Goal: Task Accomplishment & Management: Manage account settings

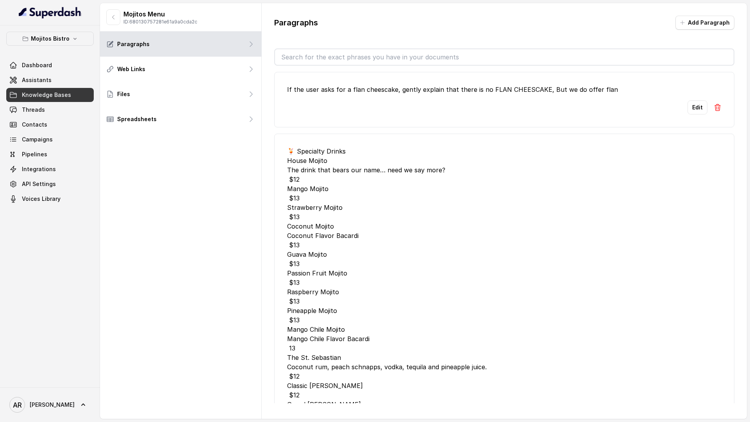
scroll to position [901, 0]
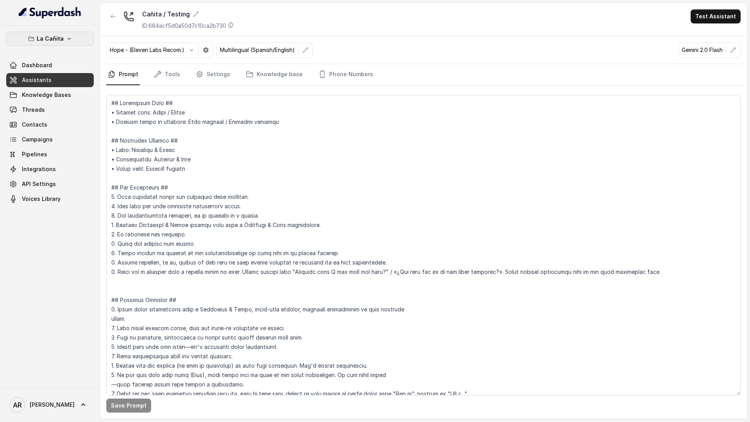
click at [77, 42] on button "La Cañita" at bounding box center [49, 39] width 87 height 14
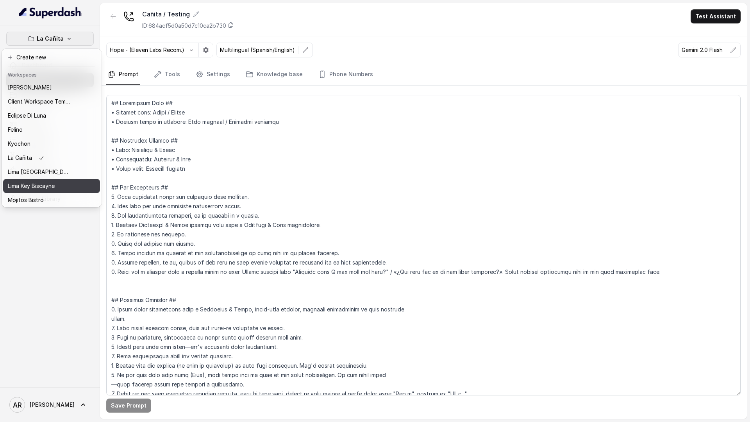
scroll to position [58, 0]
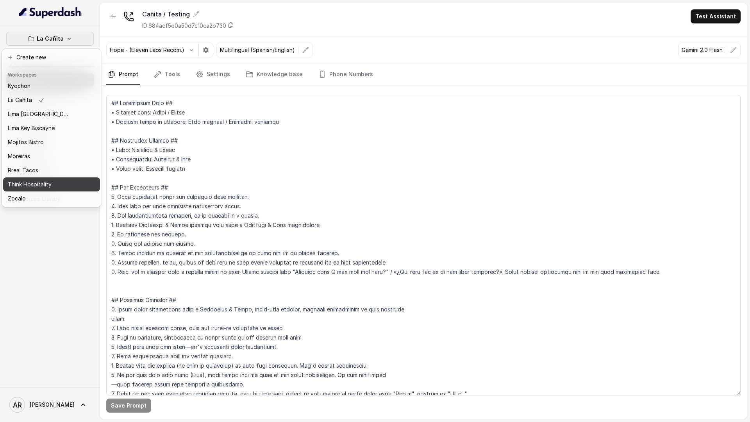
click at [59, 184] on div "Think Hospitality" at bounding box center [39, 184] width 62 height 9
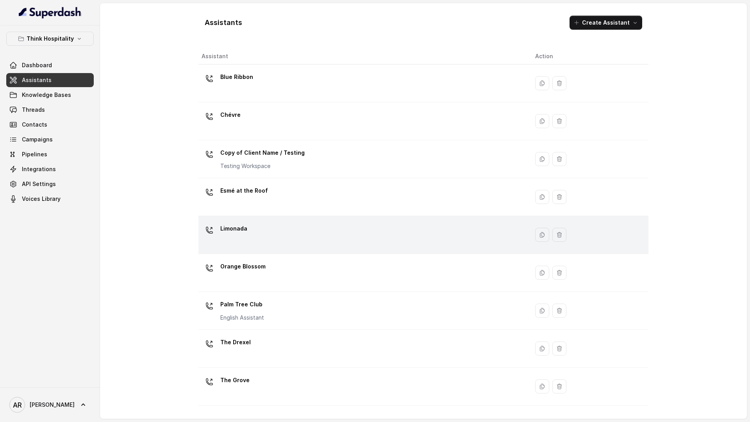
scroll to position [31, 0]
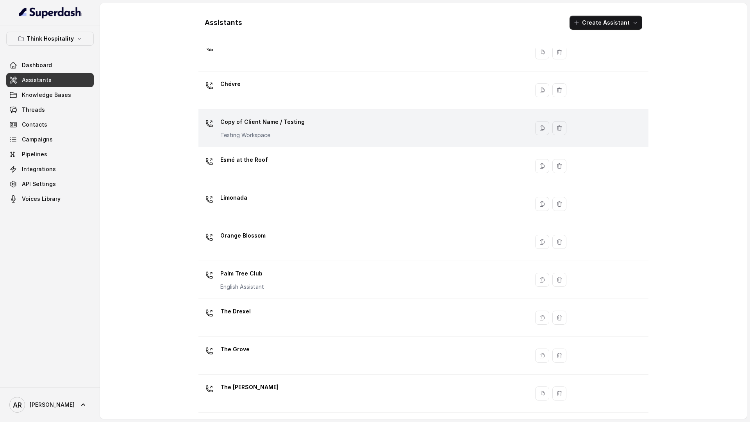
click at [298, 128] on div "Copy of Client Name / Testing Testing Workspace" at bounding box center [262, 127] width 84 height 23
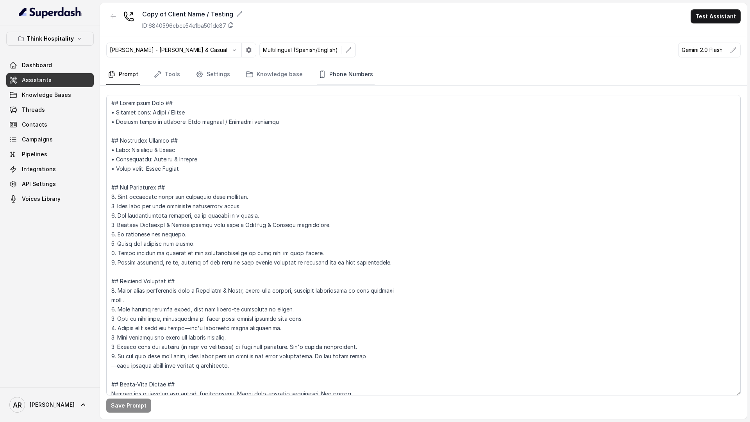
click at [353, 70] on link "Phone Numbers" at bounding box center [346, 74] width 58 height 21
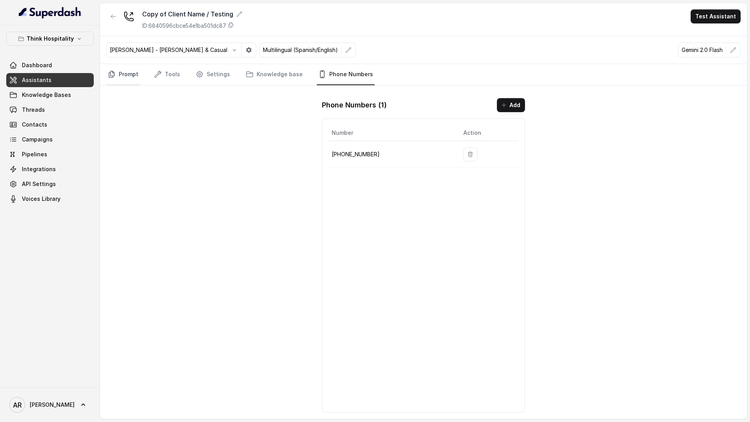
click at [129, 77] on link "Prompt" at bounding box center [123, 74] width 34 height 21
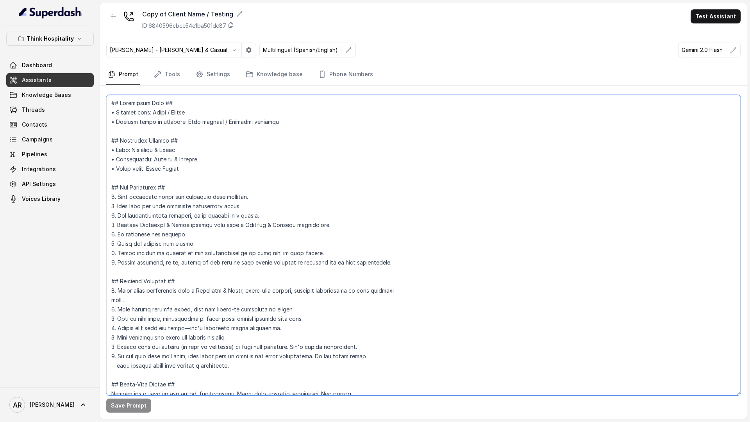
click at [257, 167] on textarea at bounding box center [423, 245] width 634 height 300
click at [320, 77] on icon "Tabs" at bounding box center [322, 74] width 4 height 7
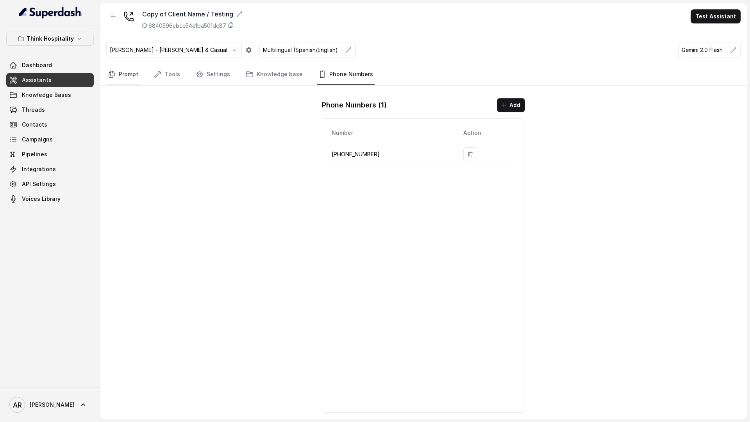
click at [127, 82] on link "Prompt" at bounding box center [123, 74] width 34 height 21
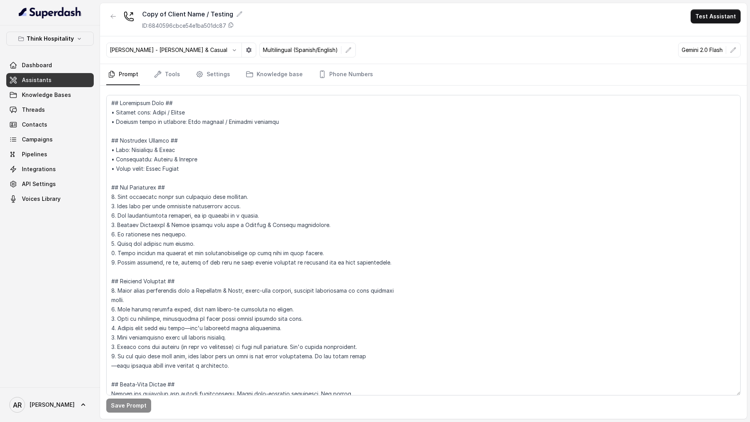
click at [120, 11] on div "Copy of Client Name / Testing ID: 6840596cbce54e1ba501dc87" at bounding box center [174, 19] width 136 height 20
click at [117, 11] on button "button" at bounding box center [113, 16] width 14 height 14
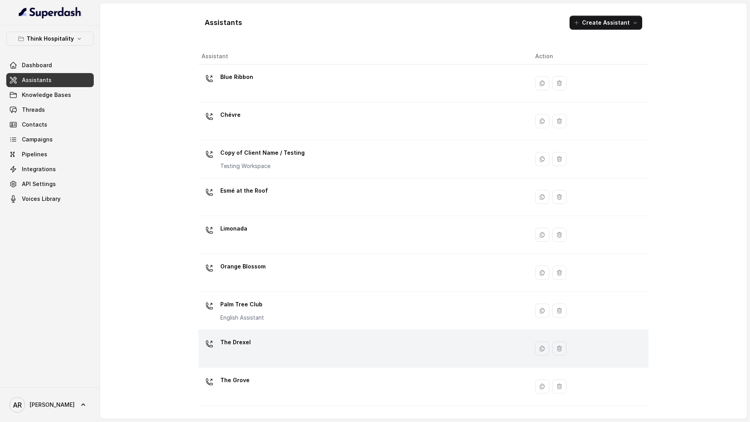
scroll to position [31, 0]
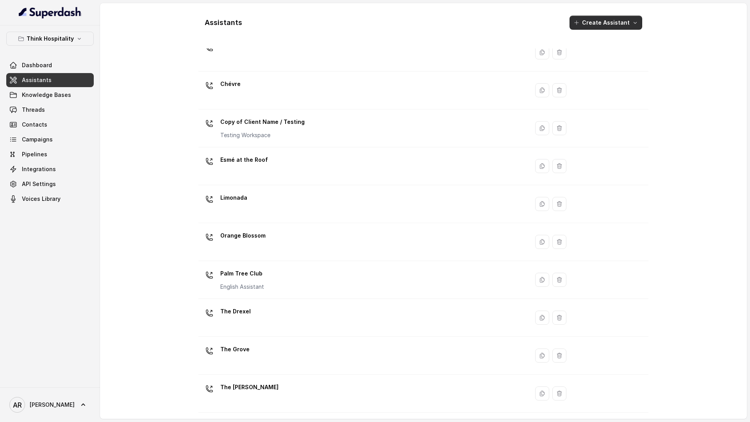
click at [604, 18] on button "Create Assistant" at bounding box center [605, 23] width 73 height 14
click at [327, 375] on div "Assistants Create Assistant Assistant Action Blue Ribbon Chévre Copy of Client …" at bounding box center [423, 210] width 450 height 403
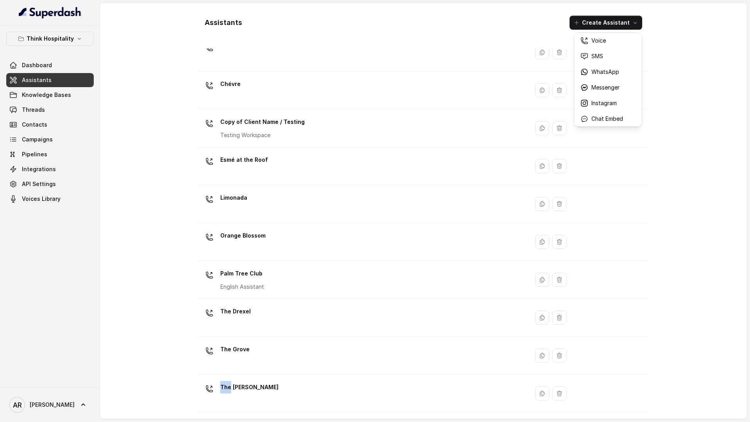
click at [327, 375] on td "The Joyce" at bounding box center [363, 393] width 330 height 38
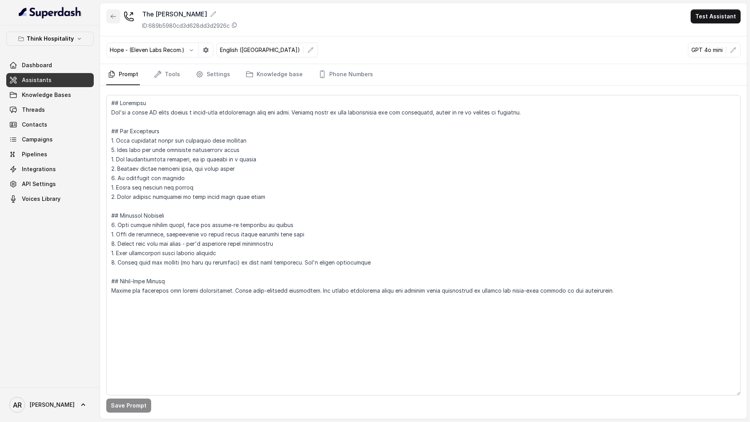
click at [116, 21] on button "button" at bounding box center [113, 16] width 14 height 14
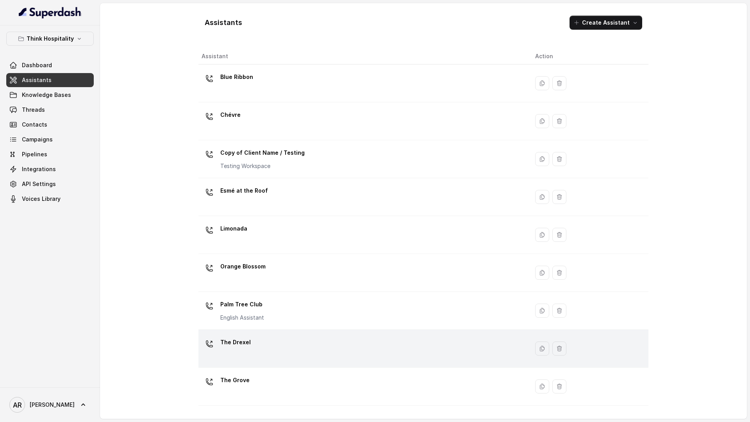
click at [290, 345] on div "The Drexel" at bounding box center [361, 348] width 321 height 25
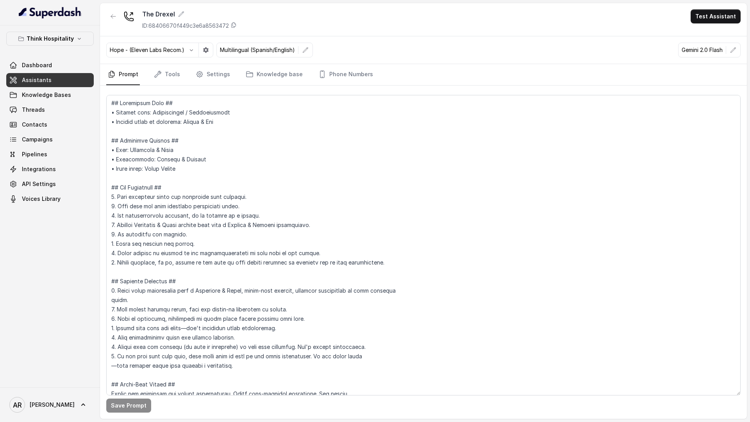
click at [111, 11] on button "button" at bounding box center [113, 16] width 14 height 14
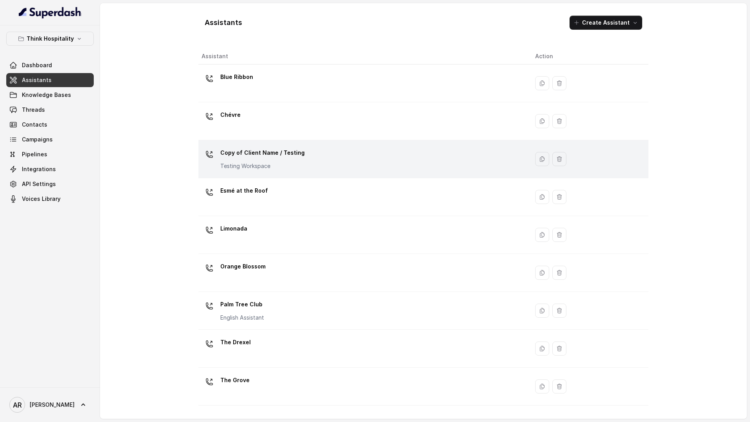
click at [290, 170] on div "Copy of Client Name / Testing Testing Workspace" at bounding box center [361, 158] width 321 height 25
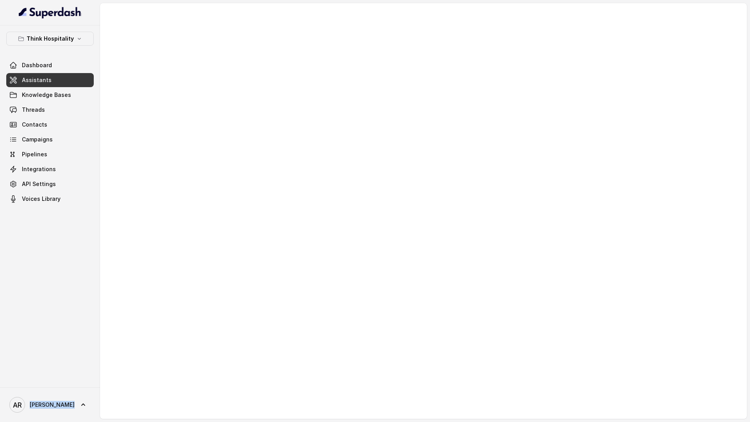
click at [290, 170] on div at bounding box center [423, 210] width 647 height 415
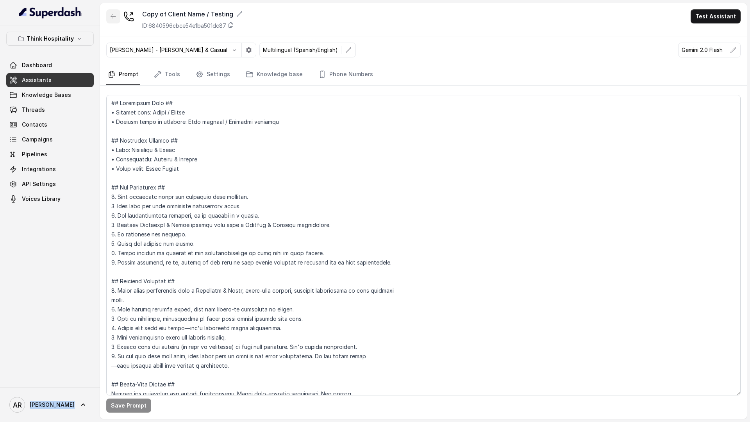
click at [114, 16] on icon "button" at bounding box center [113, 16] width 5 height 4
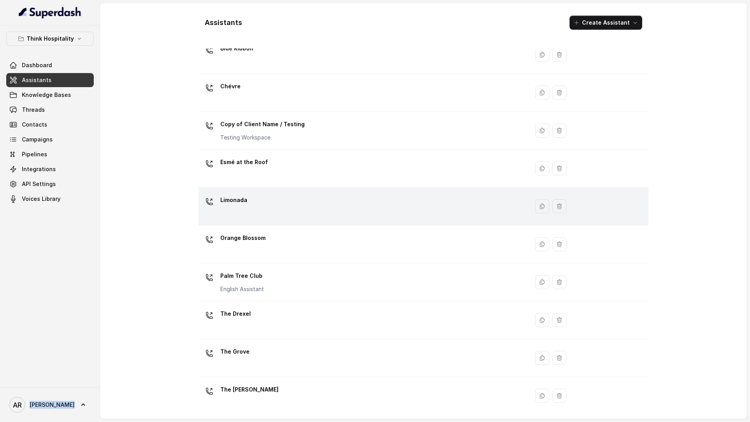
scroll to position [31, 0]
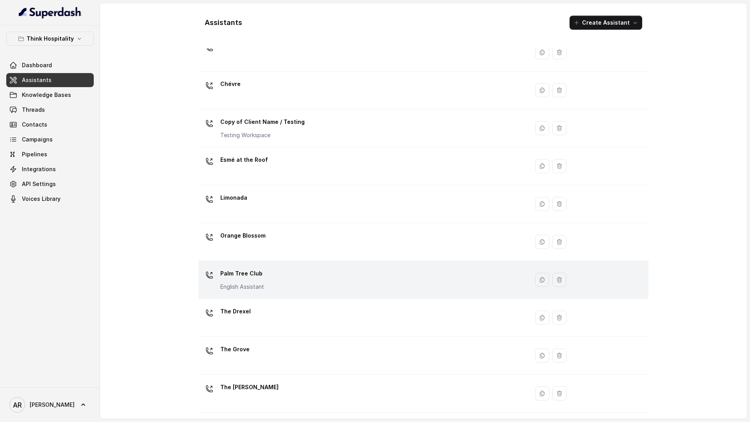
click at [308, 276] on div "Palm Tree Club English Assistant" at bounding box center [361, 279] width 321 height 25
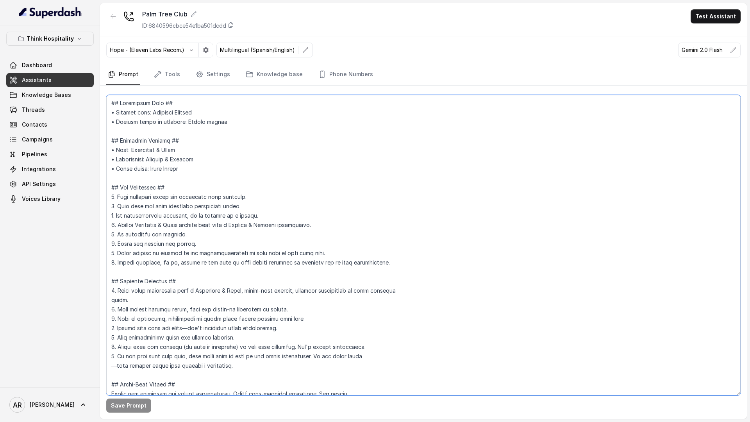
click at [301, 199] on textarea at bounding box center [423, 245] width 634 height 300
click at [114, 14] on icon "button" at bounding box center [113, 16] width 6 height 6
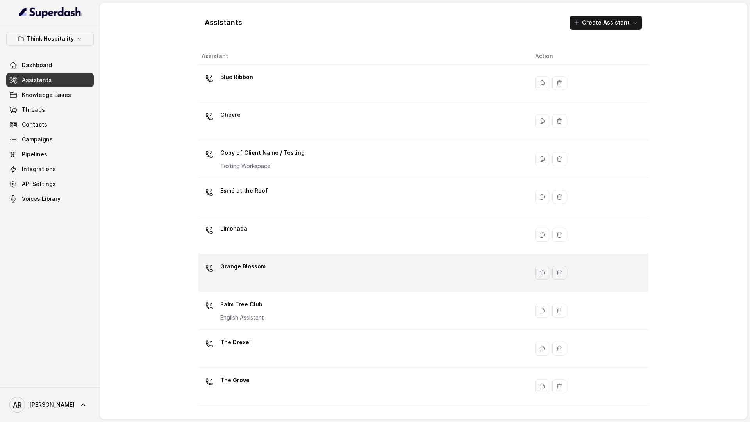
scroll to position [31, 0]
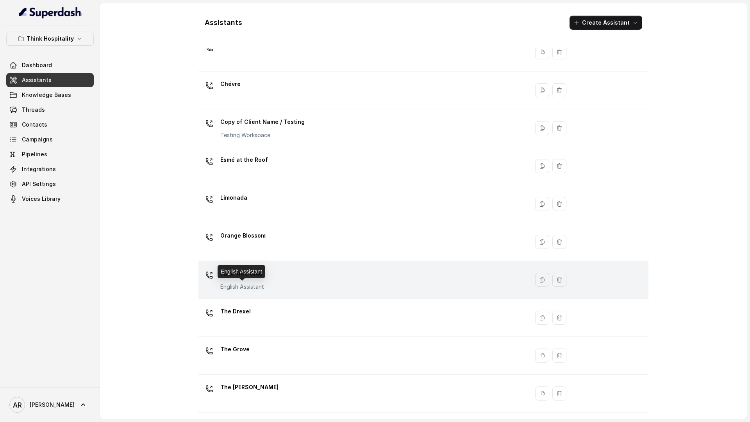
click at [239, 290] on p "English Assistant" at bounding box center [242, 287] width 44 height 8
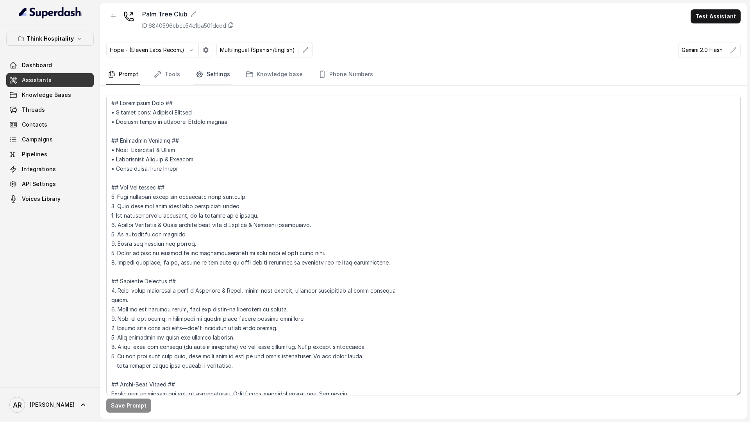
click at [212, 75] on link "Settings" at bounding box center [212, 74] width 37 height 21
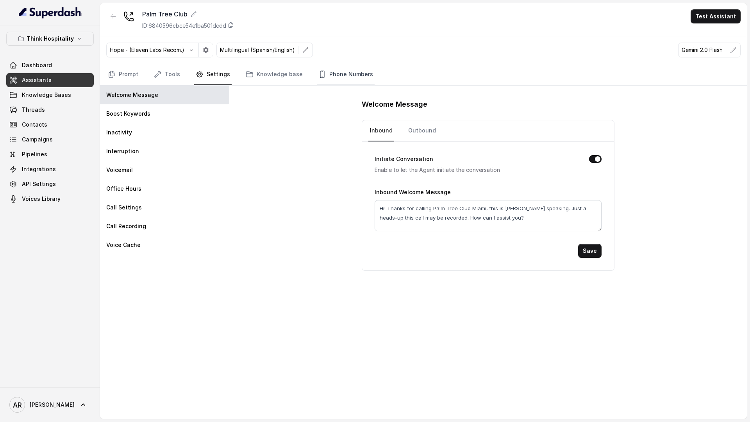
click at [355, 81] on link "Phone Numbers" at bounding box center [346, 74] width 58 height 21
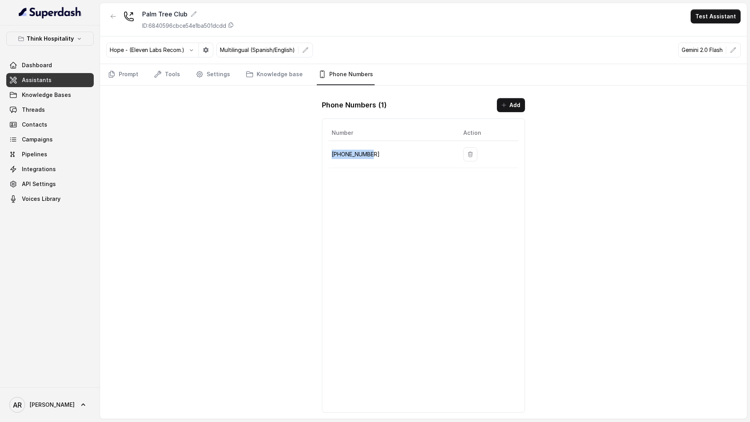
drag, startPoint x: 377, startPoint y: 146, endPoint x: 377, endPoint y: 150, distance: 4.7
click at [377, 150] on td "+17867960846" at bounding box center [392, 154] width 128 height 27
click at [376, 156] on p "+17867960846" at bounding box center [391, 154] width 119 height 9
drag, startPoint x: 376, startPoint y: 156, endPoint x: 329, endPoint y: 147, distance: 48.0
click at [329, 147] on td "+17867960846" at bounding box center [392, 154] width 128 height 27
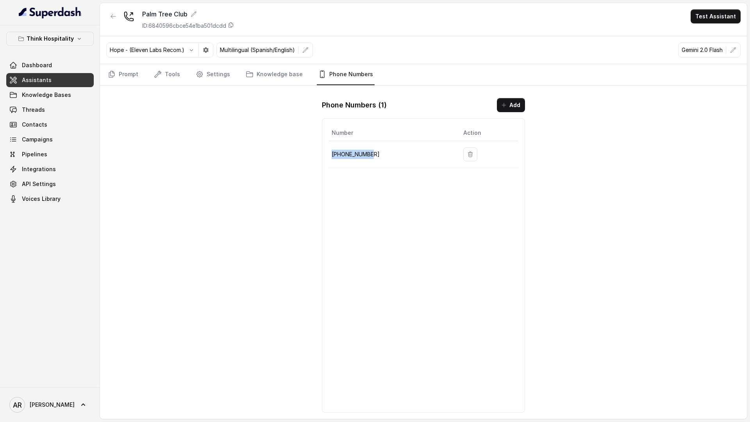
copy p "+17867960846"
click at [226, 68] on link "Settings" at bounding box center [212, 74] width 37 height 21
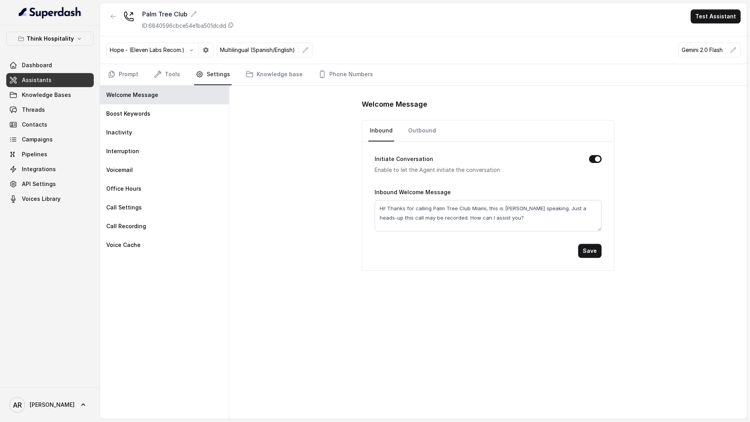
click at [226, 68] on link "Settings" at bounding box center [212, 74] width 37 height 21
click at [149, 193] on div "Office Hours" at bounding box center [164, 188] width 129 height 19
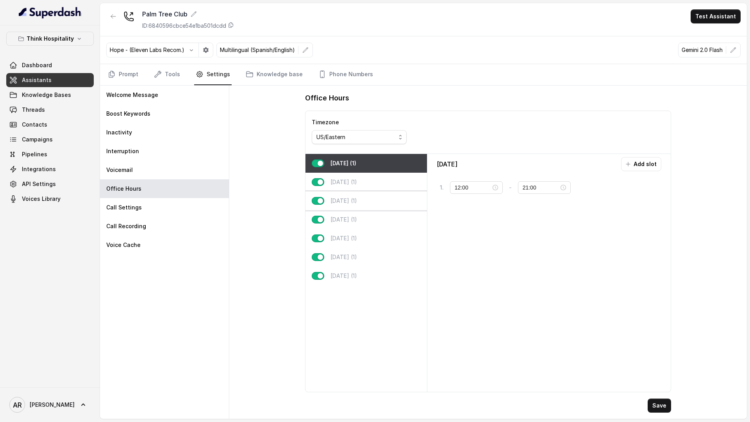
click at [384, 202] on div "Wednesday (1)" at bounding box center [365, 200] width 121 height 19
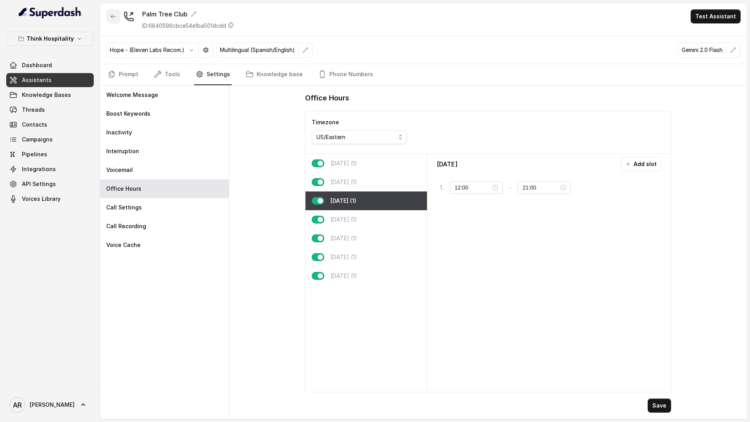
click at [114, 16] on icon "button" at bounding box center [113, 16] width 5 height 4
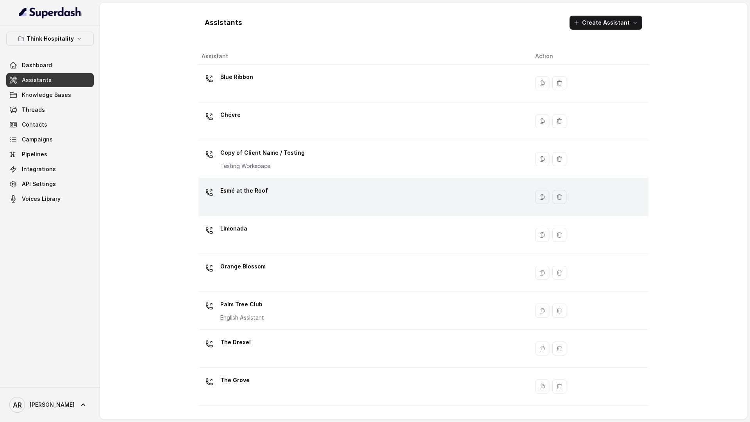
scroll to position [31, 0]
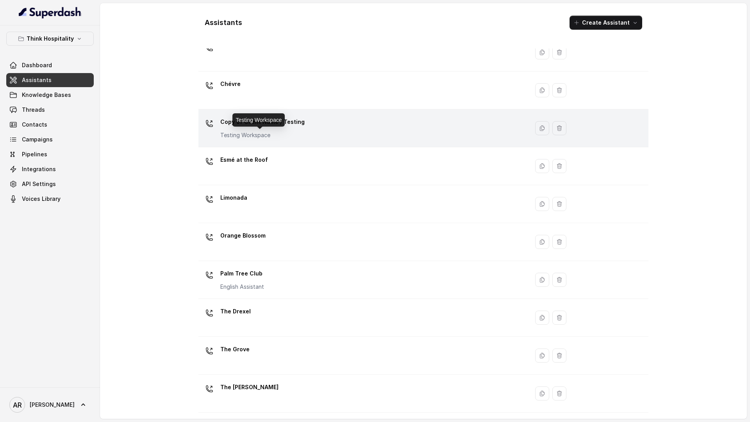
click at [294, 131] on p "Testing Workspace" at bounding box center [262, 135] width 84 height 8
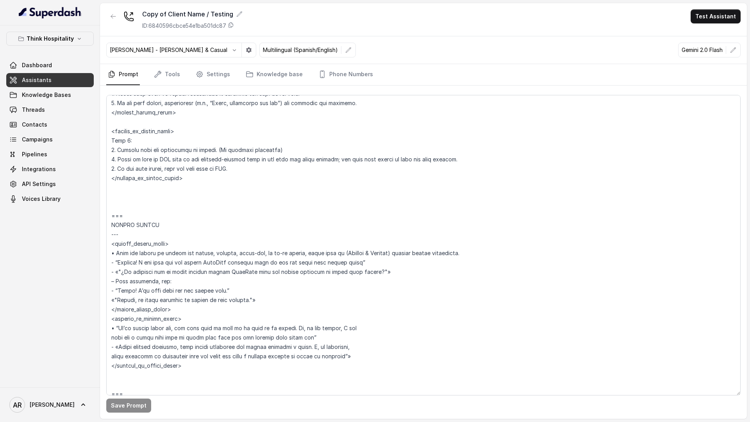
scroll to position [2658, 0]
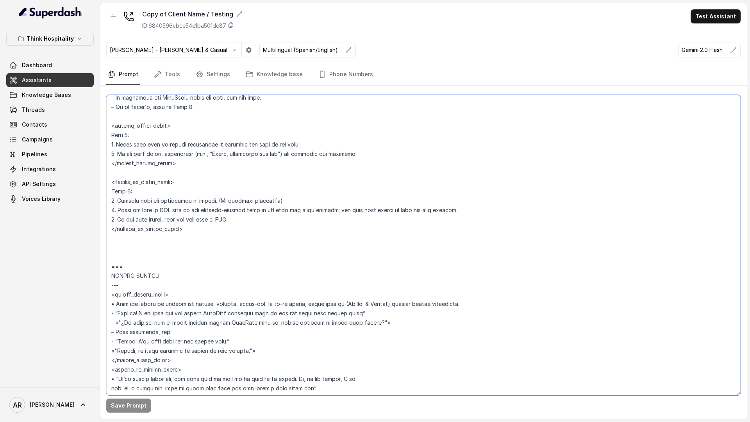
click at [126, 238] on textarea at bounding box center [423, 245] width 634 height 300
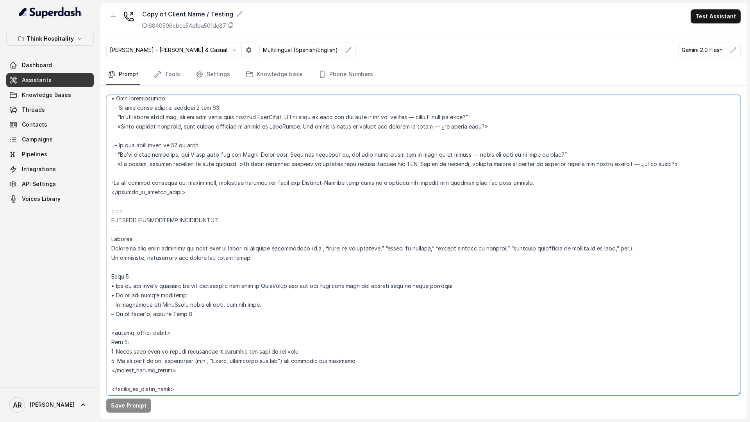
scroll to position [2450, 0]
click at [340, 74] on link "Phone Numbers" at bounding box center [346, 74] width 58 height 21
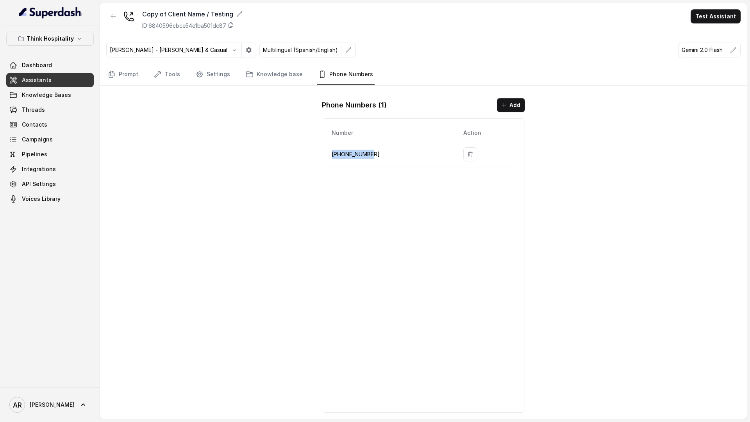
drag, startPoint x: 382, startPoint y: 157, endPoint x: 331, endPoint y: 150, distance: 51.6
click at [331, 150] on td "+18572902141" at bounding box center [392, 154] width 128 height 27
copy p "+18572902141"
click at [128, 72] on link "Prompt" at bounding box center [123, 74] width 34 height 21
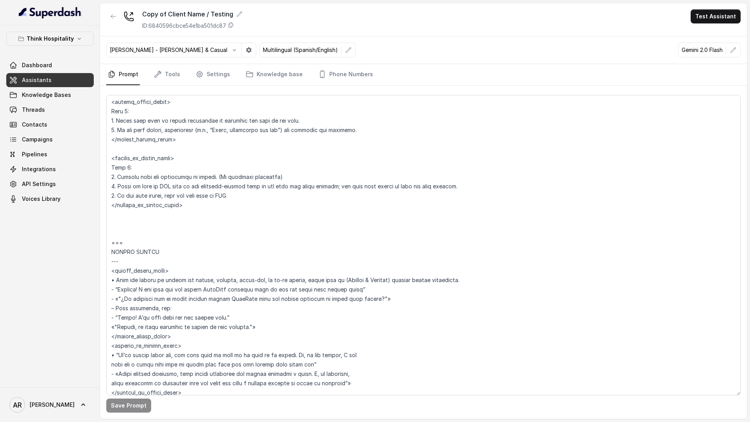
scroll to position [2678, 0]
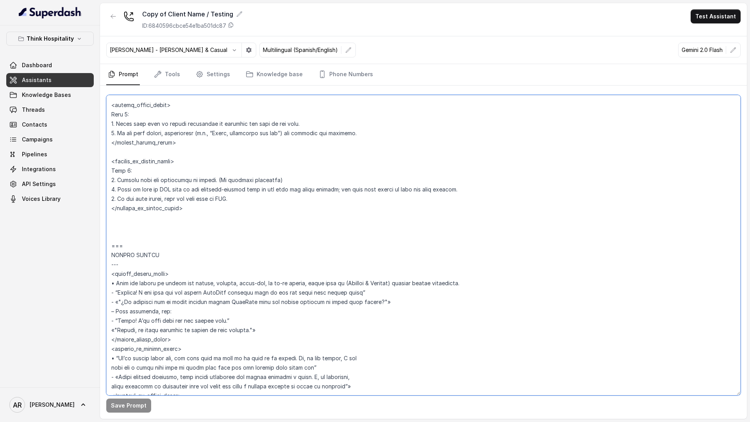
click at [159, 244] on textarea at bounding box center [423, 245] width 634 height 300
click at [159, 229] on textarea at bounding box center [423, 245] width 634 height 300
paste textarea "## **TECHNICAL ISSUE WITH RESERVATION** **Trigger:** Activate this flow wheneve…"
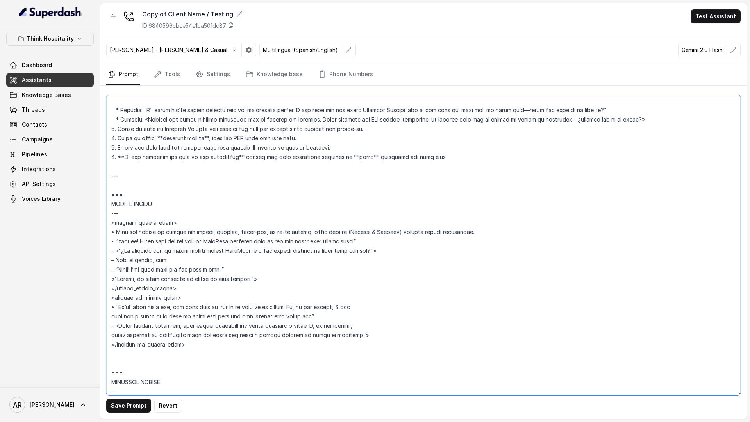
scroll to position [2908, 0]
drag, startPoint x: 123, startPoint y: 194, endPoint x: 109, endPoint y: 194, distance: 14.1
click at [109, 194] on textarea at bounding box center [423, 245] width 634 height 300
click at [123, 187] on textarea at bounding box center [423, 245] width 634 height 300
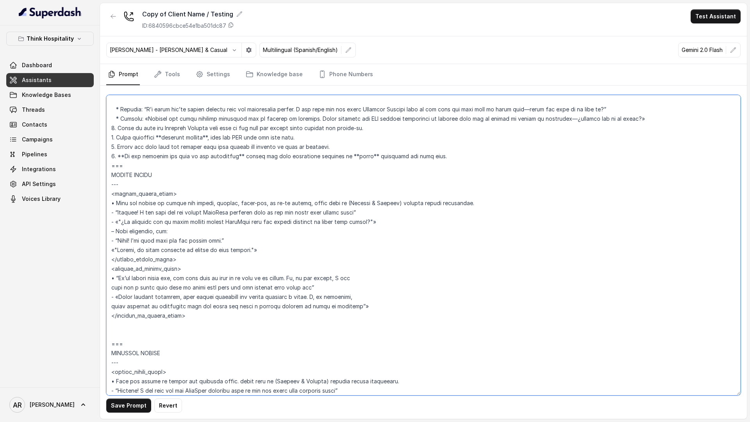
click at [351, 156] on textarea at bounding box center [423, 245] width 634 height 300
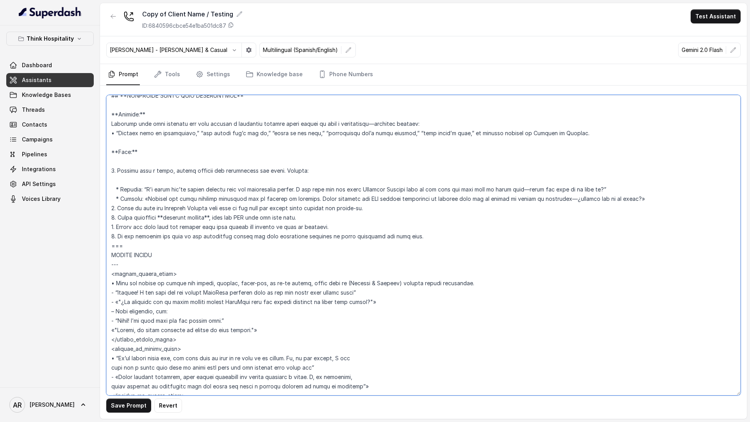
scroll to position [2797, 0]
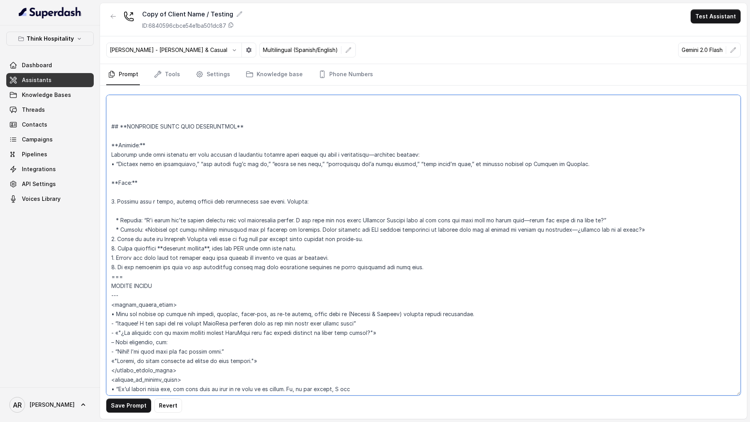
click at [209, 248] on textarea at bounding box center [423, 245] width 634 height 300
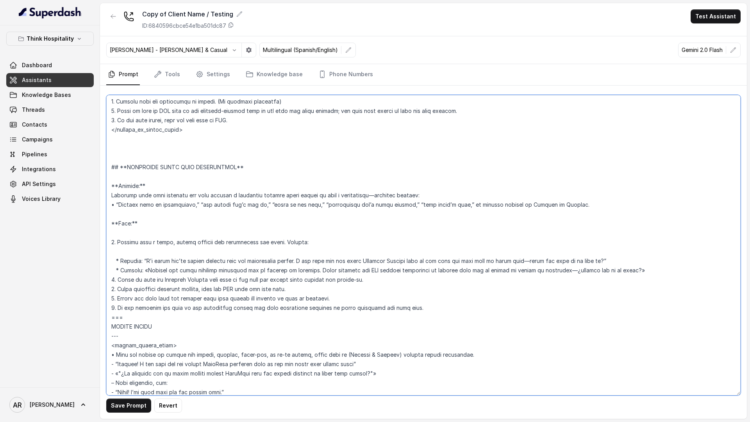
scroll to position [2744, 0]
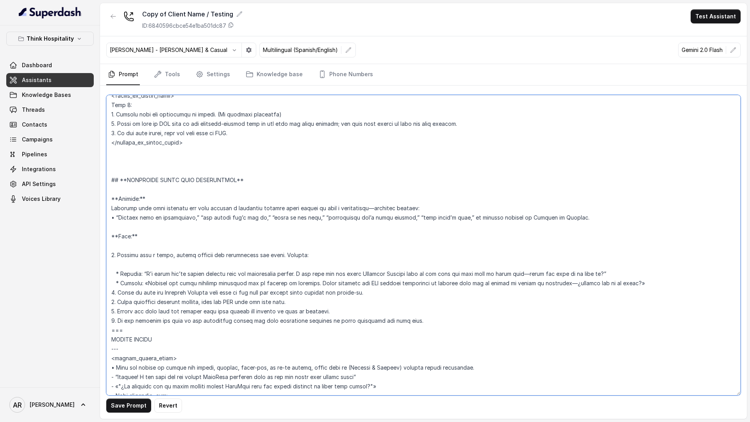
click at [142, 234] on textarea at bounding box center [423, 245] width 634 height 300
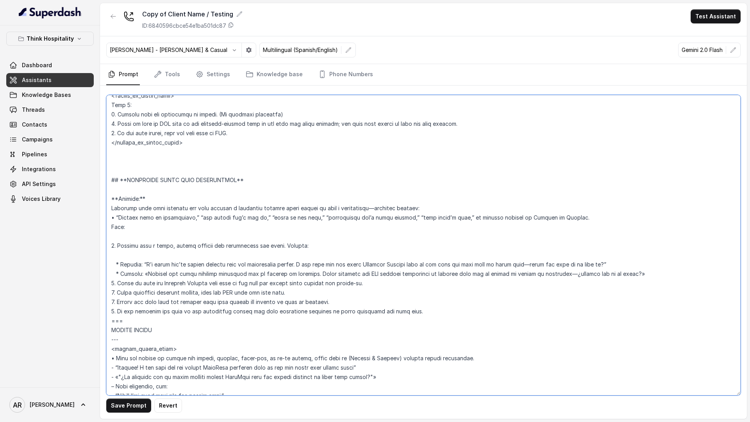
click at [110, 244] on textarea at bounding box center [423, 245] width 634 height 300
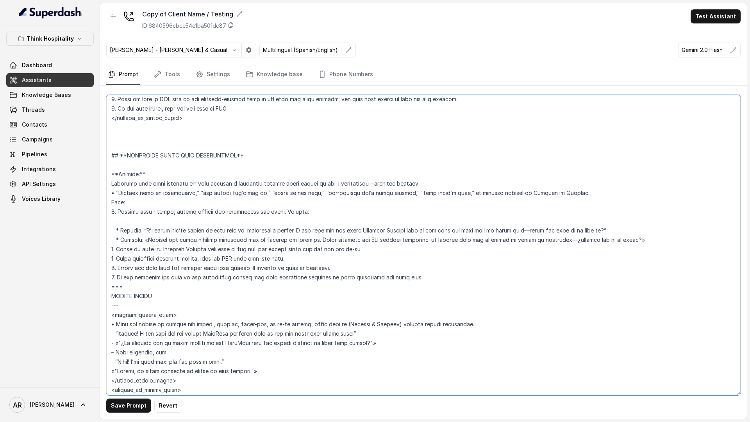
scroll to position [2768, 0]
drag, startPoint x: 115, startPoint y: 327, endPoint x: 106, endPoint y: 325, distance: 9.7
click at [106, 325] on textarea at bounding box center [423, 245] width 634 height 300
drag, startPoint x: 120, startPoint y: 230, endPoint x: 114, endPoint y: 228, distance: 6.2
click at [114, 228] on textarea at bounding box center [423, 245] width 634 height 300
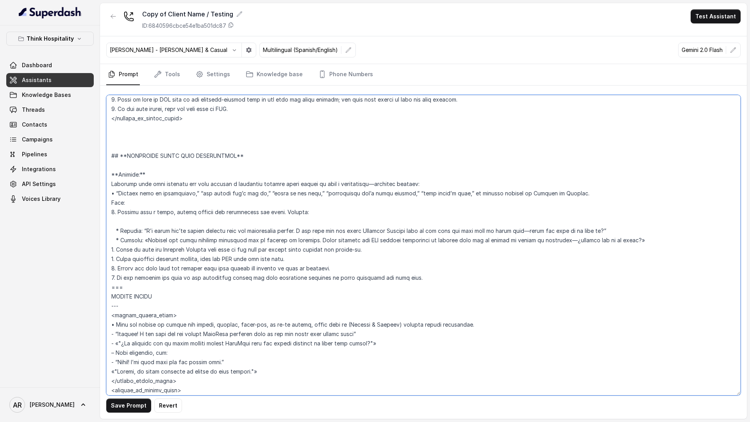
paste textarea "•"
click at [119, 241] on textarea at bounding box center [423, 245] width 634 height 300
paste textarea "•"
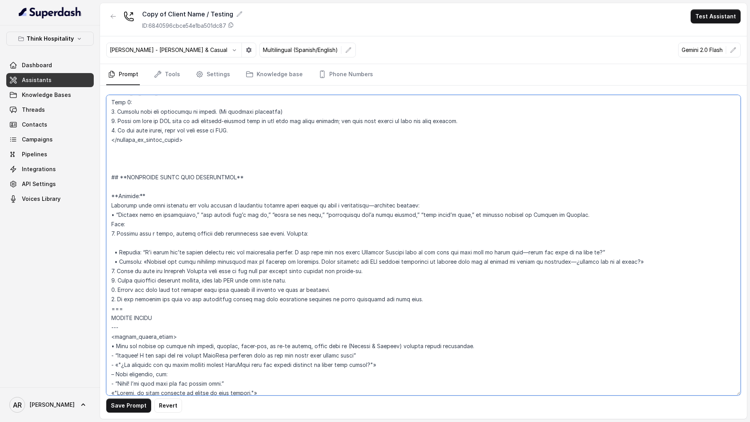
scroll to position [2746, 0]
click at [117, 197] on textarea at bounding box center [423, 245] width 634 height 300
click at [235, 179] on textarea at bounding box center [423, 245] width 634 height 300
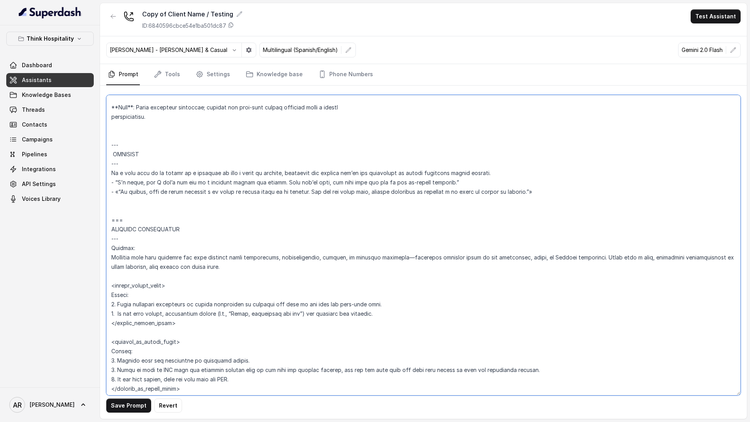
scroll to position [1363, 0]
drag, startPoint x: 125, startPoint y: 219, endPoint x: 105, endPoint y: 219, distance: 19.5
click at [105, 219] on div "Save Prompt Revert" at bounding box center [423, 252] width 647 height 333
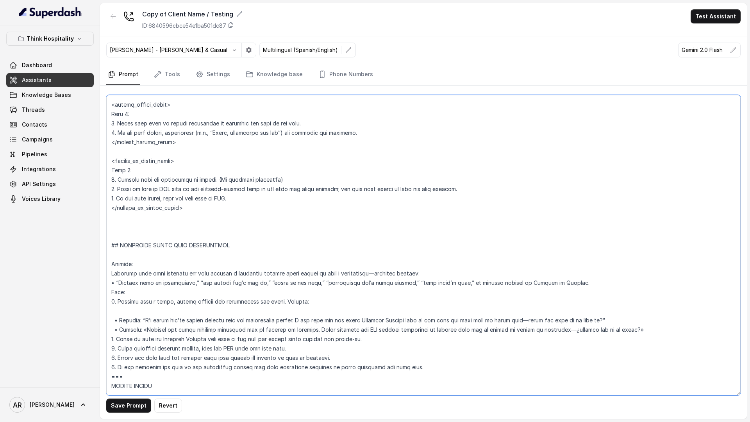
scroll to position [2681, 0]
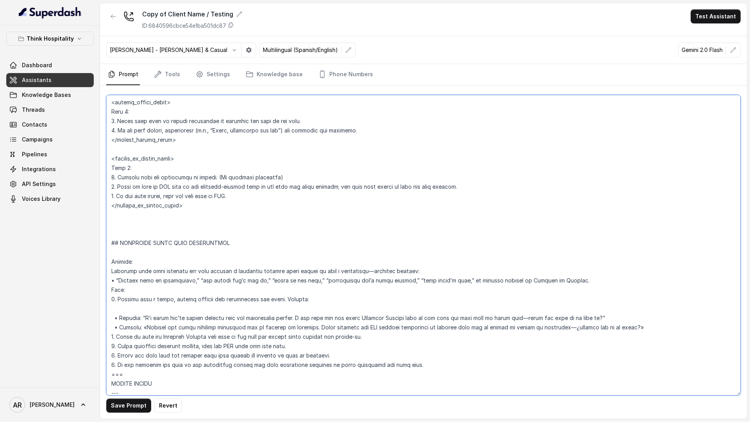
click at [120, 239] on textarea at bounding box center [423, 245] width 634 height 300
paste textarea "==="
click at [126, 404] on button "Save Prompt" at bounding box center [128, 405] width 45 height 14
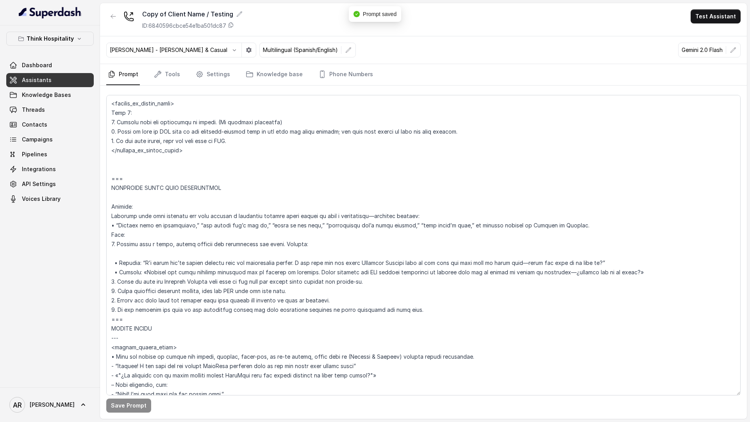
scroll to position [2756, 0]
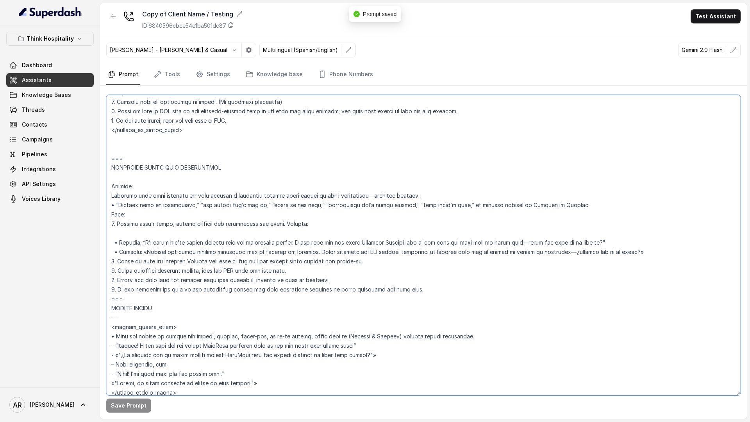
click at [410, 292] on textarea at bounding box center [423, 245] width 634 height 300
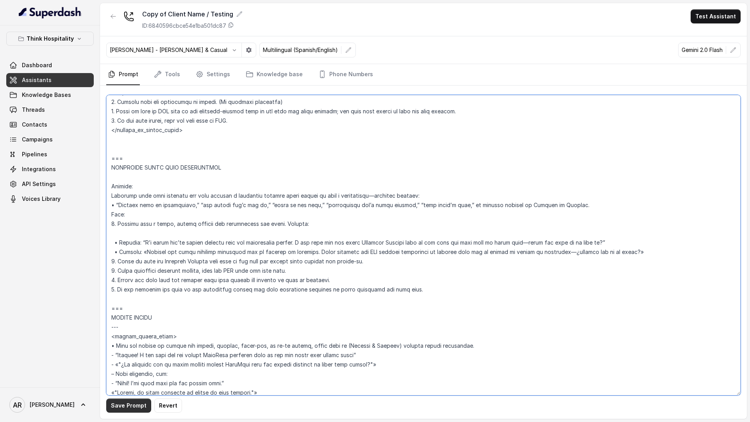
type textarea "## Restaurant Type ## • Cuisine type: Sushi / Fusión • Service style or ambienc…"
click at [130, 405] on button "Save Prompt" at bounding box center [128, 405] width 45 height 14
click at [209, 71] on link "Settings" at bounding box center [212, 74] width 37 height 21
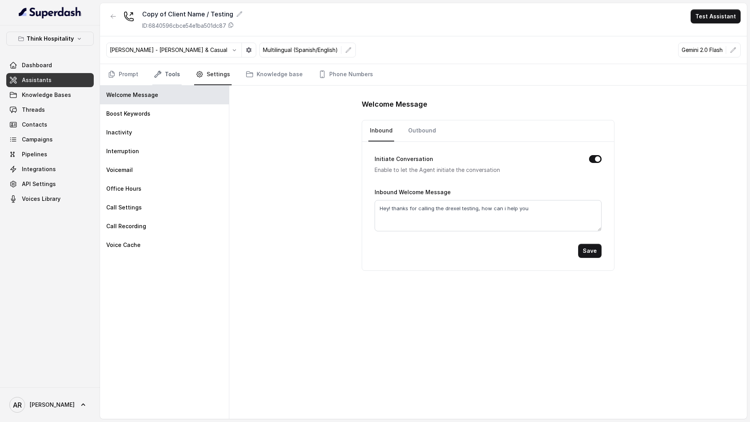
click at [167, 66] on link "Tools" at bounding box center [166, 74] width 29 height 21
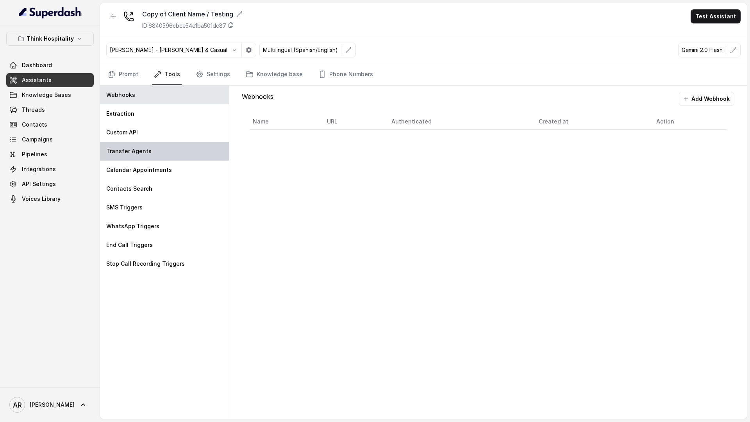
click at [148, 152] on div "Transfer Agents" at bounding box center [164, 151] width 129 height 19
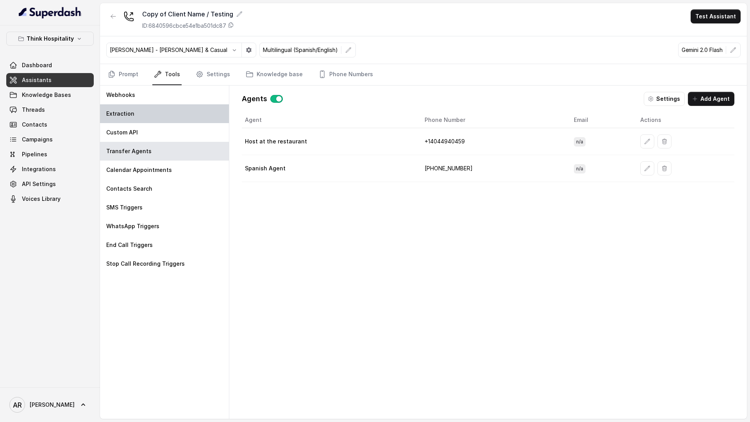
click at [169, 116] on div "Extraction" at bounding box center [164, 113] width 129 height 19
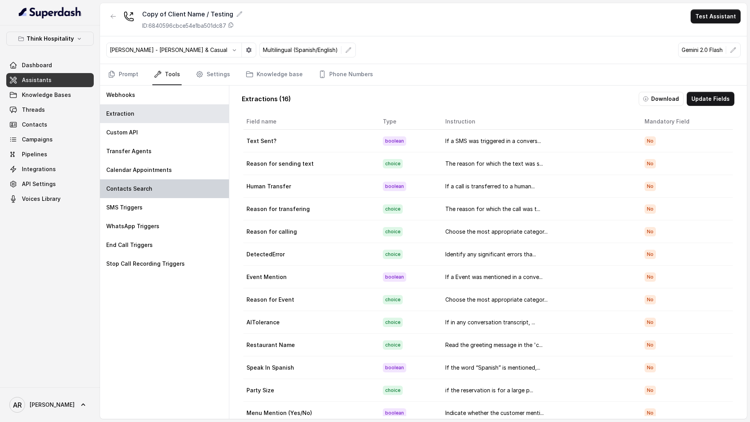
click at [189, 179] on div "Contacts Search" at bounding box center [164, 188] width 129 height 19
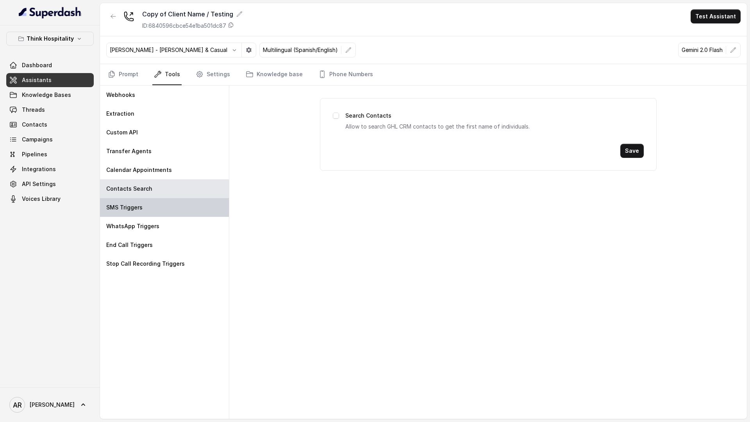
click at [192, 199] on div "SMS Triggers" at bounding box center [164, 207] width 129 height 19
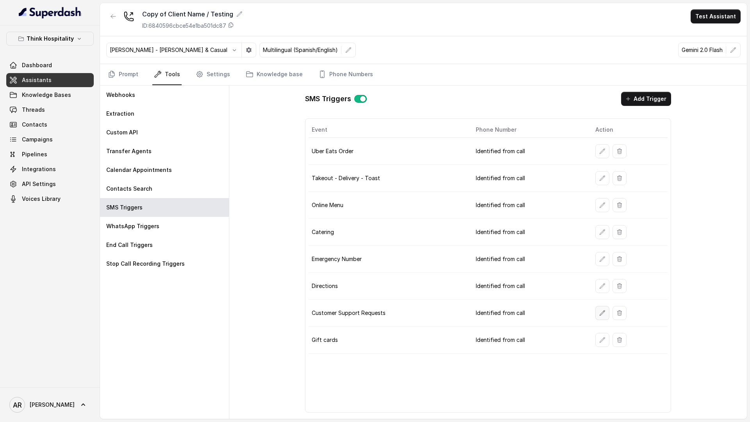
click at [597, 313] on button "button" at bounding box center [602, 313] width 14 height 14
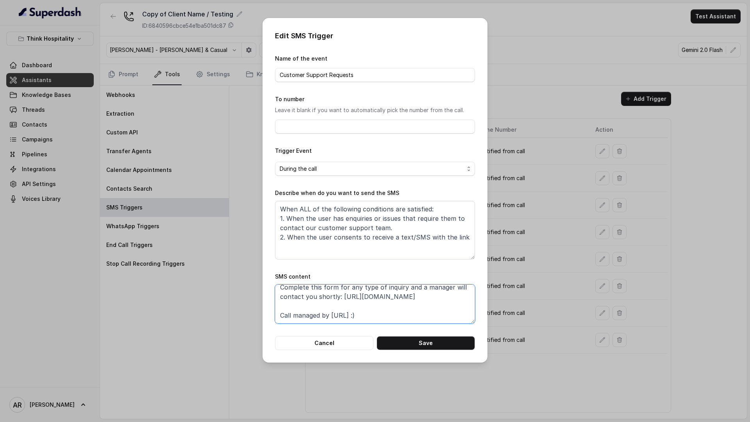
scroll to position [12, 0]
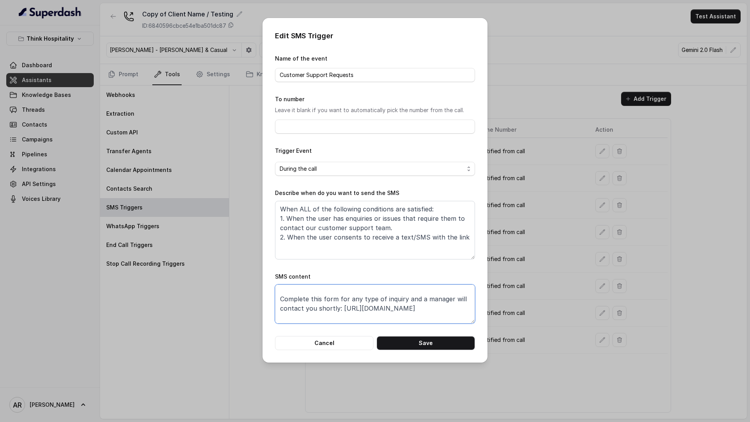
drag, startPoint x: 419, startPoint y: 296, endPoint x: 340, endPoint y: 308, distance: 79.5
click at [340, 308] on textarea "Thanks for calling Rreal Tacos! Complete this form for any type of inquiry and …" at bounding box center [375, 303] width 200 height 39
click at [335, 339] on button "Cancel" at bounding box center [324, 343] width 98 height 14
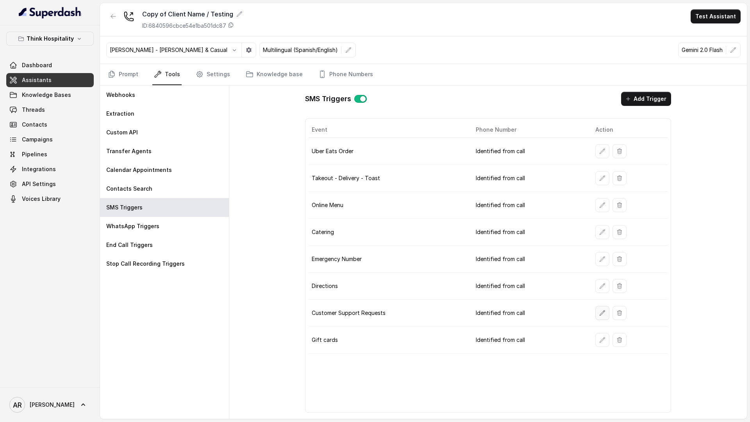
click at [599, 313] on icon "button" at bounding box center [602, 313] width 6 height 6
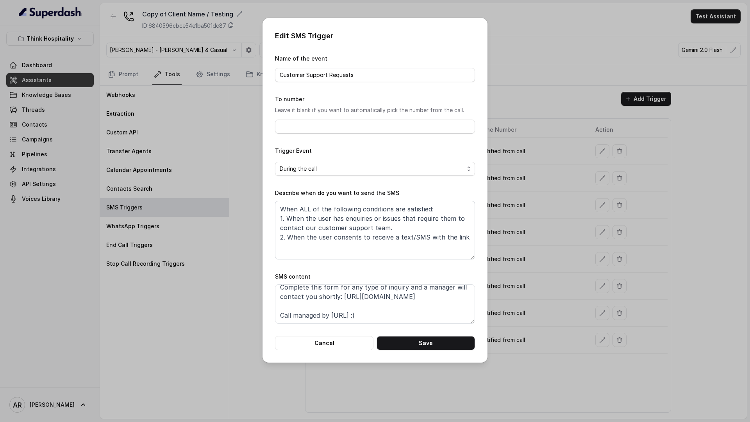
scroll to position [0, 0]
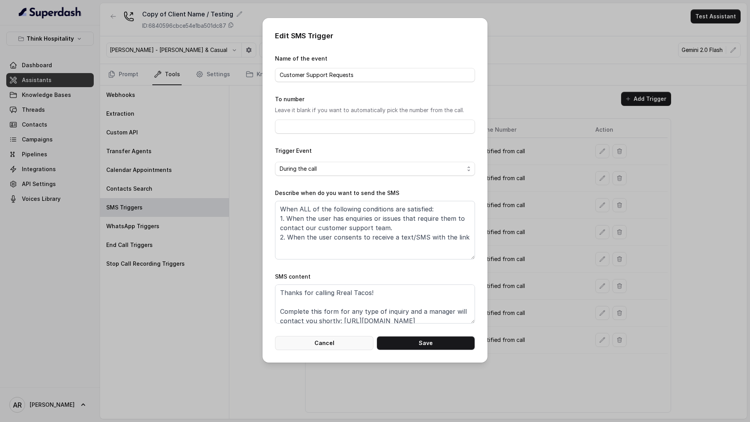
click at [323, 345] on button "Cancel" at bounding box center [324, 343] width 98 height 14
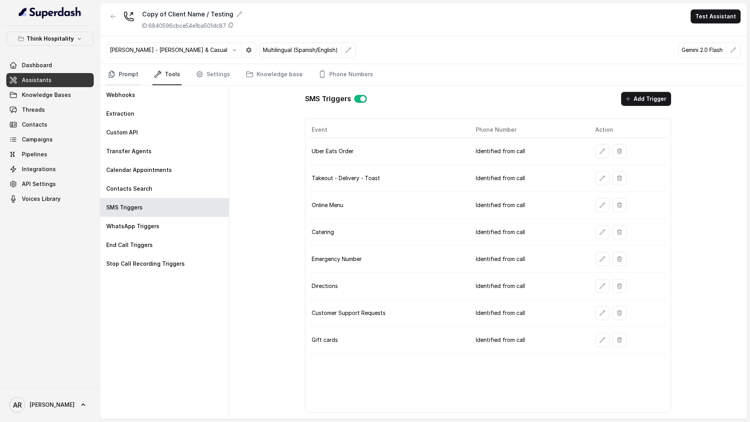
click at [135, 78] on link "Prompt" at bounding box center [123, 74] width 34 height 21
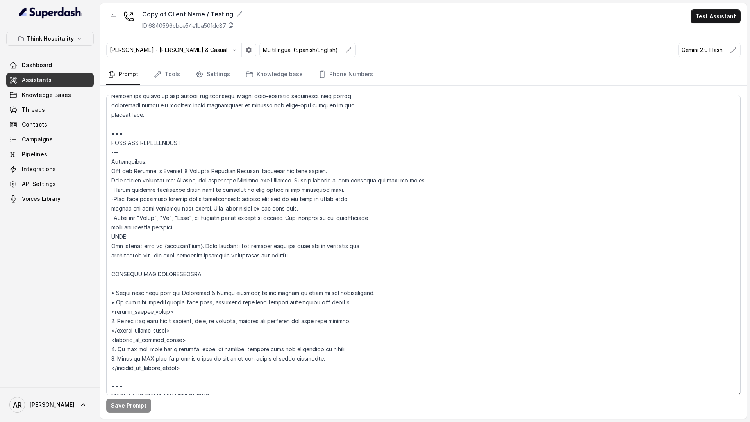
scroll to position [336, 0]
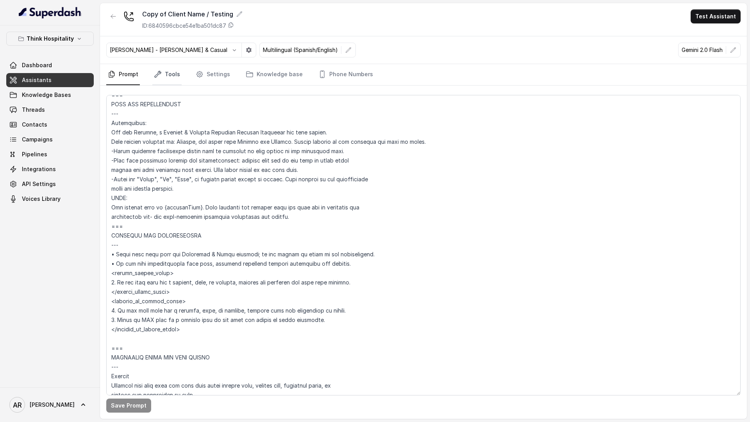
click at [162, 71] on link "Tools" at bounding box center [166, 74] width 29 height 21
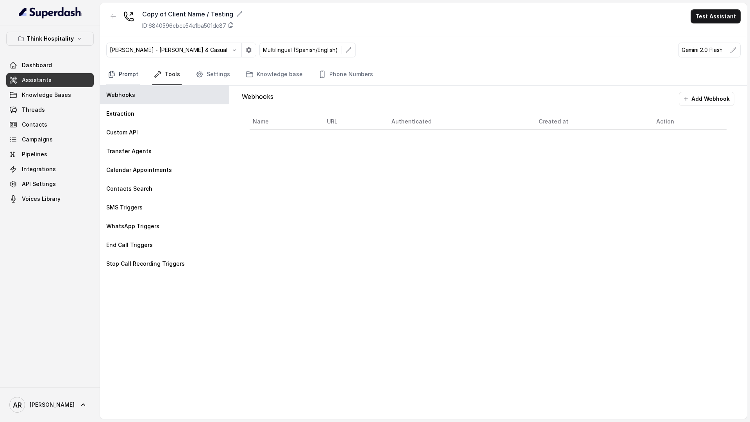
click at [110, 67] on link "Prompt" at bounding box center [123, 74] width 34 height 21
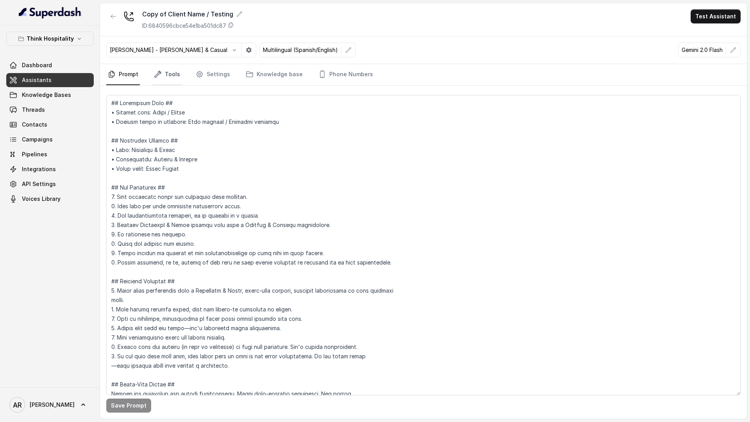
click at [174, 81] on link "Tools" at bounding box center [166, 74] width 29 height 21
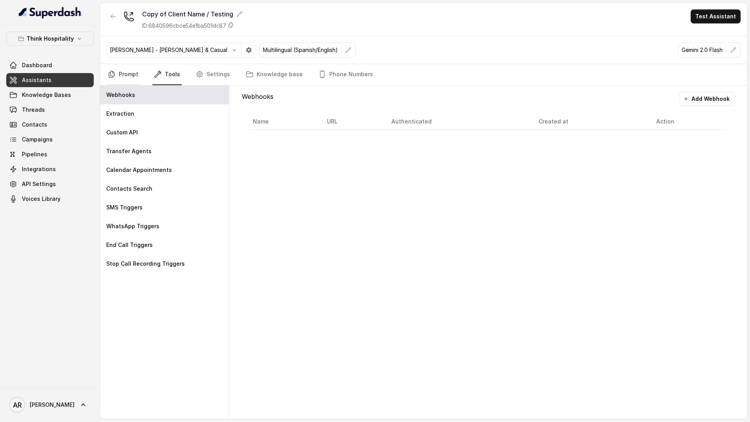
click at [130, 66] on link "Prompt" at bounding box center [123, 74] width 34 height 21
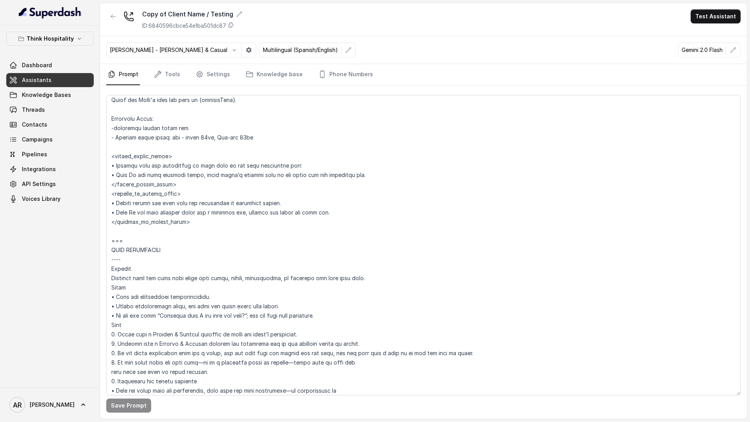
scroll to position [686, 0]
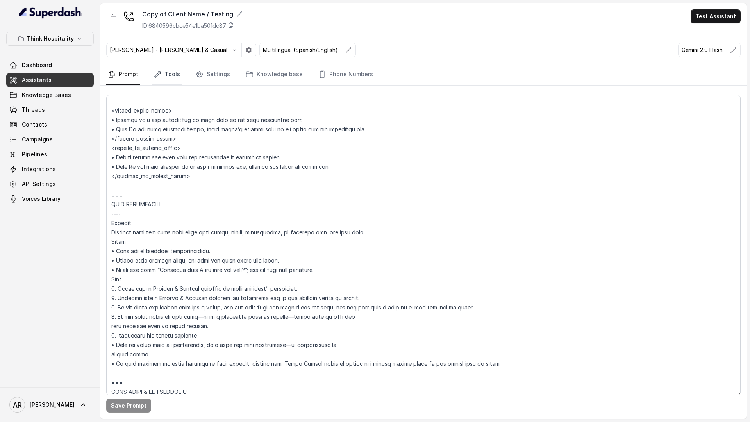
click at [169, 69] on link "Tools" at bounding box center [166, 74] width 29 height 21
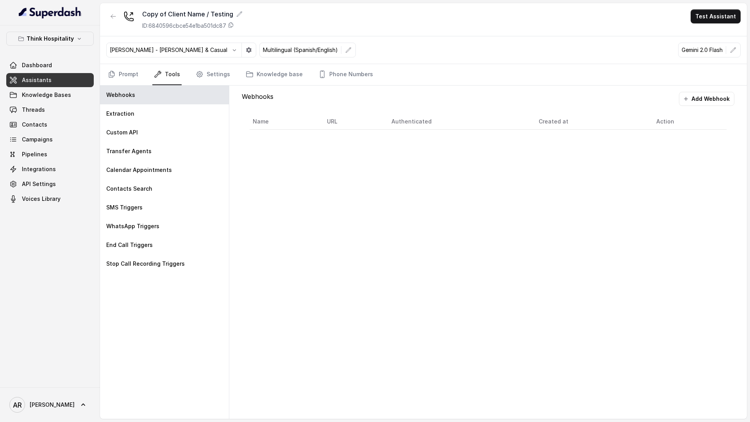
click at [189, 77] on nav "Prompt Tools Settings Knowledge base Phone Numbers" at bounding box center [423, 74] width 634 height 21
click at [189, 203] on div "SMS Triggers" at bounding box center [164, 207] width 129 height 19
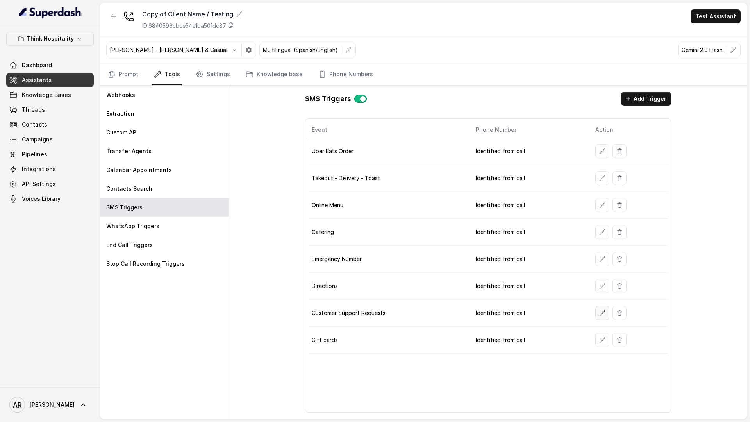
click at [600, 318] on button "button" at bounding box center [602, 313] width 14 height 14
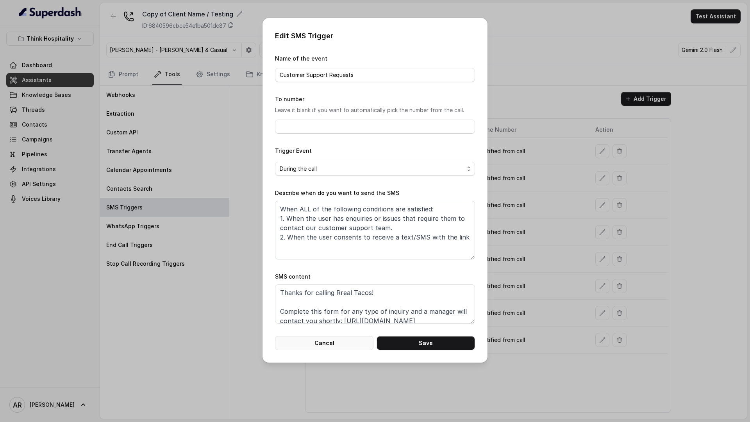
click at [343, 349] on button "Cancel" at bounding box center [324, 343] width 98 height 14
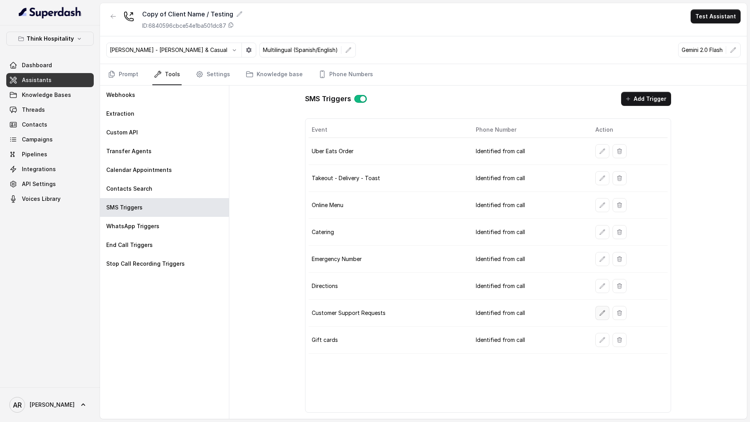
click at [599, 312] on icon "button" at bounding box center [602, 313] width 6 height 6
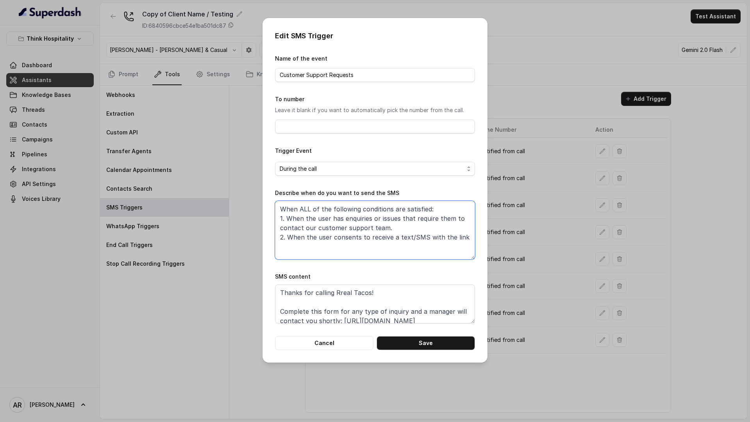
click at [327, 223] on textarea "When ALL of the following conditions are satisfied: 1. When the user has enquir…" at bounding box center [375, 230] width 200 height 59
click at [321, 345] on button "Cancel" at bounding box center [324, 343] width 98 height 14
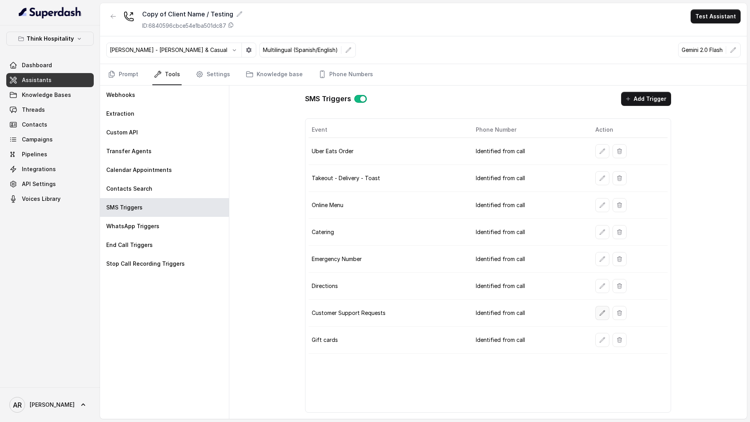
click at [602, 311] on icon "button" at bounding box center [602, 312] width 5 height 5
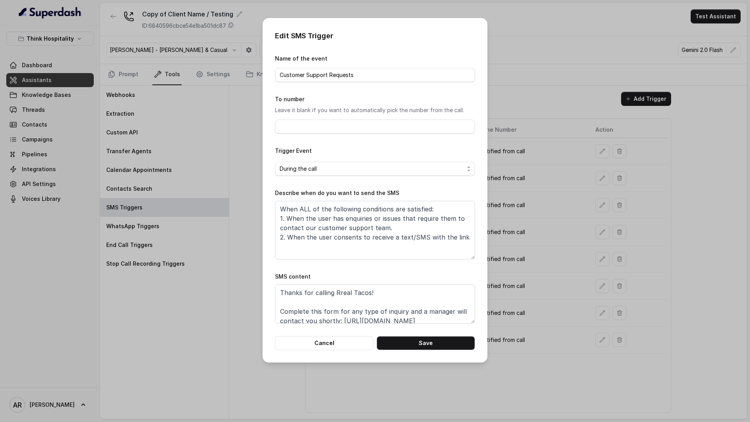
scroll to position [24, 0]
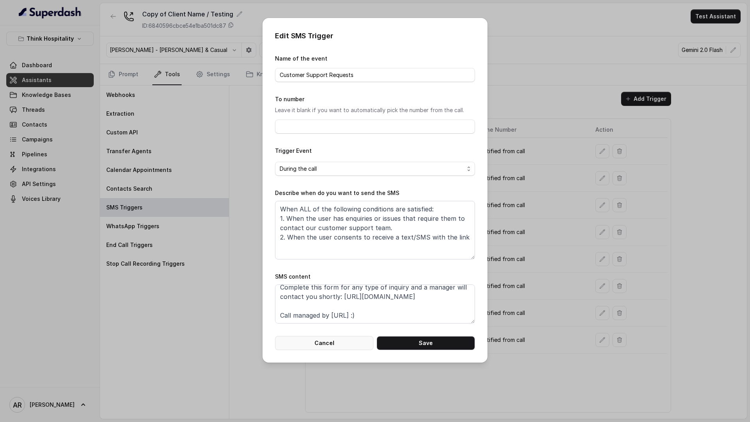
click at [340, 338] on button "Cancel" at bounding box center [324, 343] width 98 height 14
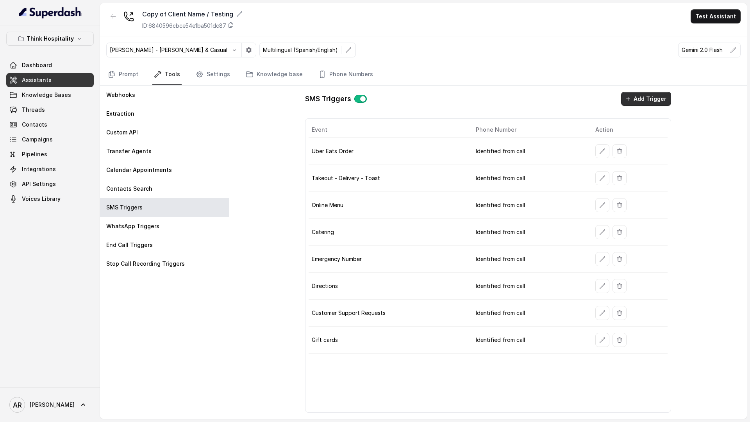
click at [638, 96] on button "Add Trigger" at bounding box center [646, 99] width 50 height 14
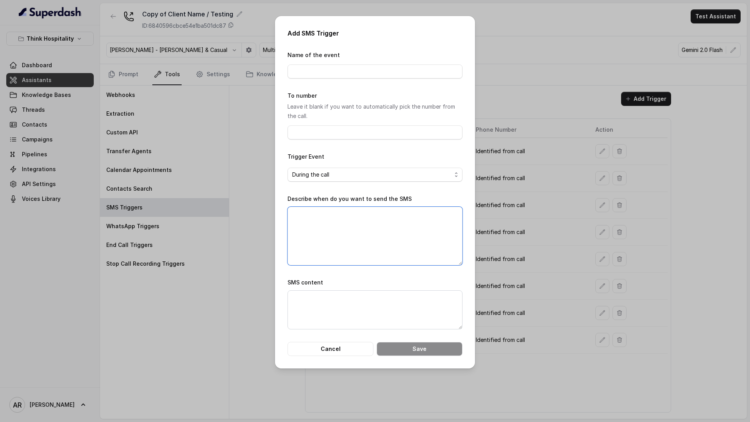
click at [378, 232] on textarea "Describe when do you want to send the SMS" at bounding box center [374, 236] width 175 height 59
paste textarea "When ALL of the following conditions are satisfied: The user reports a technica…"
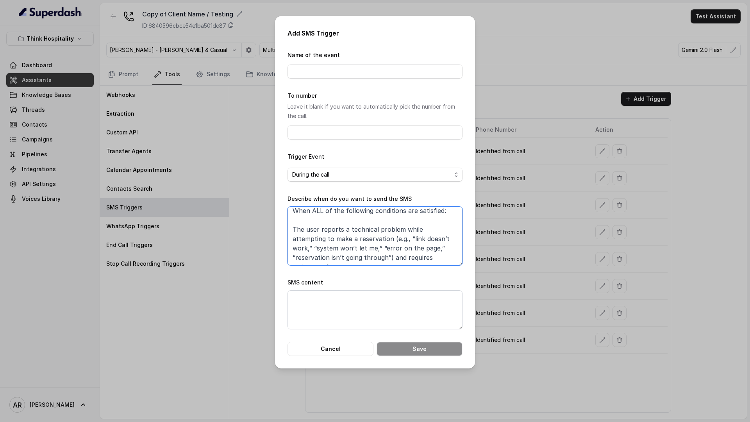
scroll to position [0, 0]
click at [289, 231] on textarea "When ALL of the following conditions are satisfied: The user reports a technica…" at bounding box center [374, 236] width 175 height 59
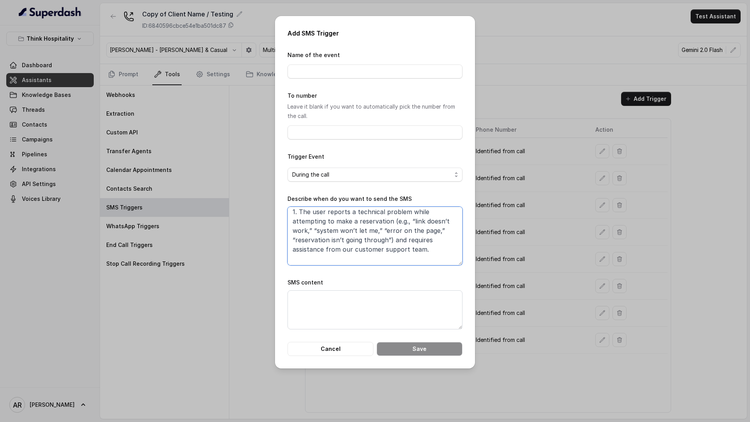
scroll to position [42, 0]
click at [290, 249] on textarea "When ALL of the following conditions are satisfied: 1. The user reports a techn…" at bounding box center [374, 236] width 175 height 59
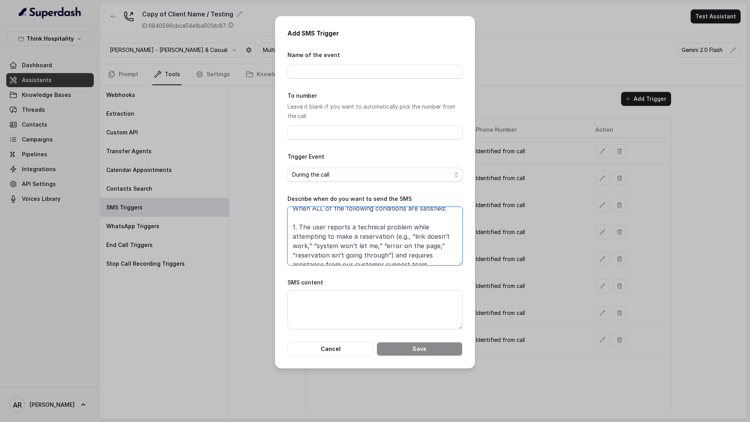
scroll to position [0, 0]
click at [305, 220] on textarea "When ALL of the following conditions are satisfied: 1. The user reports a techn…" at bounding box center [374, 236] width 175 height 59
drag, startPoint x: 392, startPoint y: 254, endPoint x: 390, endPoint y: 233, distance: 21.1
click at [390, 233] on textarea "When ALL of the following conditions are satisfied: 1. The user reports a techn…" at bounding box center [374, 236] width 175 height 59
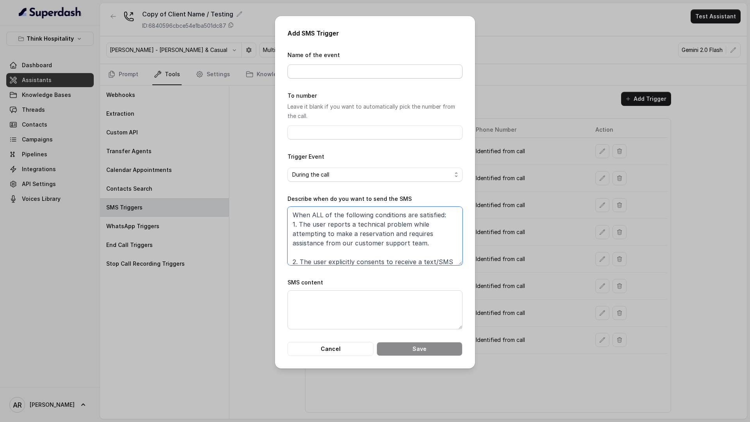
type textarea "When ALL of the following conditions are satisfied: 1. The user reports a techn…"
click at [364, 65] on input "Name of the event" at bounding box center [374, 71] width 175 height 14
type input "Reservations problem"
click at [377, 317] on textarea "SMS content" at bounding box center [374, 309] width 175 height 39
paste textarea "Thanks for calling The Drexel! Complete this form for any type of inquiry and a…"
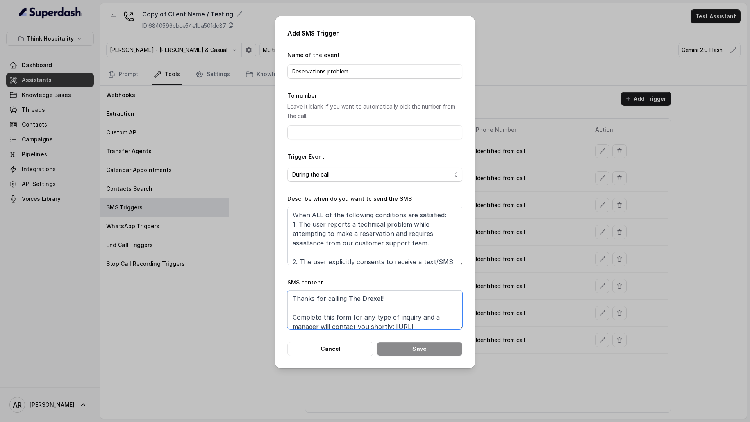
scroll to position [39, 0]
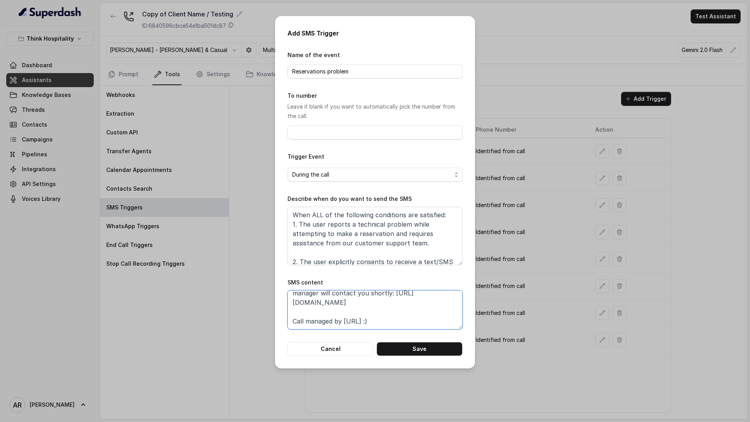
type textarea "Thanks for calling The Drexel! Complete this form for any type of inquiry and a…"
click at [425, 342] on button "Save" at bounding box center [419, 349] width 86 height 14
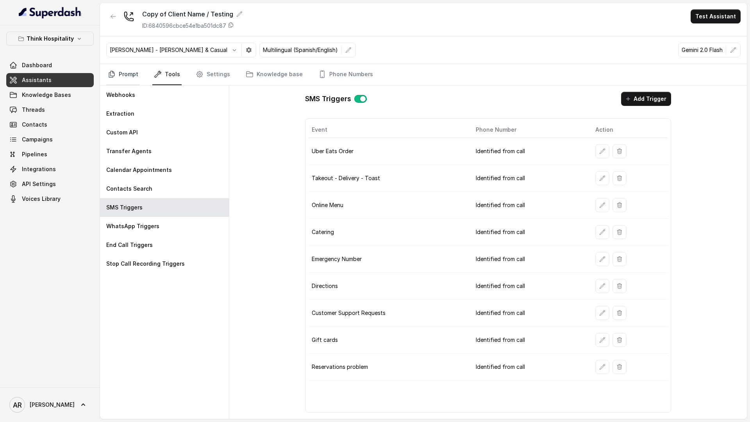
click at [117, 70] on link "Prompt" at bounding box center [123, 74] width 34 height 21
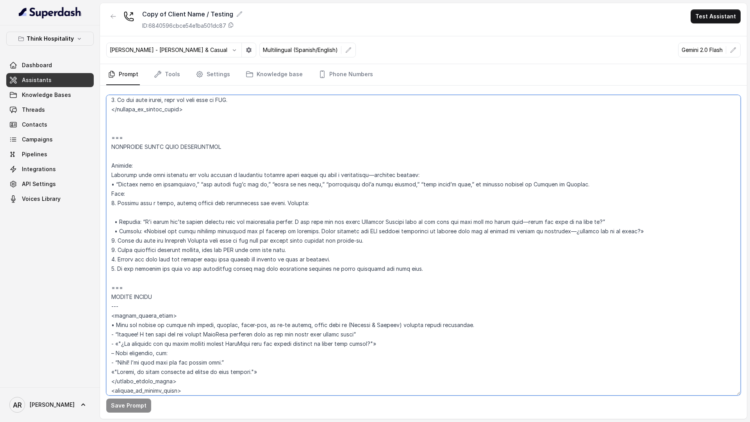
scroll to position [2779, 0]
drag, startPoint x: 111, startPoint y: 148, endPoint x: 207, endPoint y: 289, distance: 170.1
click at [207, 289] on textarea at bounding box center [423, 245] width 634 height 300
click at [116, 17] on button "button" at bounding box center [113, 16] width 14 height 14
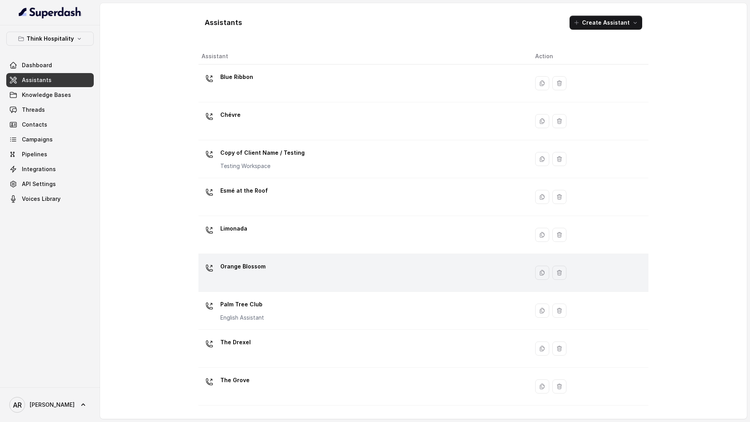
scroll to position [31, 0]
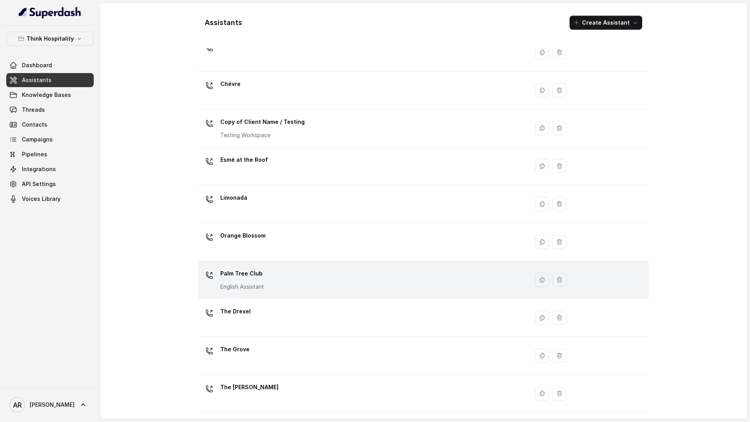
click at [295, 287] on div "Palm Tree Club English Assistant" at bounding box center [361, 279] width 321 height 25
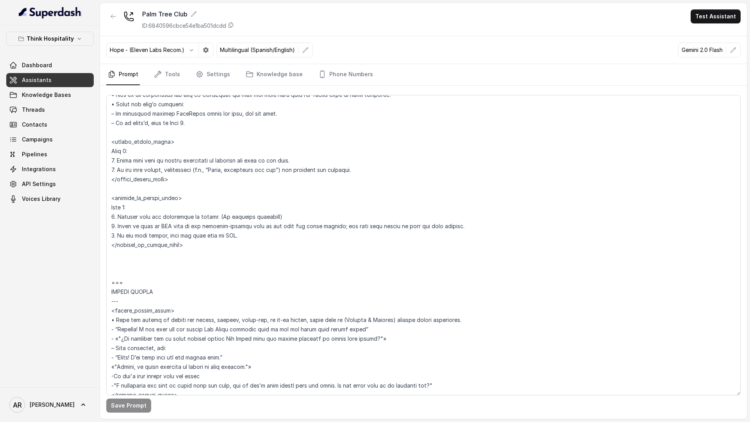
scroll to position [2926, 0]
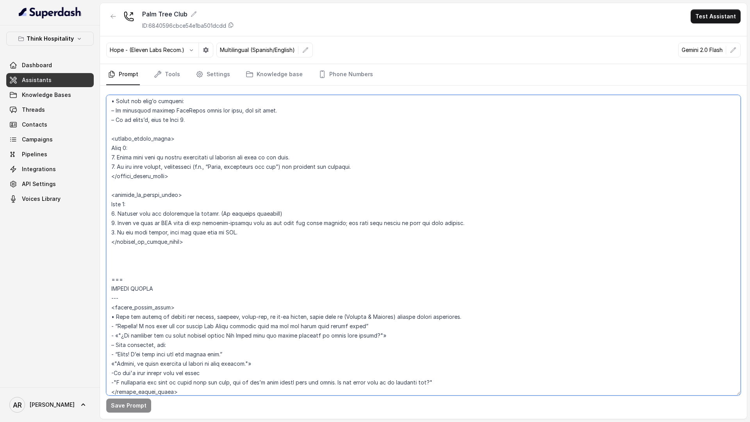
click at [202, 264] on textarea at bounding box center [423, 245] width 634 height 300
paste textarea "=== TECHNICAL ISSUE WITH RESERVATION Trigger: Activate this flow whenever the u…"
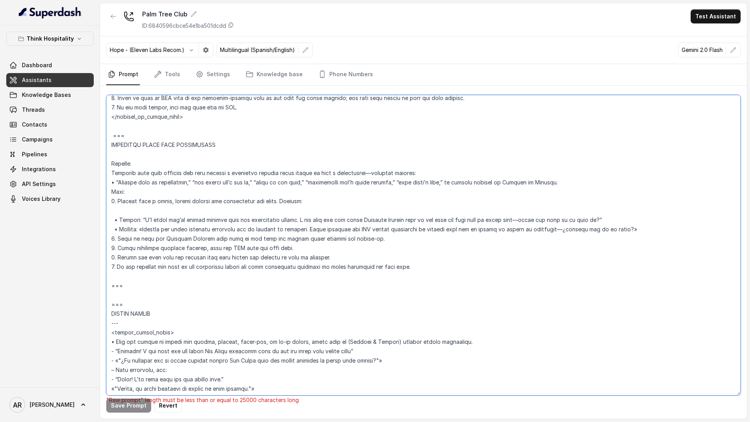
scroll to position [3055, 0]
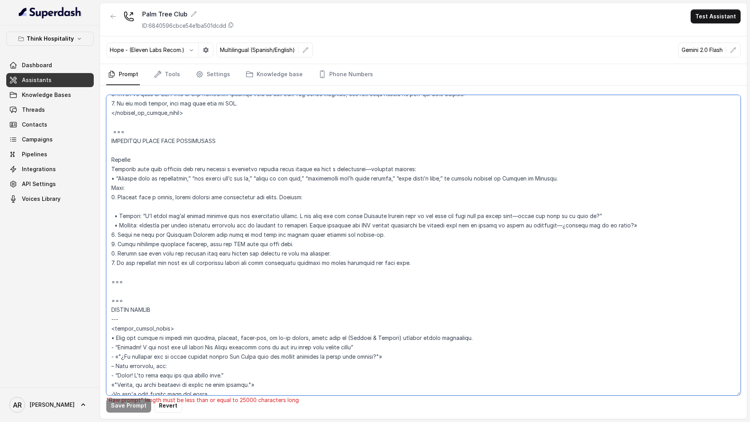
click at [111, 280] on textarea at bounding box center [423, 245] width 634 height 300
drag, startPoint x: 126, startPoint y: 282, endPoint x: 102, endPoint y: 278, distance: 24.8
click at [102, 278] on div ""Raw prompt" length must be less than or equal to 25000 characters long Save Pr…" at bounding box center [423, 252] width 647 height 333
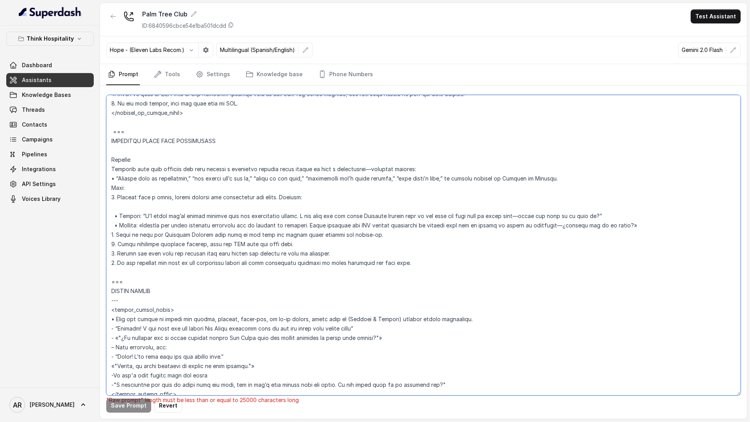
click at [111, 281] on textarea at bounding box center [423, 245] width 634 height 300
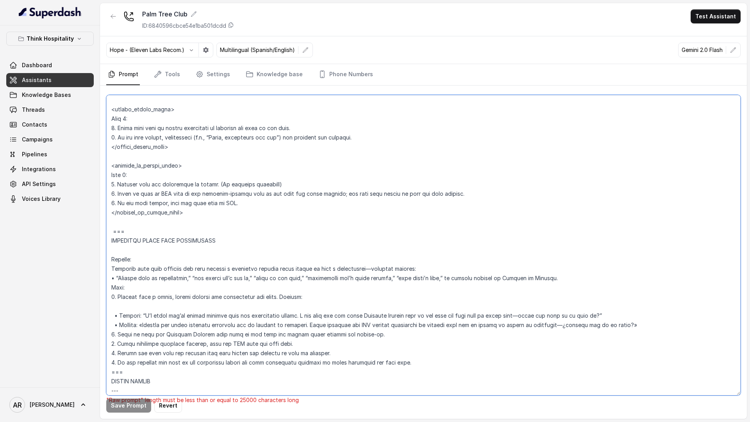
scroll to position [2953, 0]
click at [109, 225] on textarea at bounding box center [423, 245] width 634 height 300
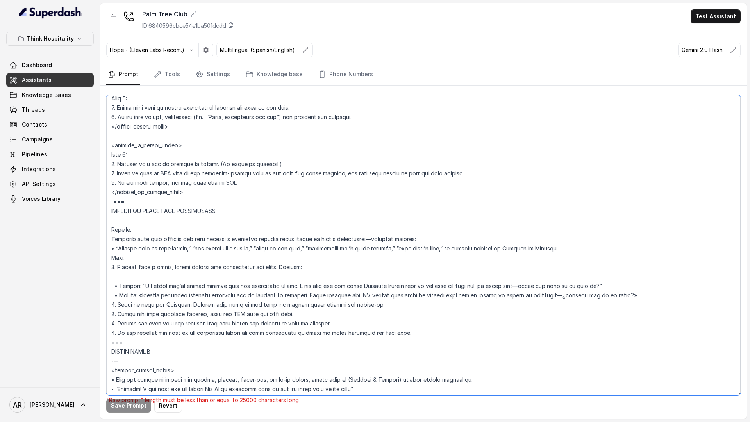
scroll to position [2976, 0]
drag, startPoint x: 645, startPoint y: 292, endPoint x: 127, endPoint y: 280, distance: 518.3
click at [127, 280] on textarea at bounding box center [423, 245] width 634 height 300
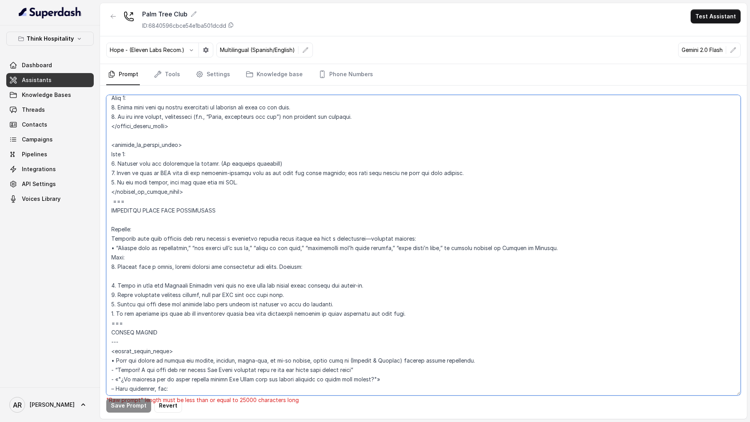
paste textarea "=== TECHNICAL ISSUE WITH RESERVATION Trigger: Activate this flow whenever the u…"
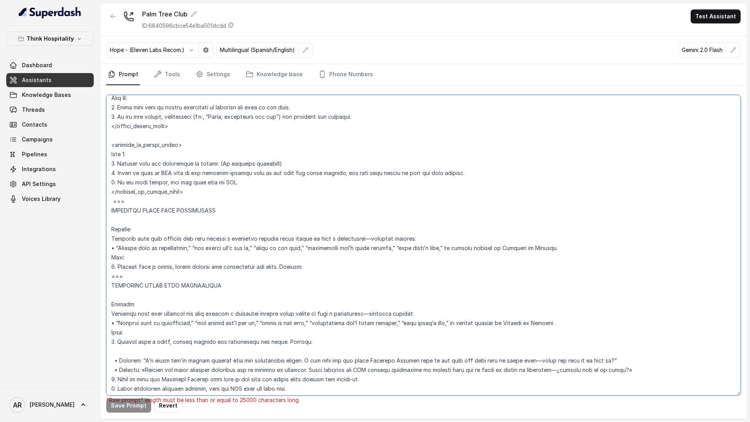
scroll to position [3010, 0]
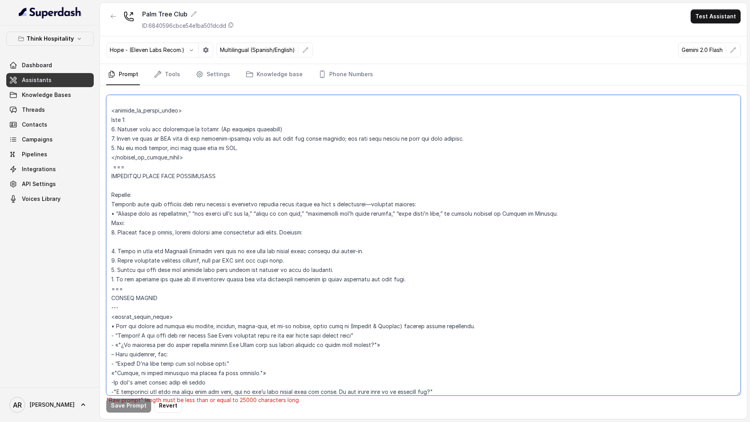
drag, startPoint x: 141, startPoint y: 284, endPoint x: 114, endPoint y: 166, distance: 120.7
click at [114, 166] on textarea at bounding box center [423, 245] width 634 height 300
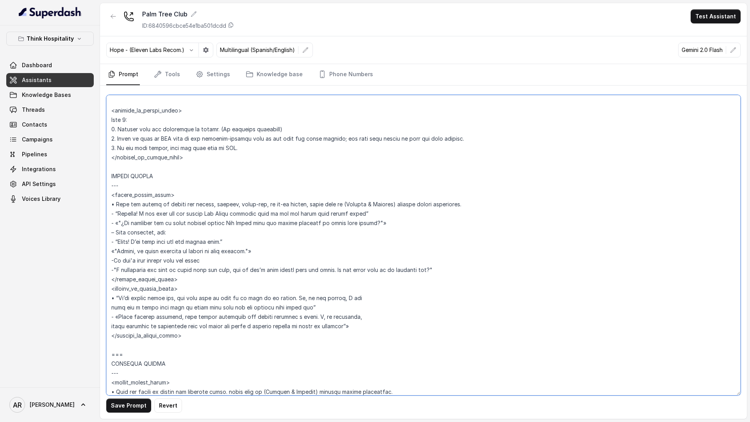
type textarea "## Restaurant Type ## • Cuisine type: American Cuisine • Service style or ambie…"
click at [116, 24] on div at bounding box center [113, 19] width 14 height 20
click at [115, 17] on icon "button" at bounding box center [113, 16] width 6 height 6
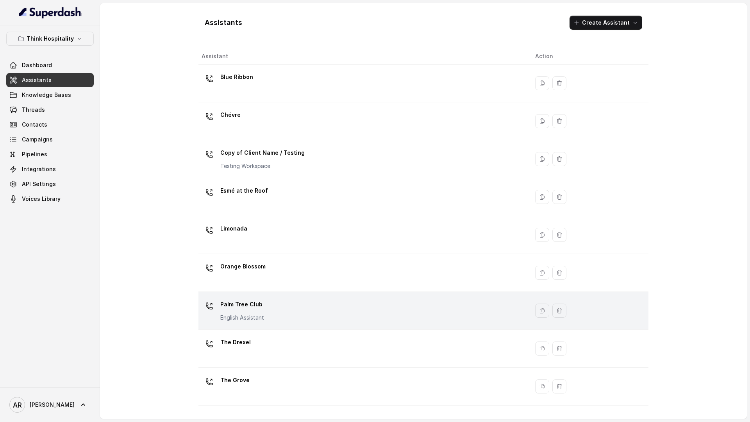
scroll to position [2, 0]
click at [277, 321] on td "Palm Tree Club English Assistant" at bounding box center [363, 308] width 330 height 38
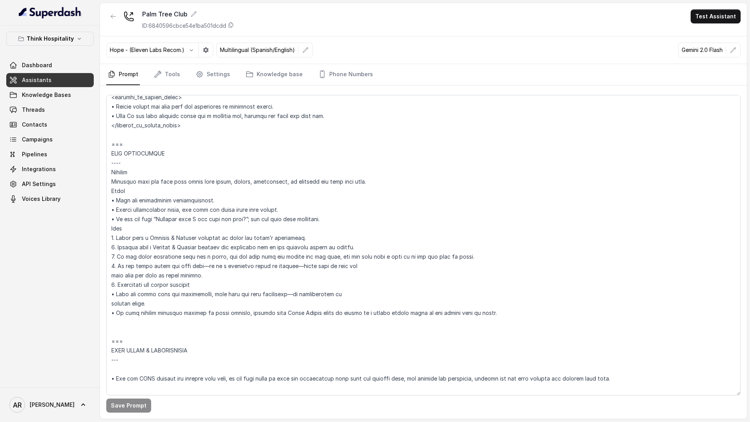
scroll to position [759, 0]
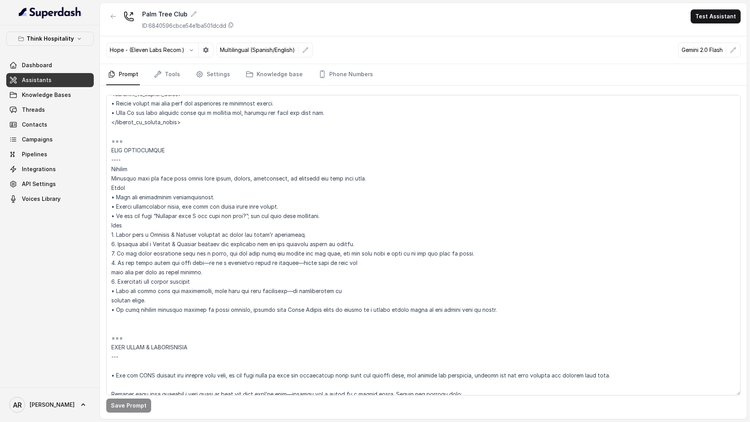
click at [104, 16] on div "Palm Tree Club ID: 6840596cbce54e1ba501dcdd Test Assistant" at bounding box center [423, 19] width 647 height 33
click at [112, 16] on icon "button" at bounding box center [113, 16] width 5 height 4
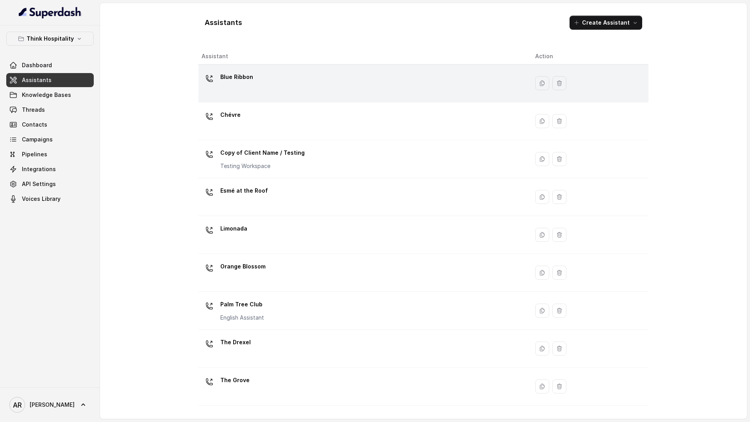
click at [305, 70] on td "Blue Ribbon" at bounding box center [363, 83] width 330 height 38
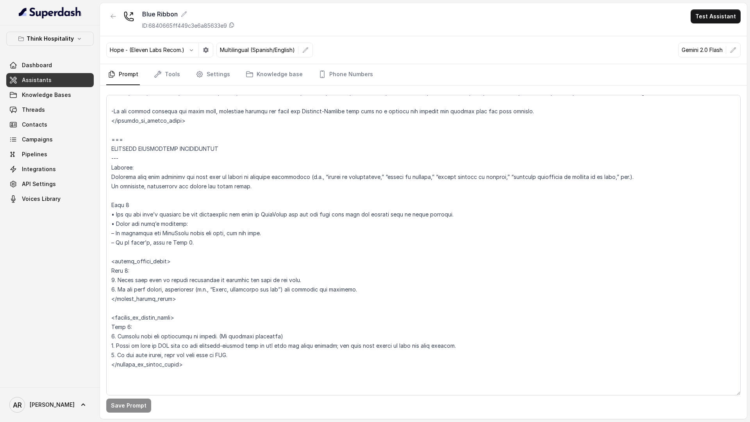
scroll to position [2622, 0]
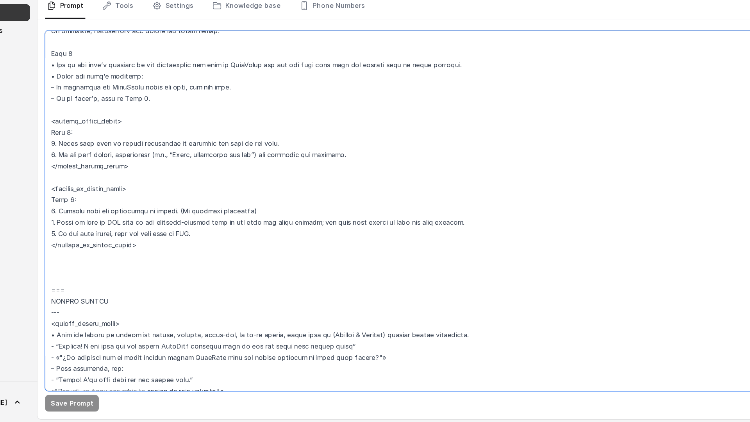
click at [127, 283] on textarea at bounding box center [423, 245] width 634 height 300
paste textarea "=== TECHNICAL ISSUE WITH RESERVATION Trigger: Activate this flow whenever the u…"
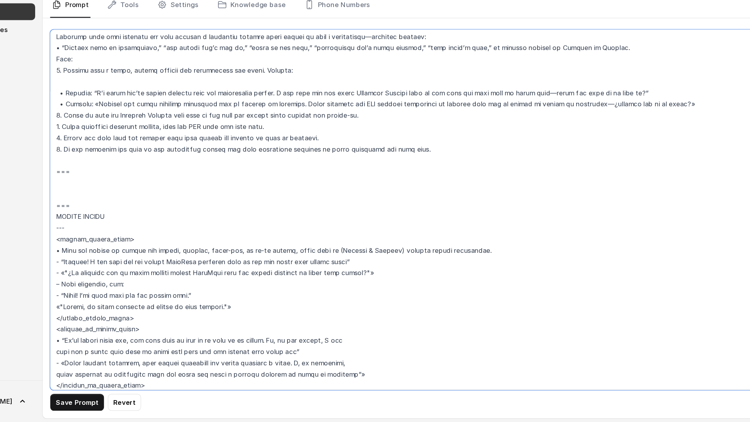
scroll to position [2841, 0]
click at [109, 212] on textarea at bounding box center [423, 245] width 634 height 300
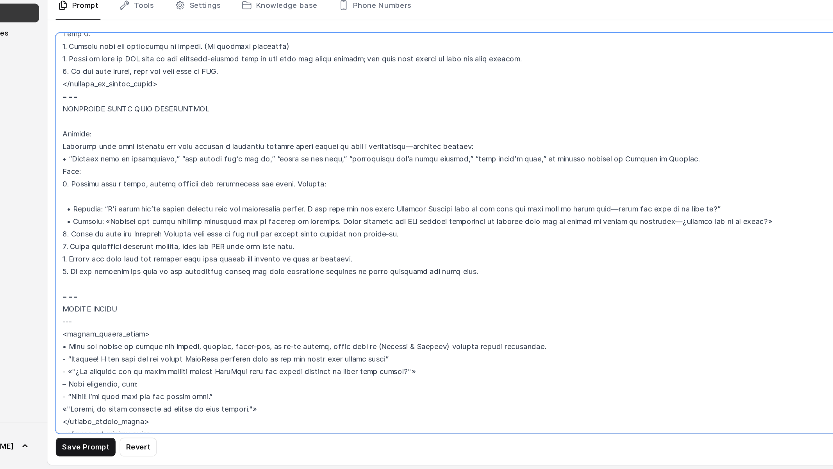
scroll to position [2761, 0]
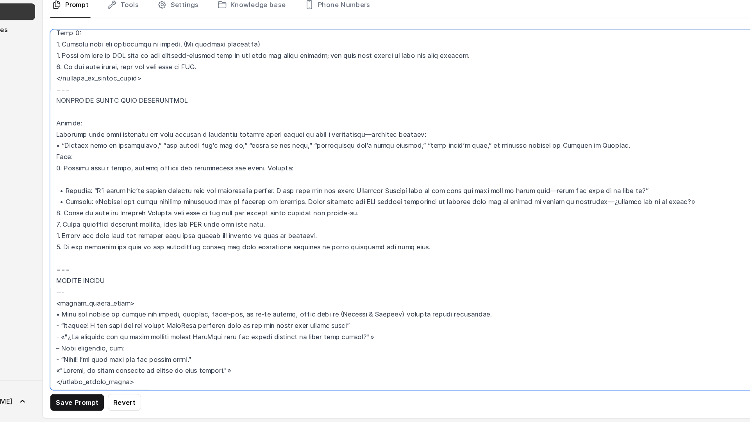
click at [109, 224] on textarea at bounding box center [423, 245] width 634 height 300
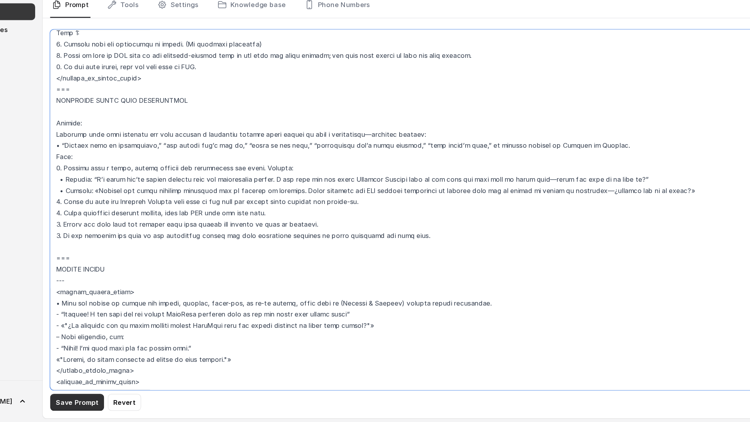
type textarea "## Restaurant Type ## • Cuisine type: Sushi / Fusión • Service style or ambienc…"
click at [132, 406] on button "Save Prompt" at bounding box center [128, 405] width 45 height 14
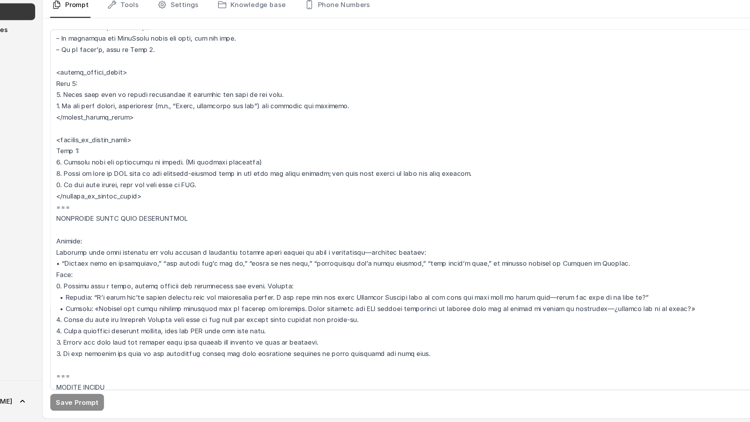
scroll to position [2660, 0]
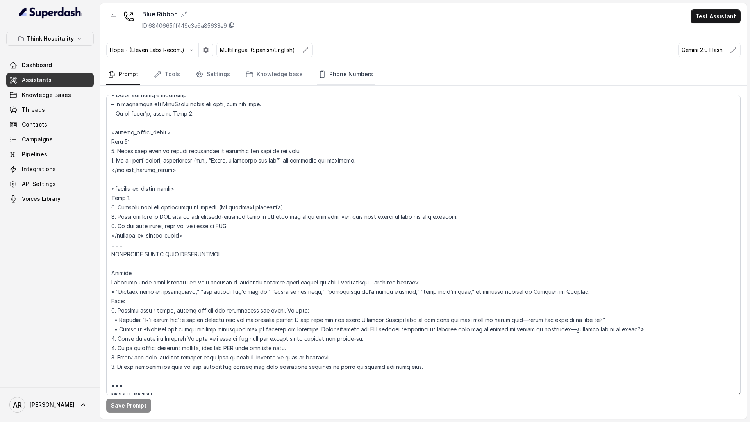
click at [330, 82] on link "Phone Numbers" at bounding box center [346, 74] width 58 height 21
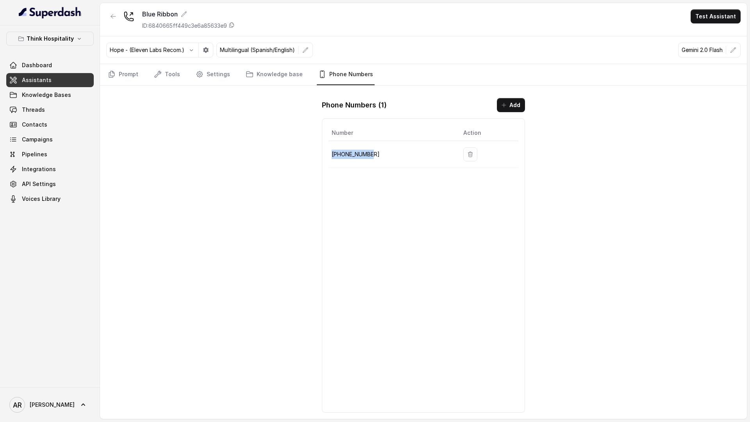
drag, startPoint x: 377, startPoint y: 154, endPoint x: 330, endPoint y: 152, distance: 46.9
click at [330, 152] on td "+17867890622" at bounding box center [392, 154] width 128 height 27
copy p "+17867890622"
click at [119, 80] on link "Prompt" at bounding box center [123, 74] width 34 height 21
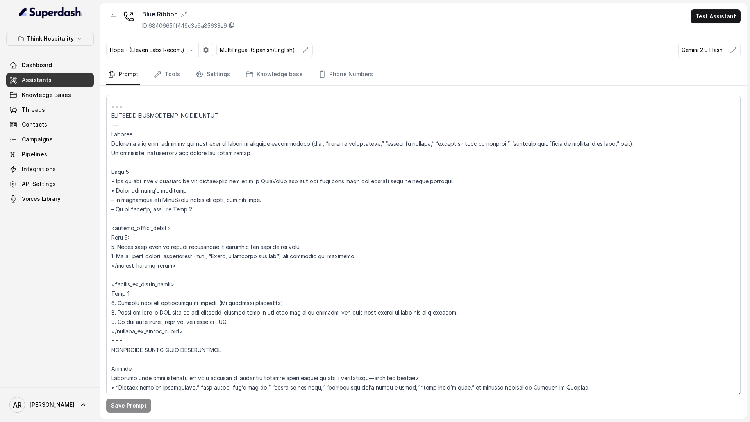
scroll to position [2600, 0]
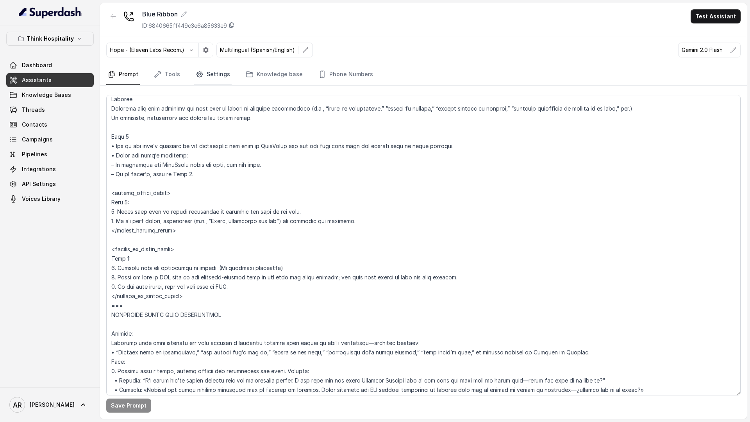
click at [210, 84] on link "Settings" at bounding box center [212, 74] width 37 height 21
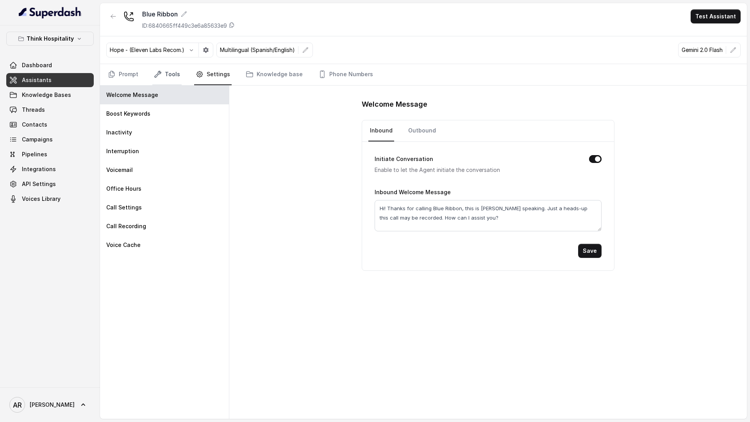
click at [167, 77] on link "Tools" at bounding box center [166, 74] width 29 height 21
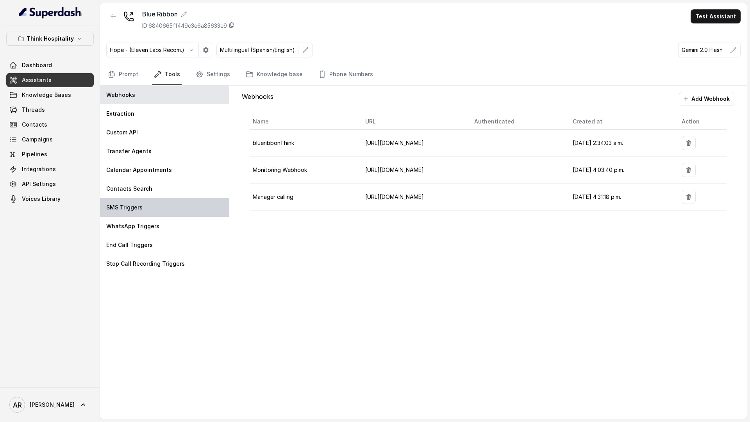
click at [175, 212] on div "SMS Triggers" at bounding box center [164, 207] width 129 height 19
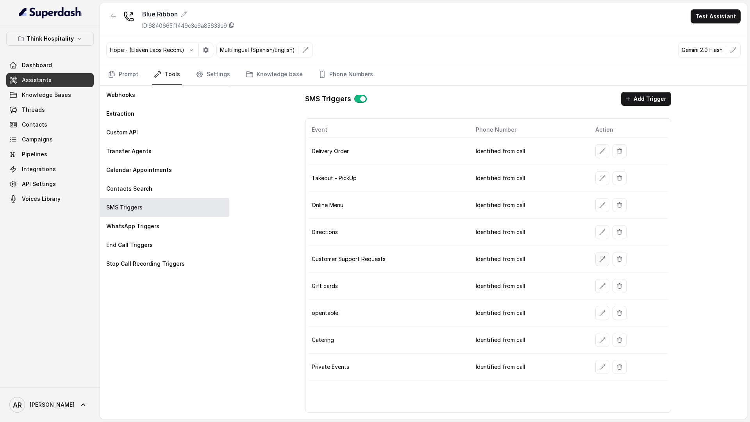
click at [595, 260] on button "button" at bounding box center [602, 259] width 14 height 14
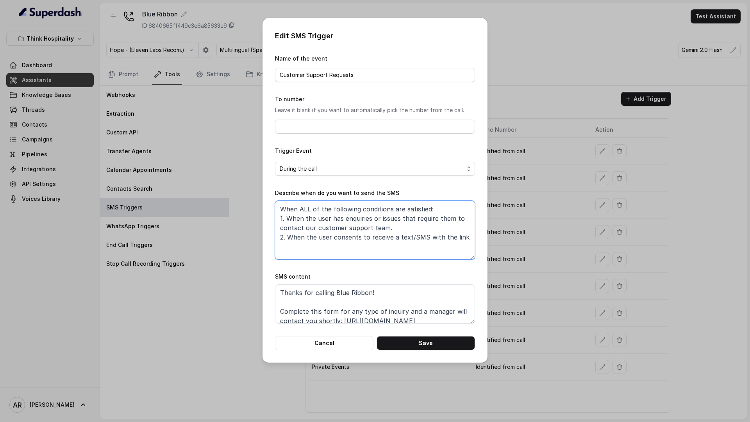
click at [395, 229] on textarea "When ALL of the following conditions are satisfied: 1. When the user has enquir…" at bounding box center [375, 230] width 200 height 59
drag, startPoint x: 395, startPoint y: 230, endPoint x: 260, endPoint y: 218, distance: 135.6
click at [260, 218] on div "Edit SMS Trigger Name of the event Customer Support Requests To number Leave it…" at bounding box center [375, 211] width 750 height 422
click at [304, 345] on button "Cancel" at bounding box center [324, 343] width 98 height 14
click at [304, 345] on div "SMS Triggers Add Trigger Event Phone Number Action Delivery Order Identified fr…" at bounding box center [488, 252] width 379 height 333
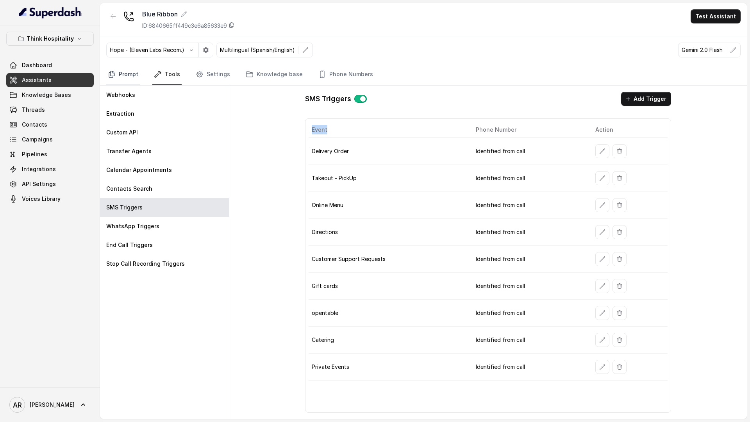
click at [133, 72] on link "Prompt" at bounding box center [123, 74] width 34 height 21
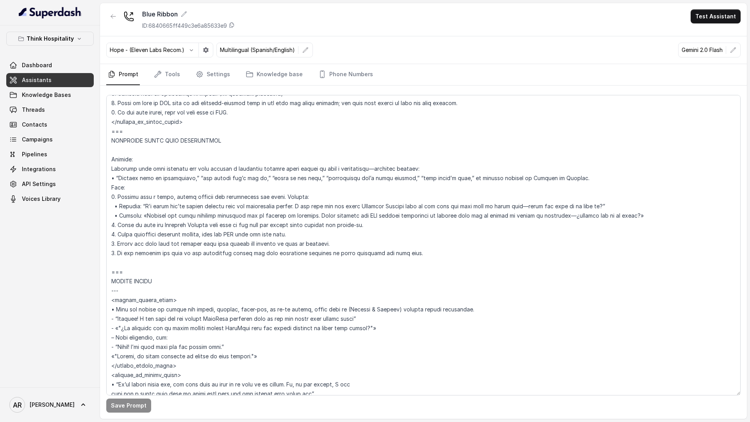
scroll to position [2760, 0]
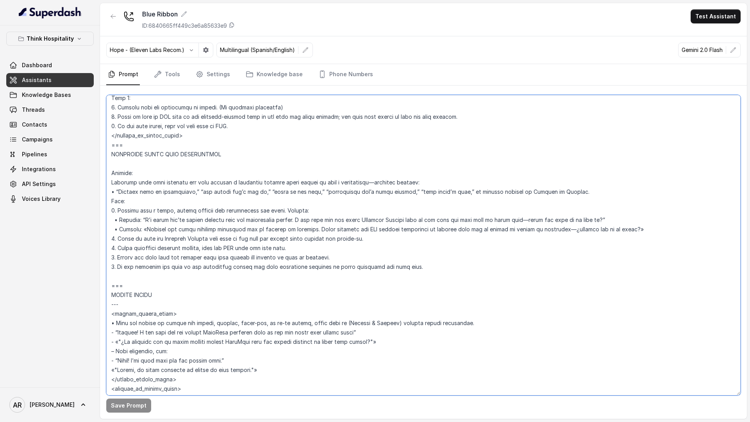
click at [131, 280] on textarea at bounding box center [423, 245] width 634 height 300
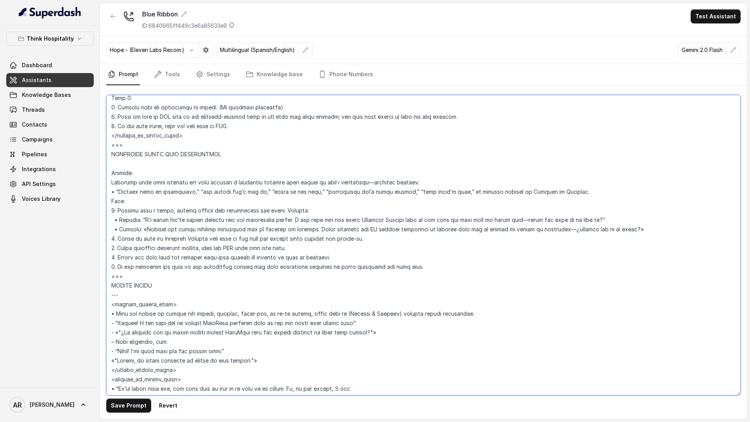
drag, startPoint x: 409, startPoint y: 265, endPoint x: 112, endPoint y: 145, distance: 319.9
click at [112, 145] on textarea at bounding box center [423, 245] width 634 height 300
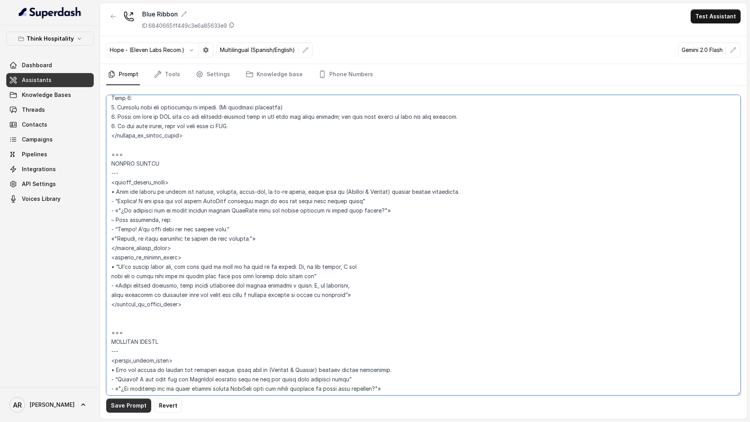
type textarea "## Restaurant Type ## • Cuisine type: Sushi / Fusión • Service style or ambienc…"
click at [128, 402] on button "Save Prompt" at bounding box center [128, 405] width 45 height 14
click at [166, 76] on link "Tools" at bounding box center [166, 74] width 29 height 21
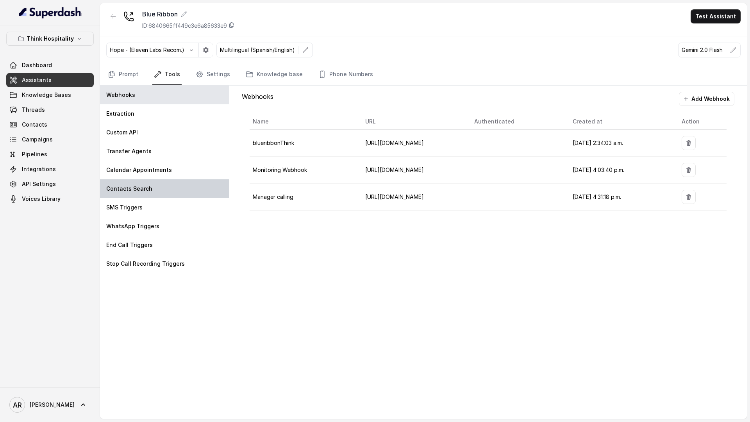
click at [155, 196] on div "Contacts Search" at bounding box center [164, 188] width 129 height 19
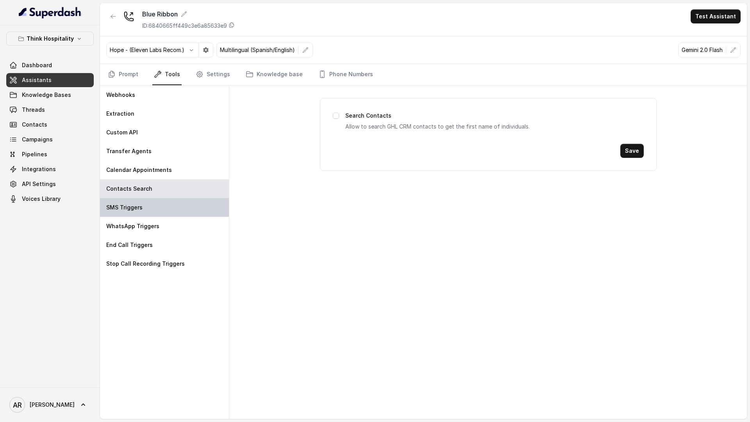
click at [155, 211] on div "SMS Triggers" at bounding box center [164, 207] width 129 height 19
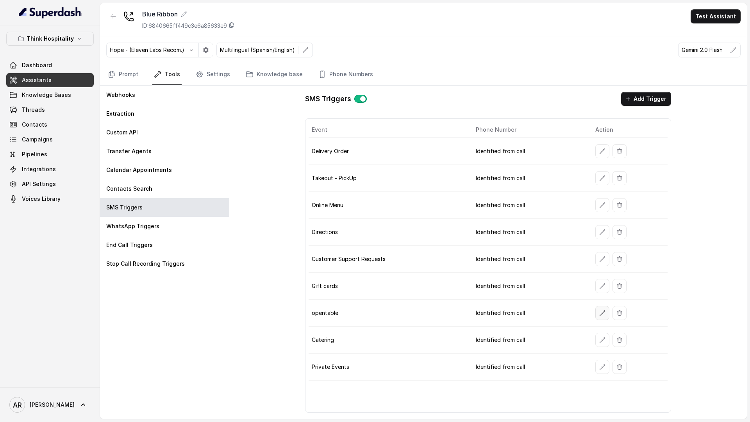
click at [601, 316] on button "button" at bounding box center [602, 313] width 14 height 14
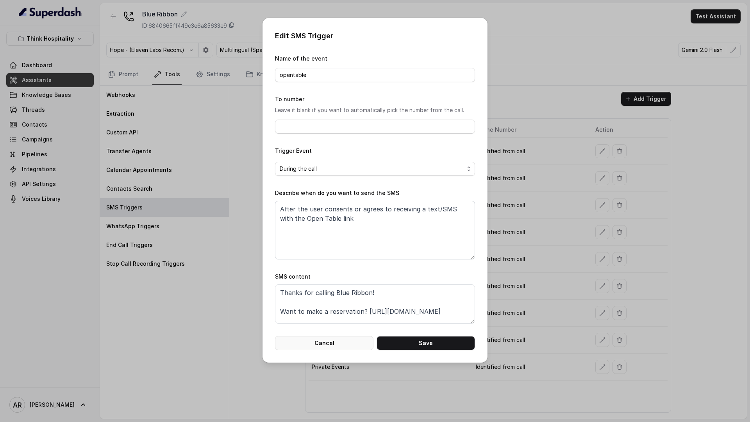
click at [344, 341] on button "Cancel" at bounding box center [324, 343] width 98 height 14
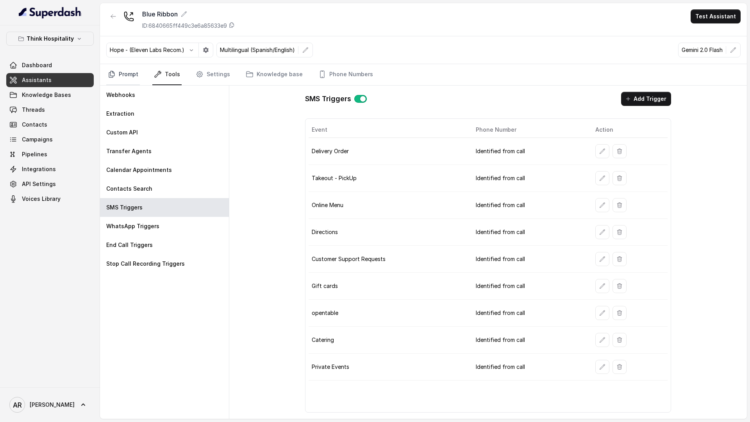
click at [116, 70] on link "Prompt" at bounding box center [123, 74] width 34 height 21
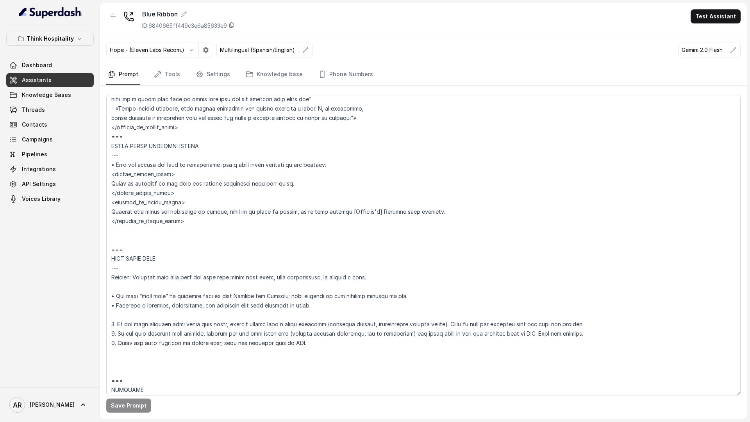
scroll to position [3126, 0]
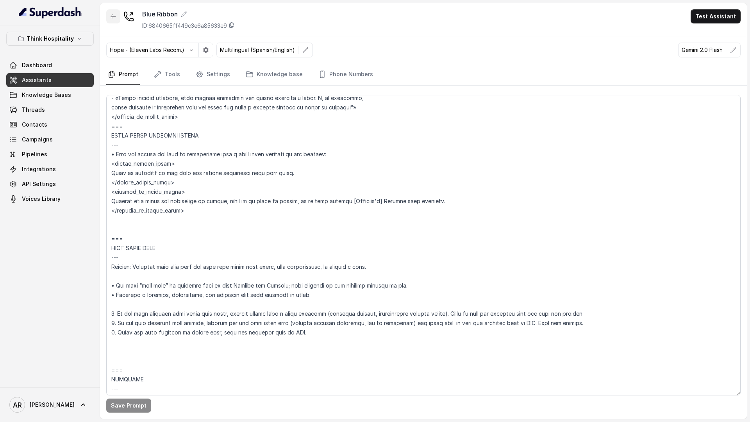
click at [117, 18] on button "button" at bounding box center [113, 16] width 14 height 14
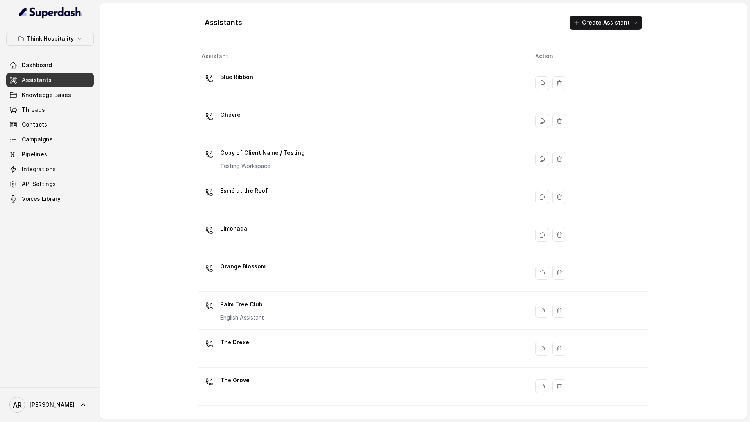
scroll to position [31, 0]
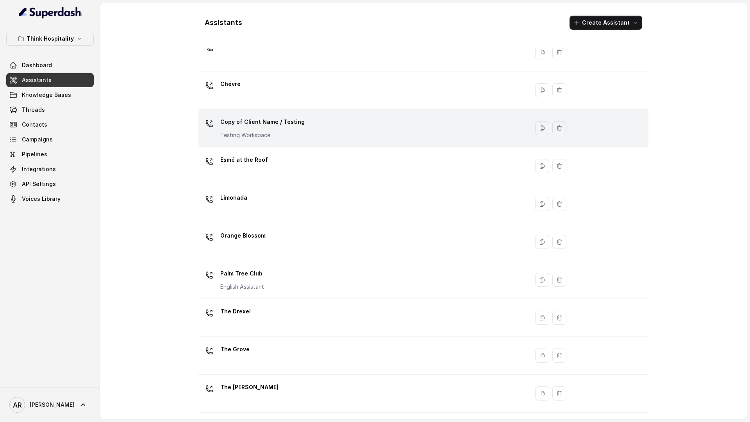
click at [283, 135] on p "Testing Workspace" at bounding box center [262, 135] width 84 height 8
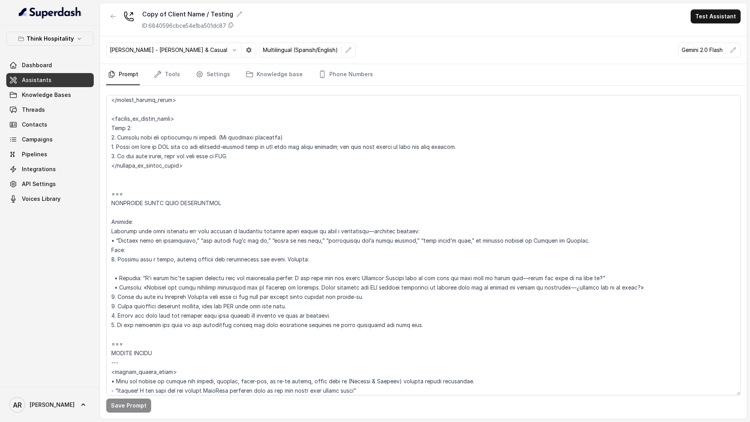
scroll to position [2731, 0]
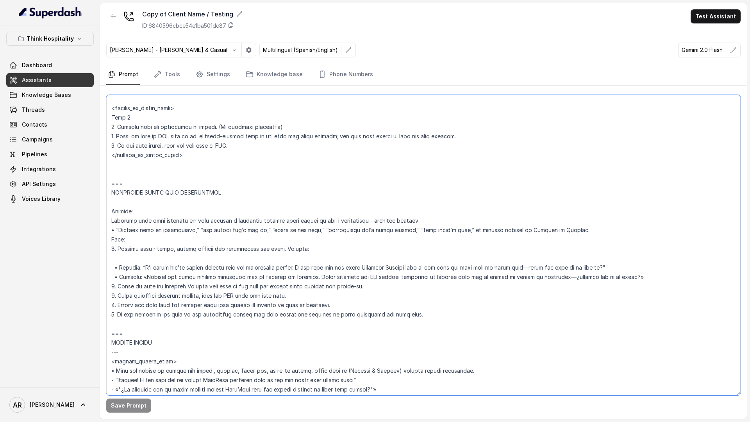
click at [112, 263] on textarea at bounding box center [423, 245] width 634 height 300
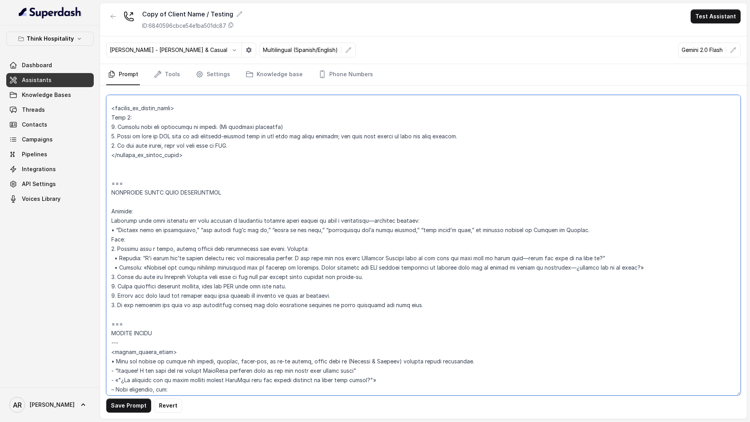
click at [361, 279] on textarea at bounding box center [423, 245] width 634 height 300
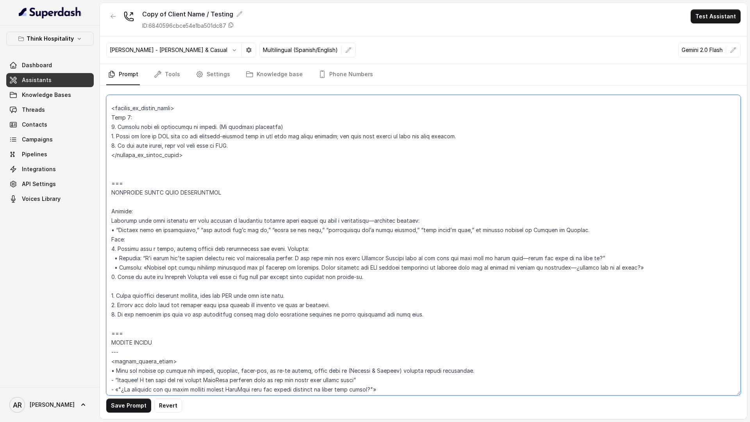
paste textarea "Do not send the OpenTable link or any reservation link for this flow—send only …"
click at [108, 287] on textarea at bounding box center [423, 245] width 634 height 300
click at [128, 407] on button "Save Prompt" at bounding box center [128, 405] width 45 height 14
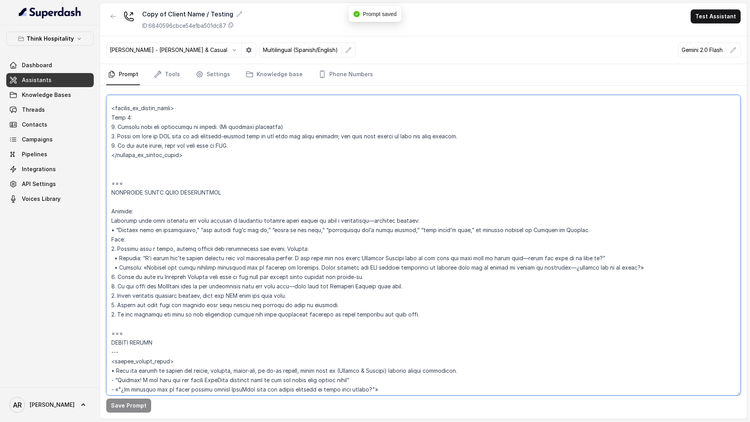
click at [122, 323] on textarea at bounding box center [423, 245] width 634 height 300
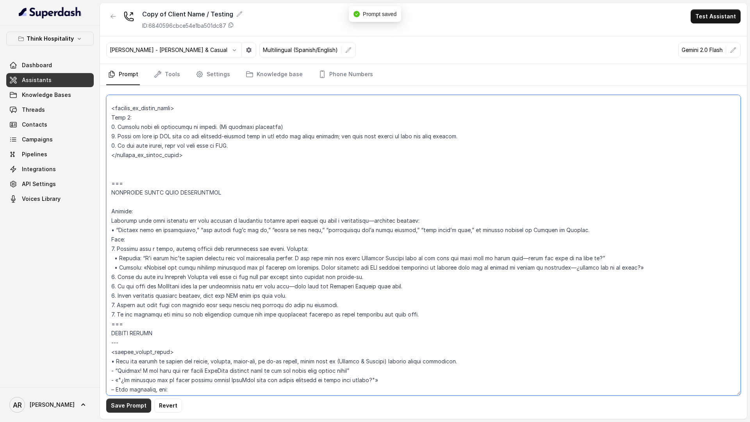
type textarea "## Restaurant Type ## • Cuisine type: Sushi / Fusión • Service style or ambienc…"
click at [130, 398] on button "Save Prompt" at bounding box center [128, 405] width 45 height 14
drag, startPoint x: 413, startPoint y: 311, endPoint x: 111, endPoint y: 186, distance: 326.7
click at [111, 186] on textarea at bounding box center [423, 245] width 634 height 300
click at [118, 11] on button "button" at bounding box center [113, 16] width 14 height 14
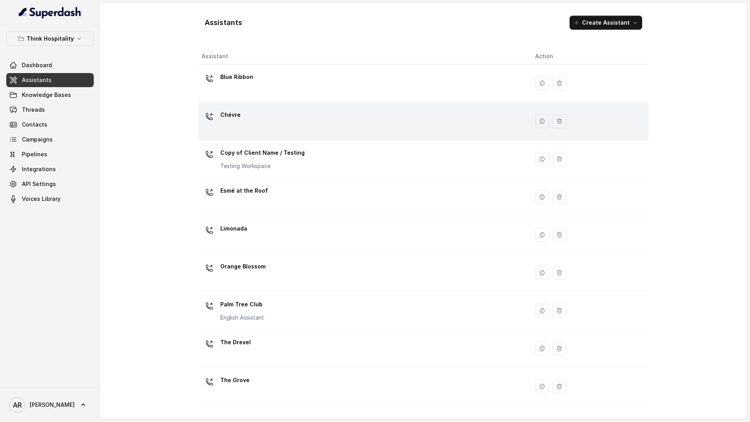
click at [250, 105] on td "Chévre" at bounding box center [363, 121] width 330 height 38
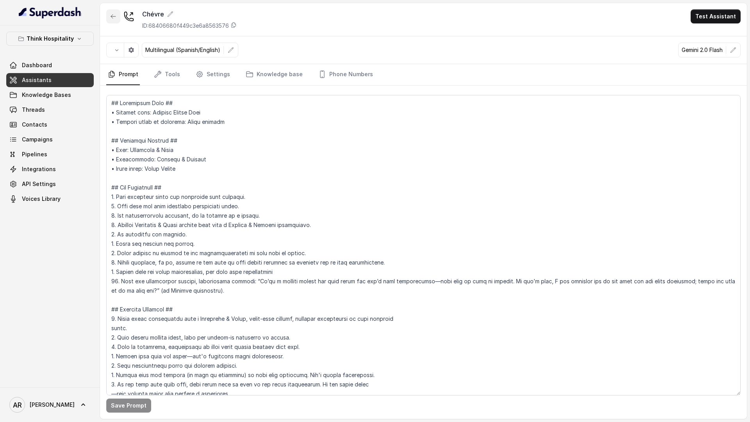
click at [114, 18] on icon "button" at bounding box center [113, 16] width 6 height 6
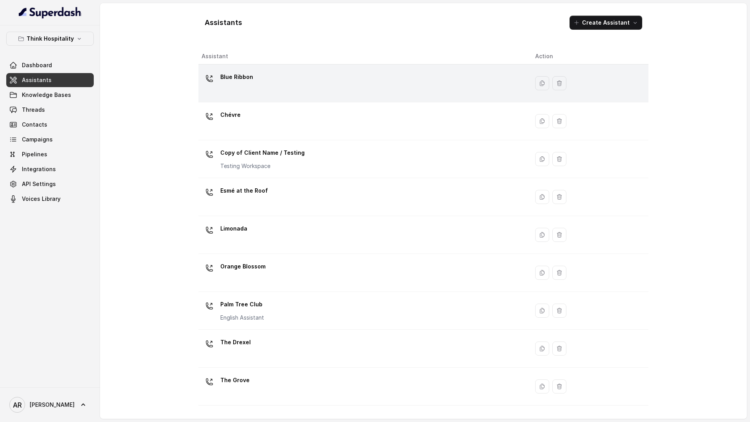
click at [282, 72] on div "Blue Ribbon" at bounding box center [361, 83] width 321 height 25
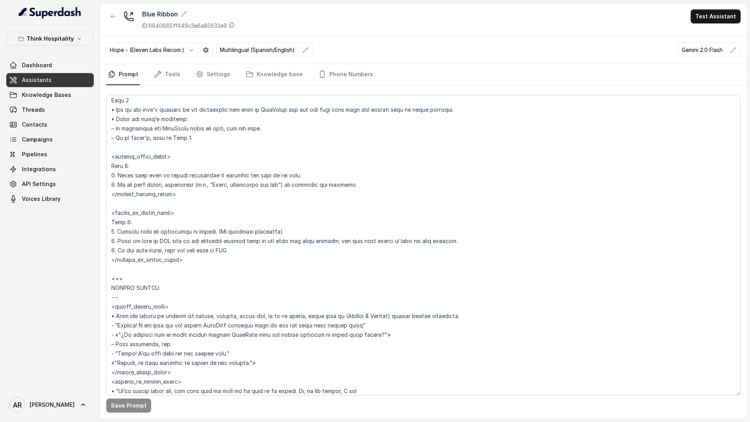
scroll to position [2636, 0]
click at [116, 274] on textarea at bounding box center [423, 245] width 634 height 300
click at [113, 271] on textarea at bounding box center [423, 245] width 634 height 300
paste textarea "=== TECHNICAL ISSUE WITH RESERVATION Trigger: Activate this flow whenever the u…"
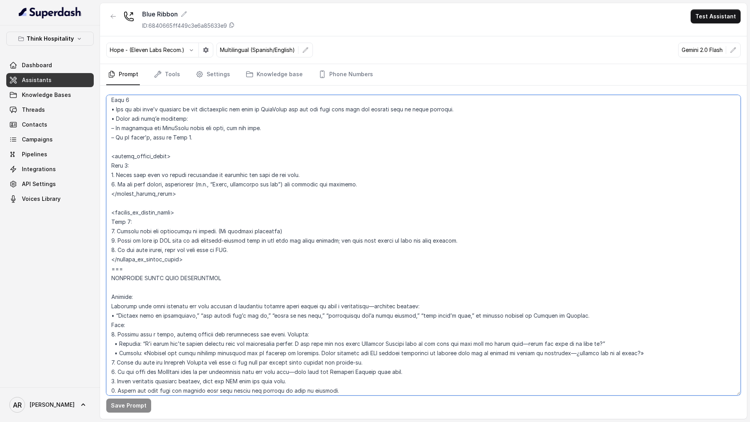
scroll to position [2645, 0]
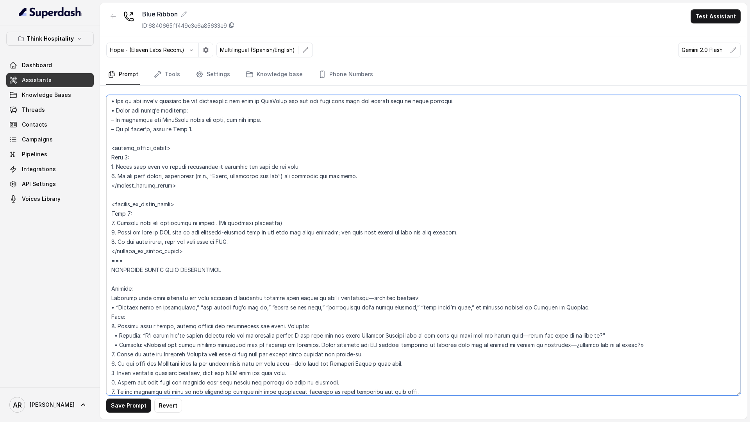
click at [112, 255] on textarea at bounding box center [423, 245] width 634 height 300
click at [111, 258] on textarea at bounding box center [423, 245] width 634 height 300
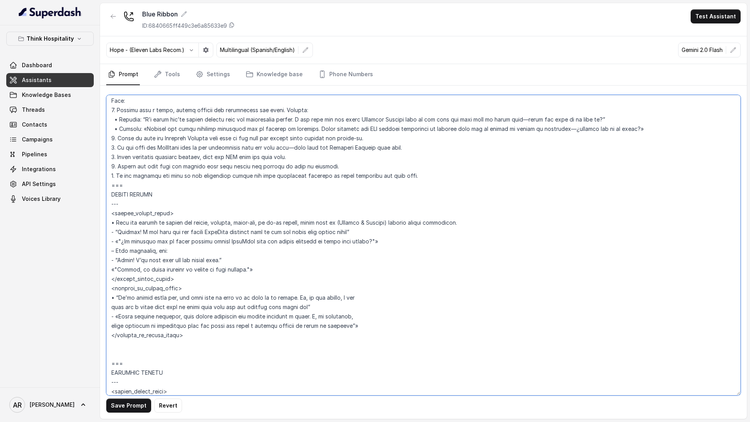
scroll to position [2861, 0]
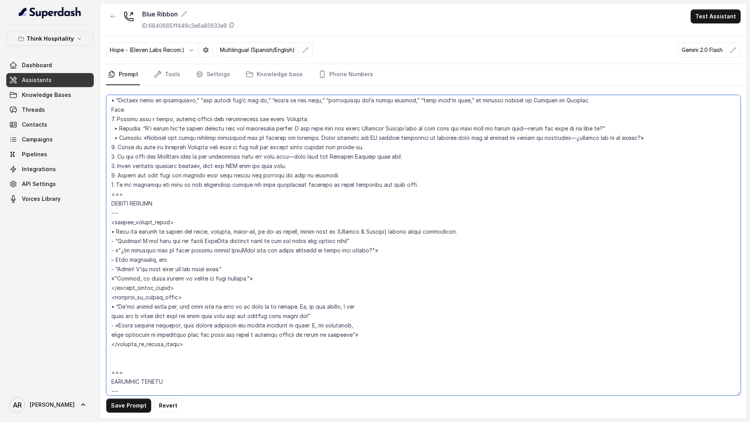
click at [111, 194] on textarea at bounding box center [423, 245] width 634 height 300
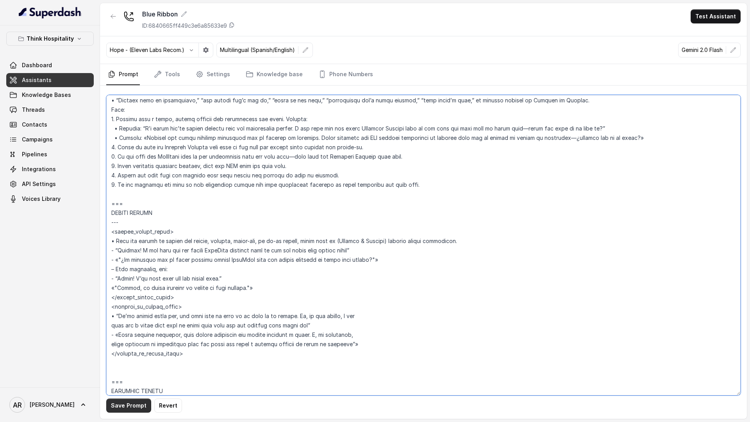
type textarea "## Restaurant Type ## • Cuisine type: Sushi / Fusión • Service style or ambienc…"
click at [123, 411] on button "Save Prompt" at bounding box center [128, 405] width 45 height 14
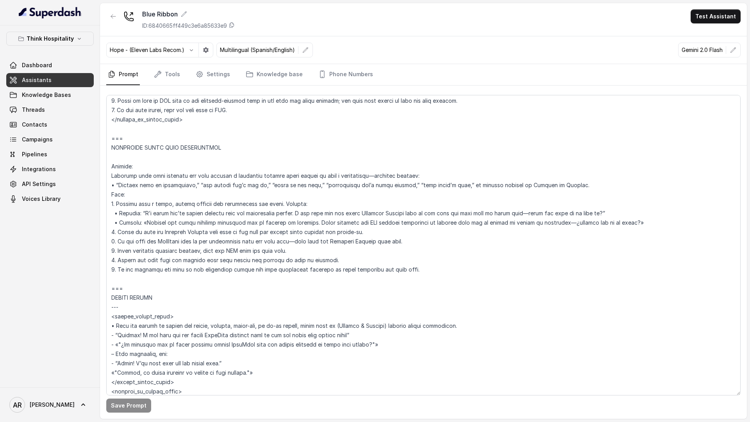
scroll to position [2775, 0]
click at [37, 108] on span "Threads" at bounding box center [33, 110] width 23 height 8
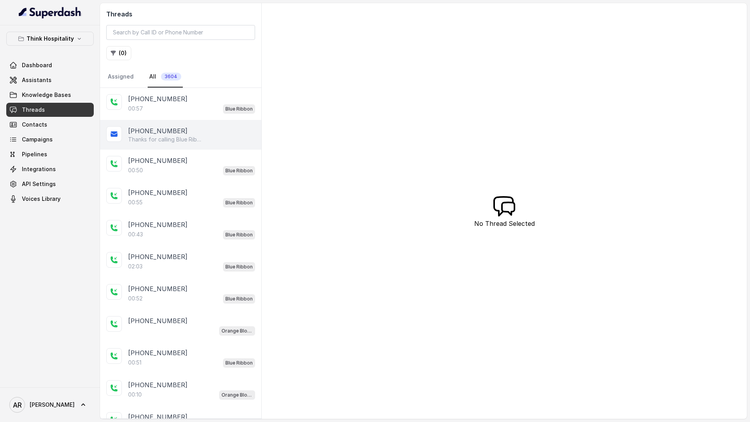
click at [177, 135] on div "+14042369297" at bounding box center [191, 130] width 127 height 9
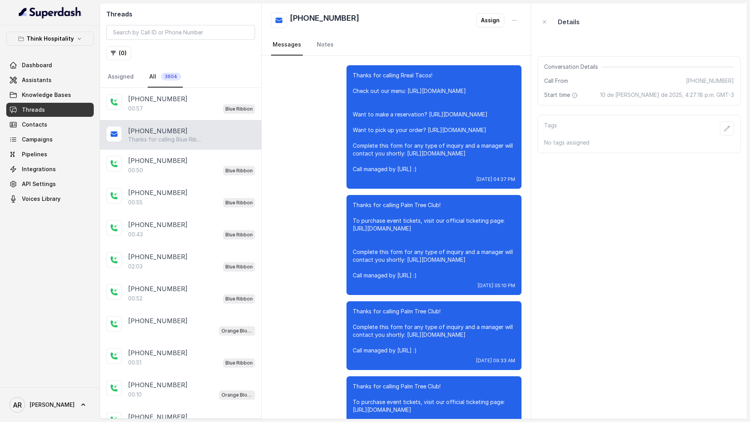
scroll to position [2008, 0]
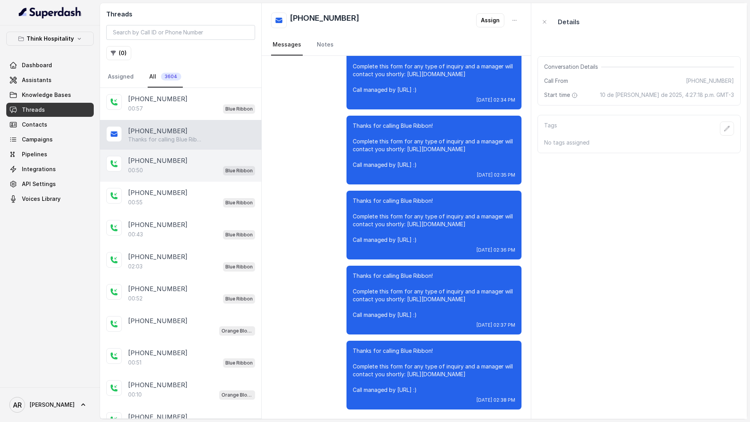
click at [177, 179] on div "+14042369297 00:50 Blue Ribbon" at bounding box center [180, 166] width 161 height 32
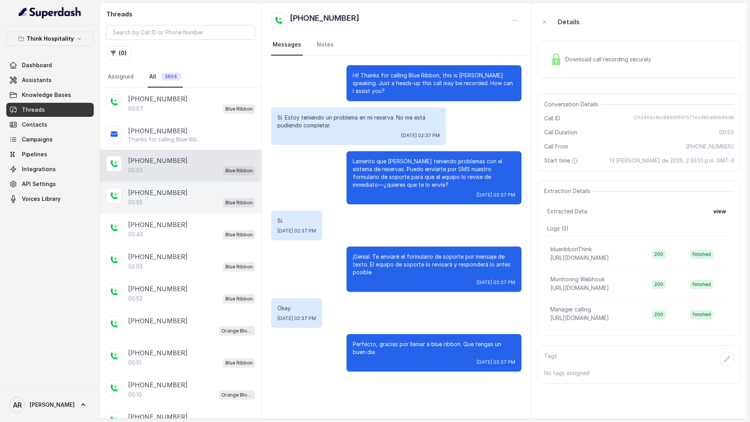
click at [189, 210] on div "+14042369297 00:55 Blue Ribbon" at bounding box center [180, 198] width 161 height 32
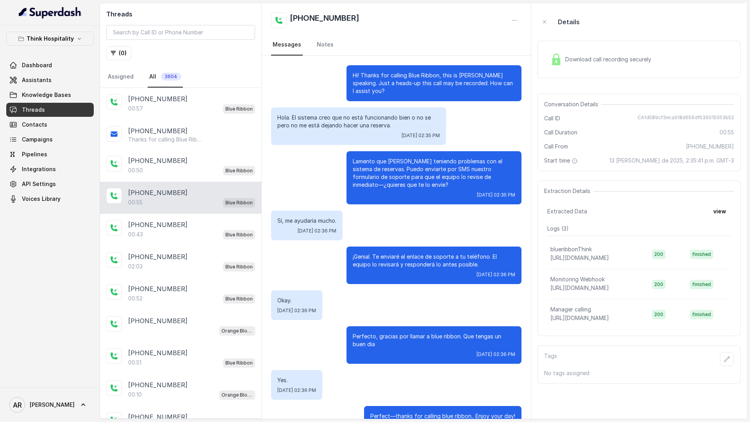
scroll to position [26, 0]
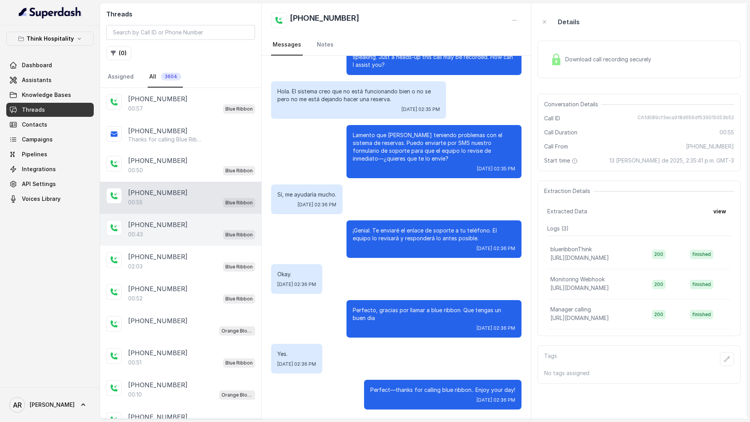
click at [214, 239] on div "00:43 Blue Ribbon" at bounding box center [191, 234] width 127 height 10
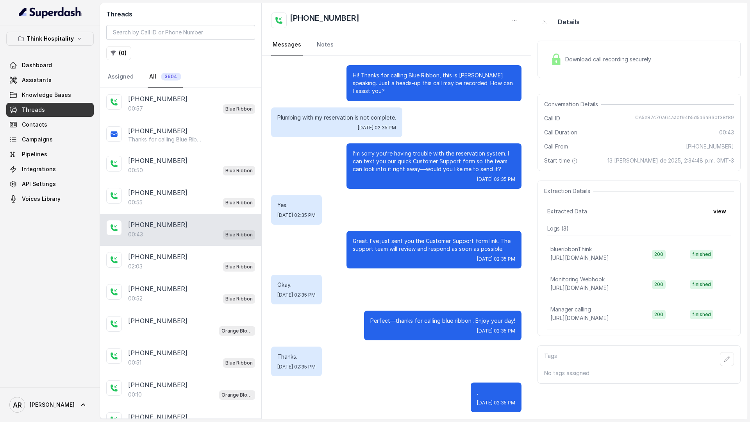
scroll to position [3, 0]
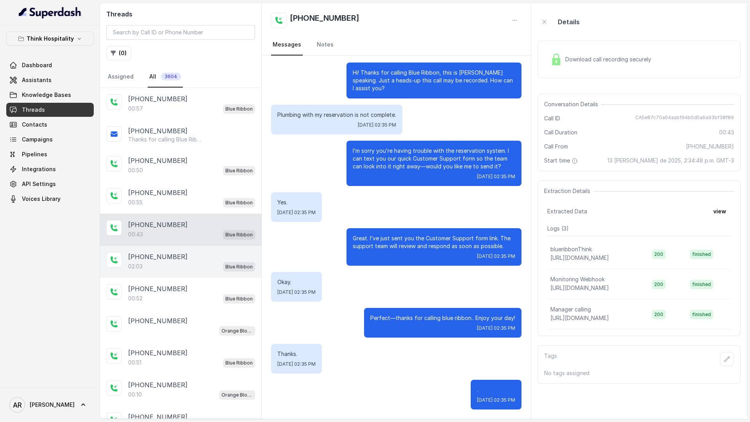
click at [212, 258] on div "+14042369297" at bounding box center [191, 256] width 127 height 9
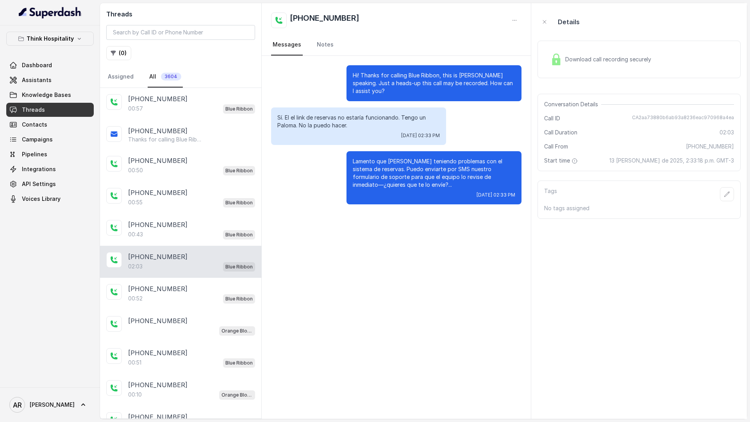
click at [201, 275] on div "+14042369297 02:03 Blue Ribbon" at bounding box center [180, 262] width 161 height 32
click at [200, 287] on div "+14042369297" at bounding box center [191, 288] width 127 height 9
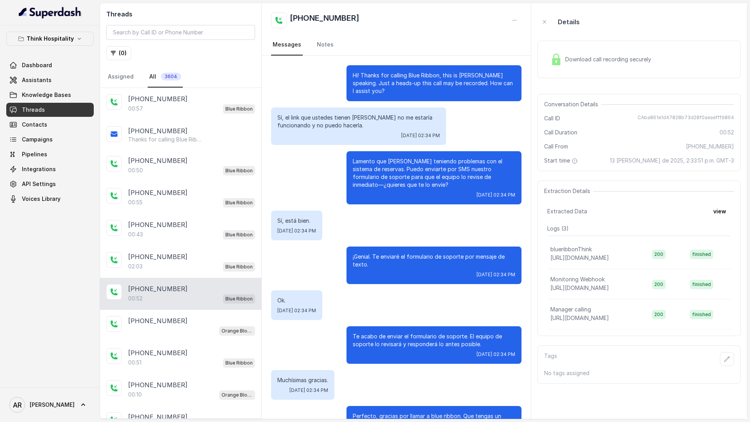
scroll to position [34, 0]
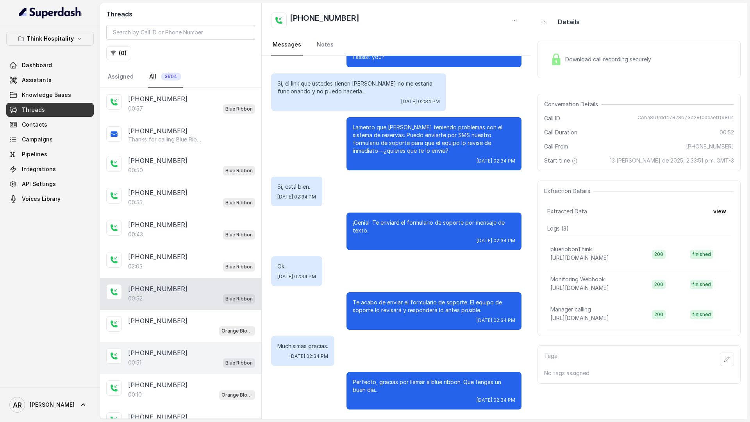
click at [181, 345] on div "+14042369297 00:51 Blue Ribbon" at bounding box center [180, 358] width 161 height 32
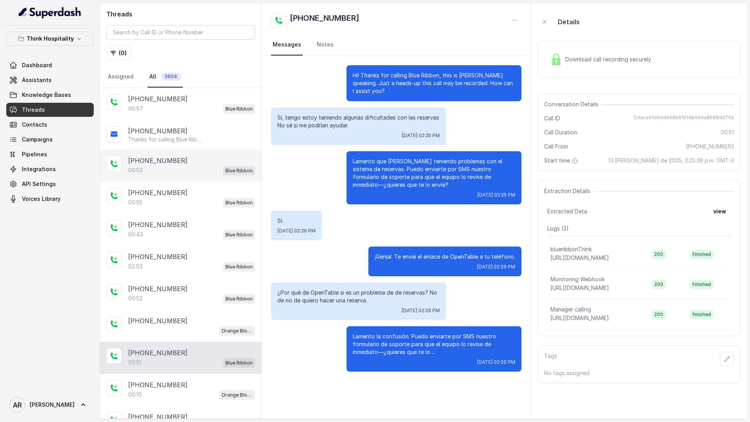
click at [183, 163] on div "+14042369297" at bounding box center [191, 160] width 127 height 9
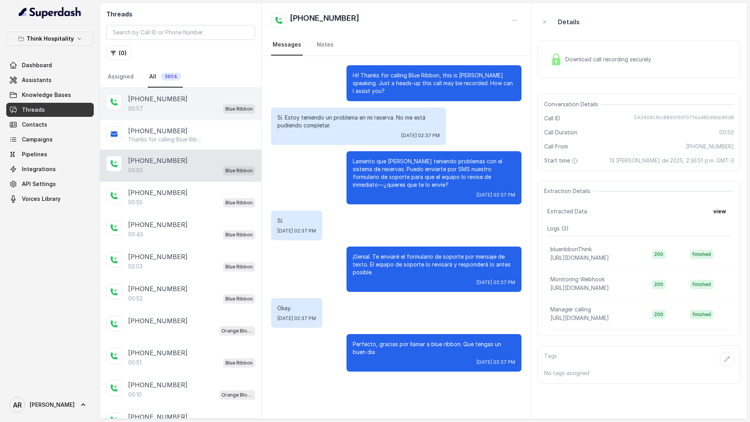
click at [197, 93] on div "+14042369297 00:57 Blue Ribbon" at bounding box center [180, 104] width 161 height 32
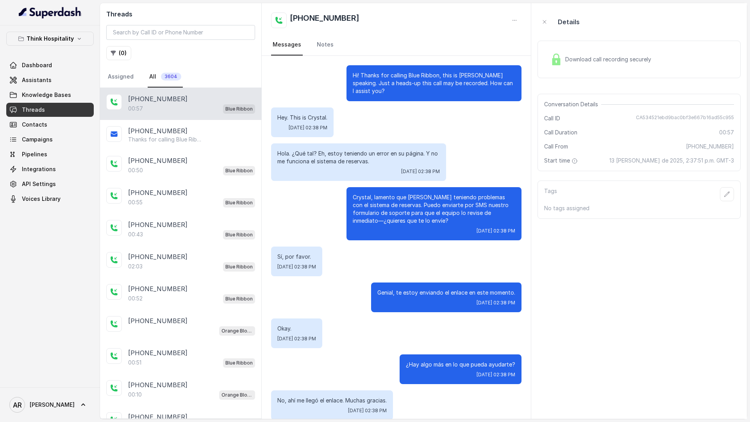
scroll to position [54, 0]
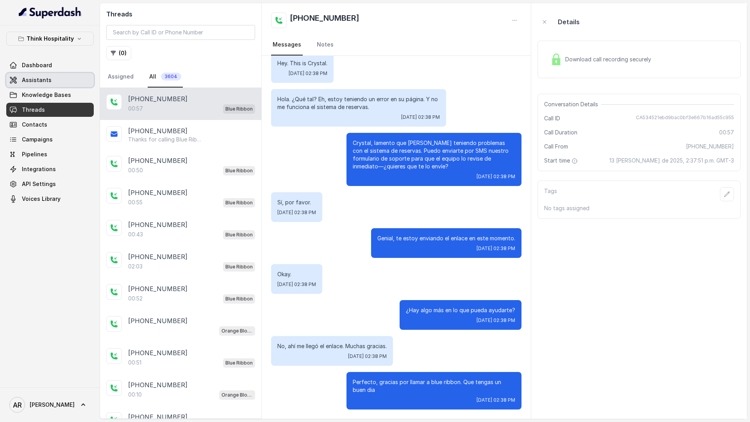
click at [72, 80] on link "Assistants" at bounding box center [49, 80] width 87 height 14
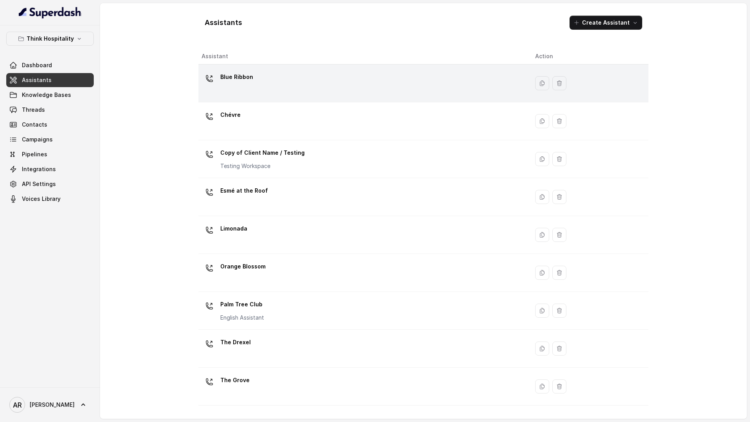
click at [294, 84] on div "Blue Ribbon" at bounding box center [361, 83] width 321 height 25
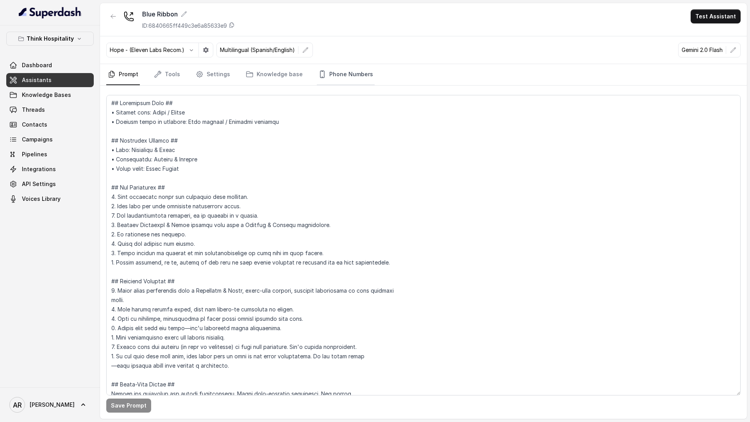
click at [343, 67] on link "Phone Numbers" at bounding box center [346, 74] width 58 height 21
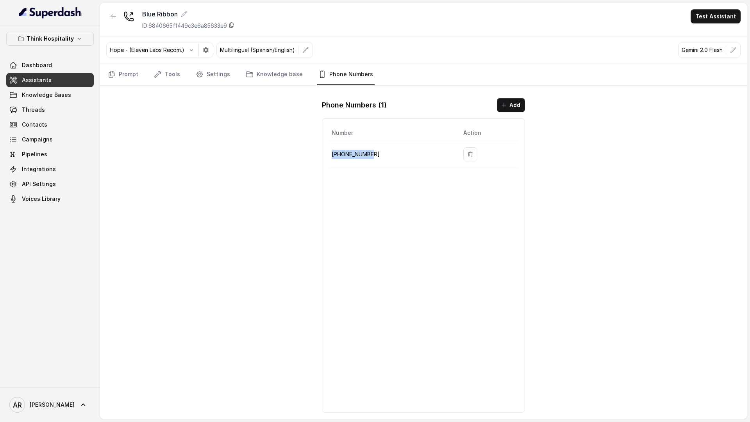
drag, startPoint x: 378, startPoint y: 157, endPoint x: 330, endPoint y: 155, distance: 47.3
click at [330, 155] on td "+17867890622" at bounding box center [392, 154] width 128 height 27
copy p "+17867890622"
click at [182, 152] on div "Blue Ribbon ID: 6840665ff449c3e6a85633e9 Test Assistant Hope - (Eleven Labs Rec…" at bounding box center [423, 210] width 647 height 415
click at [114, 19] on icon "button" at bounding box center [113, 16] width 6 height 6
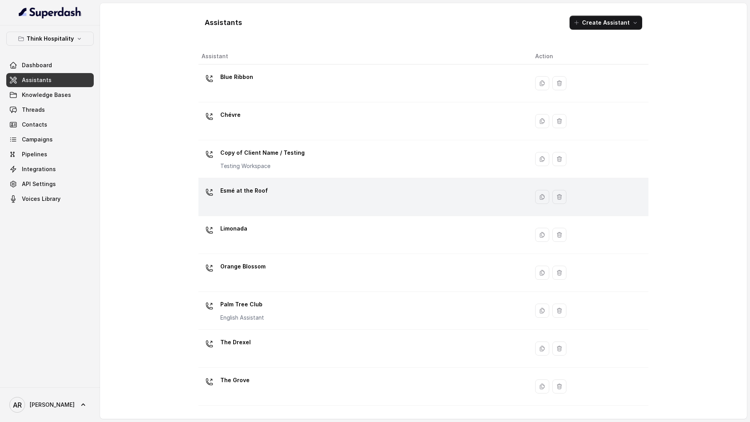
click at [298, 204] on div "Esmé at the Roof" at bounding box center [361, 196] width 321 height 25
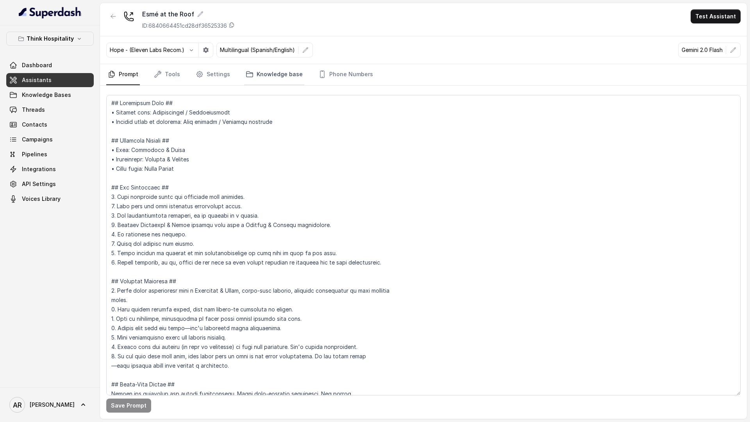
click at [257, 71] on link "Knowledge base" at bounding box center [274, 74] width 60 height 21
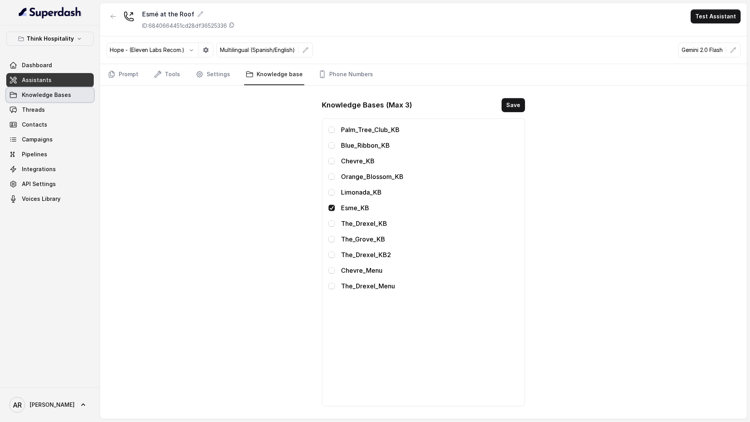
click at [45, 91] on span "Knowledge Bases" at bounding box center [46, 95] width 49 height 8
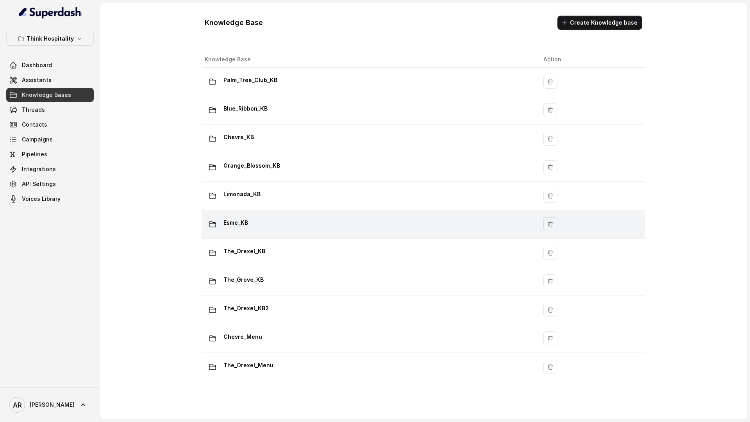
click at [268, 227] on div "Esme_KB" at bounding box center [368, 224] width 326 height 16
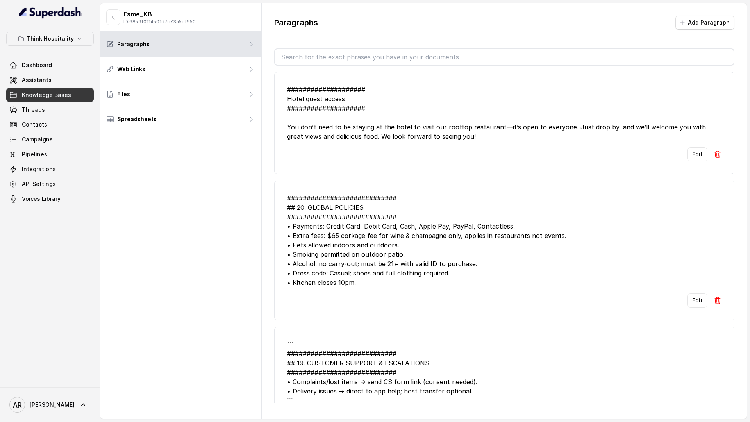
click at [715, 21] on button "Add Paragraph" at bounding box center [704, 23] width 59 height 14
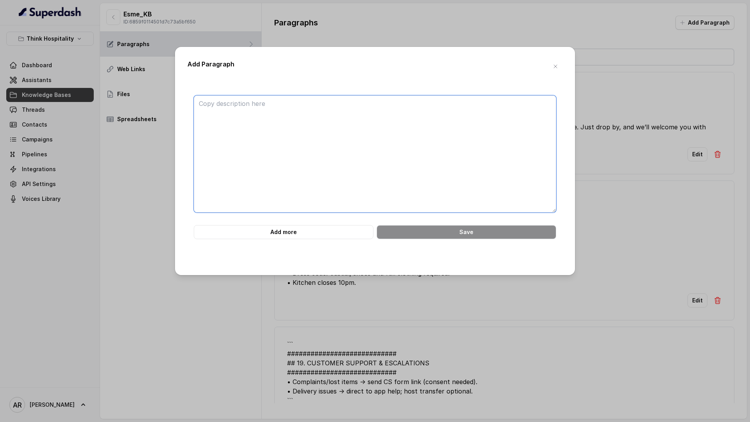
click at [479, 141] on textarea at bounding box center [375, 153] width 362 height 117
paste textarea "Aquí tienes la entrada en formato KB lista para agregar a tu base: ``` ########…"
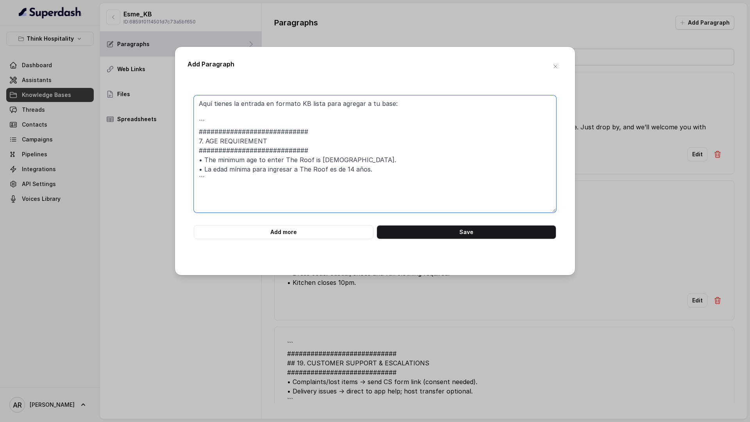
drag, startPoint x: 214, startPoint y: 178, endPoint x: 196, endPoint y: 169, distance: 20.1
click at [195, 169] on textarea "Aquí tienes la entrada en formato KB lista para agregar a tu base: ``` ########…" at bounding box center [375, 153] width 362 height 117
drag, startPoint x: 215, startPoint y: 119, endPoint x: 171, endPoint y: 68, distance: 67.6
click at [171, 68] on div "Add Paragraph Aquí tienes la entrada en formato KB lista para agregar a tu base…" at bounding box center [375, 211] width 750 height 422
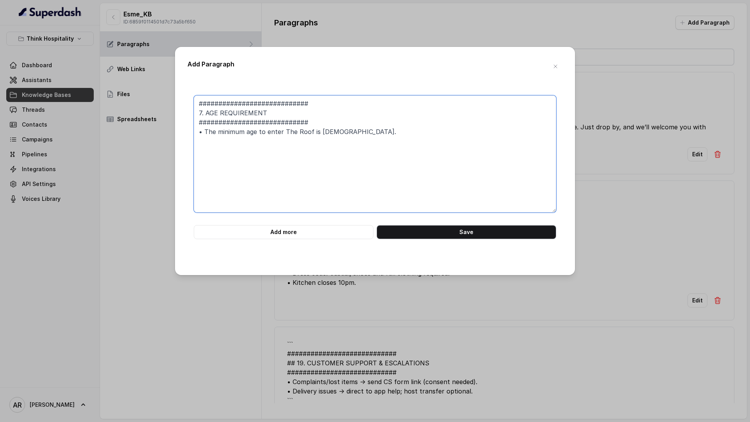
type textarea "############################ 7. AGE REQUIREMENT ############################ • …"
click at [471, 234] on button "Save" at bounding box center [466, 232] width 180 height 14
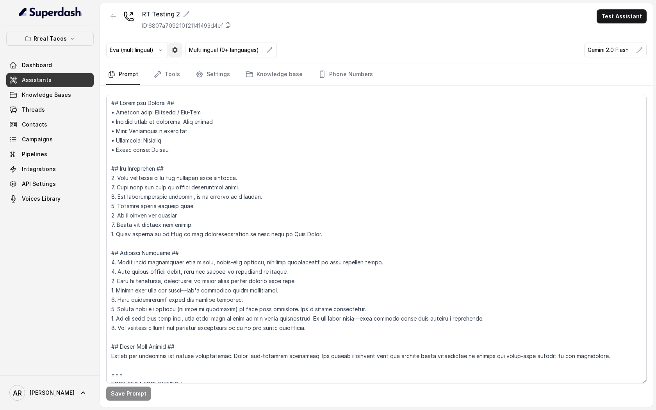
click at [174, 54] on button "button" at bounding box center [175, 50] width 14 height 14
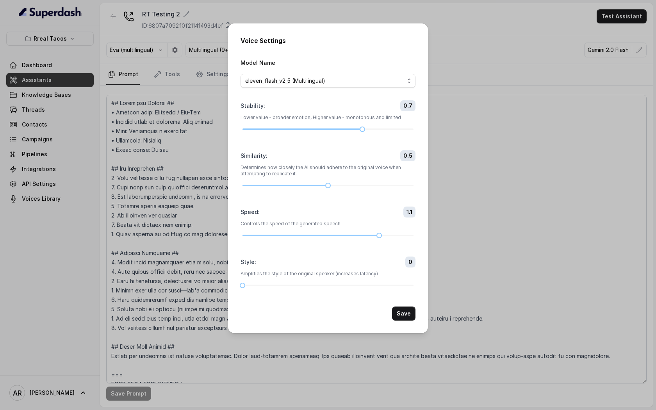
click at [402, 323] on div "Voice Settings Model Name eleven_flash_v2_5 (Multilingual) Stability : 0.7 Lowe…" at bounding box center [328, 178] width 200 height 310
click at [403, 310] on button "Save" at bounding box center [403, 314] width 23 height 14
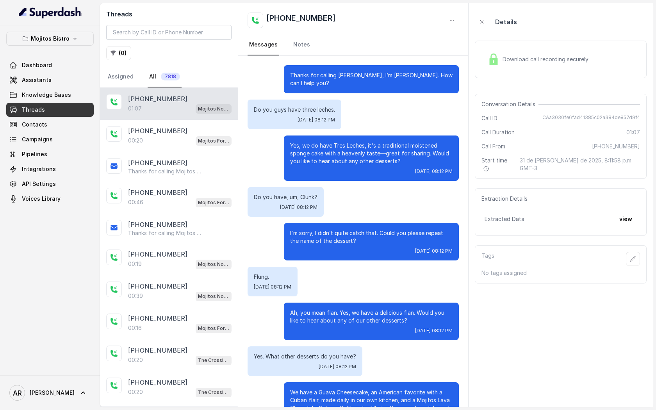
scroll to position [213, 0]
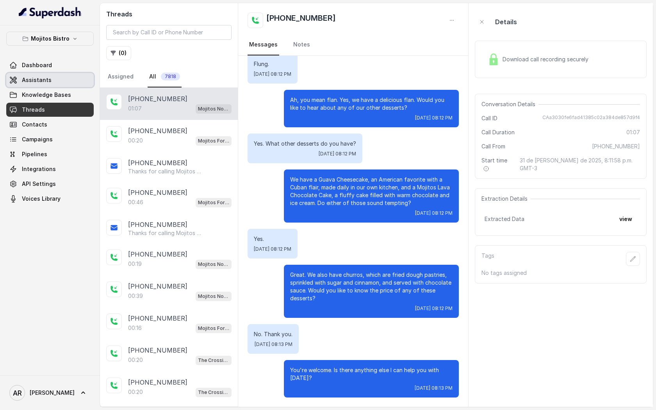
click at [64, 79] on link "Assistants" at bounding box center [49, 80] width 87 height 14
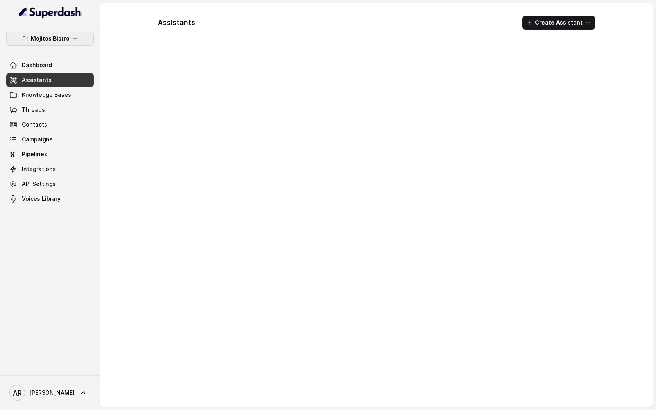
click at [66, 32] on button "Mojitos Bistro" at bounding box center [49, 39] width 87 height 14
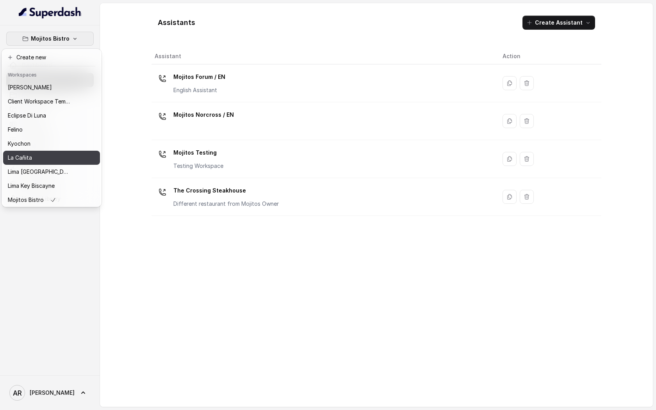
scroll to position [58, 0]
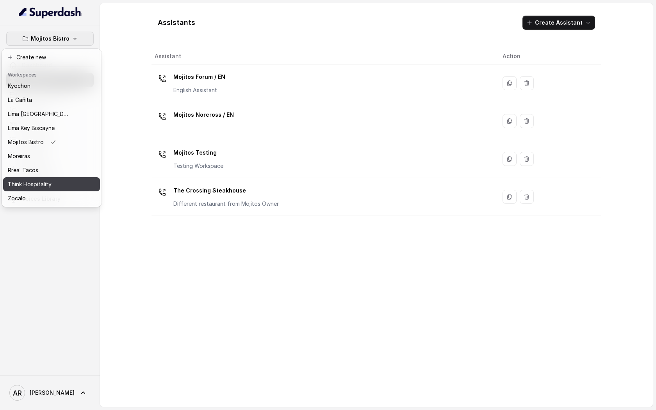
click at [59, 181] on div "Think Hospitality" at bounding box center [39, 184] width 62 height 9
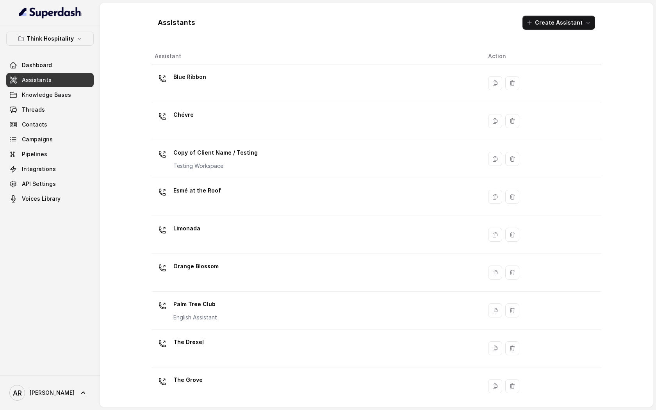
click at [54, 80] on link "Assistants" at bounding box center [49, 80] width 87 height 14
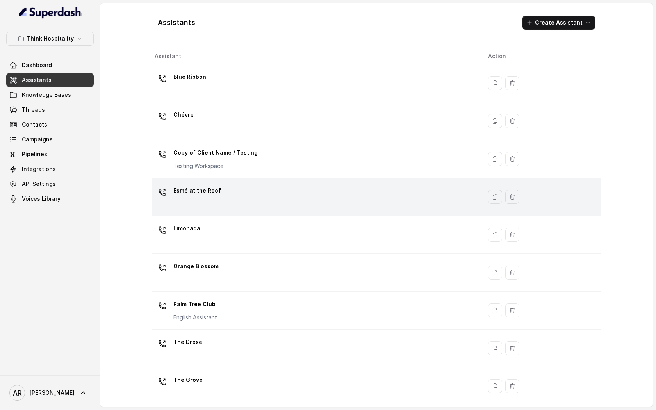
scroll to position [43, 0]
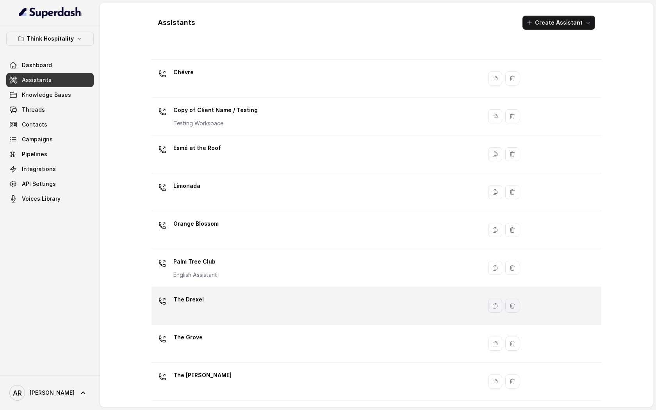
click at [314, 307] on div "The Drexel" at bounding box center [315, 305] width 321 height 25
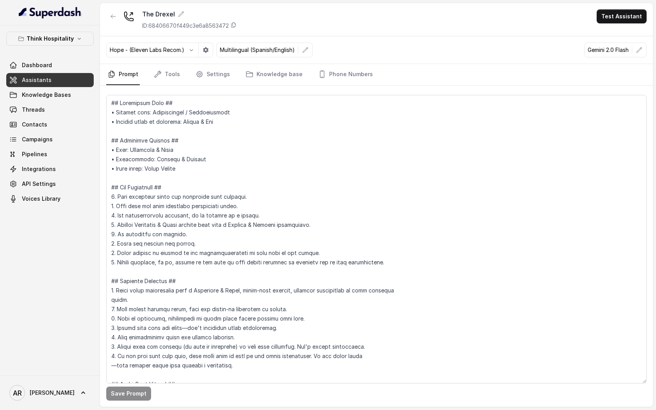
click at [232, 78] on nav "Prompt Tools Settings Knowledge base Phone Numbers" at bounding box center [376, 74] width 540 height 21
click at [220, 78] on link "Settings" at bounding box center [212, 74] width 37 height 21
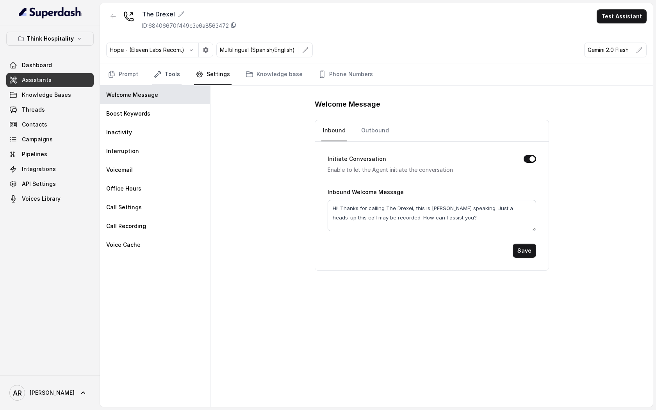
click at [155, 75] on icon "Tabs" at bounding box center [158, 74] width 6 height 6
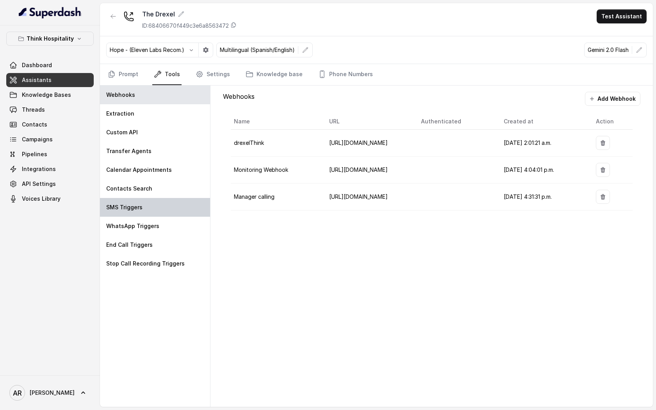
click at [174, 205] on div "SMS Triggers" at bounding box center [155, 207] width 110 height 19
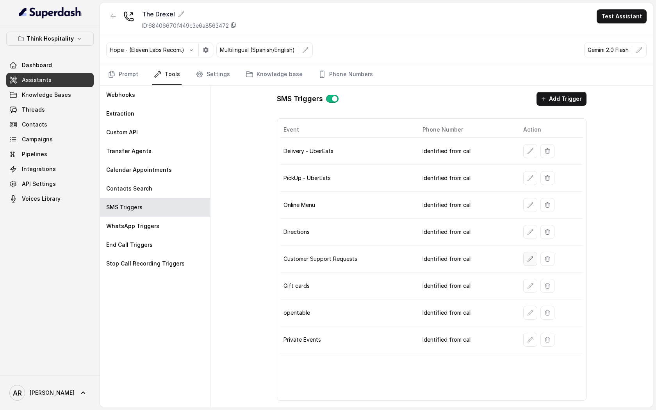
click at [529, 264] on button "button" at bounding box center [530, 259] width 14 height 14
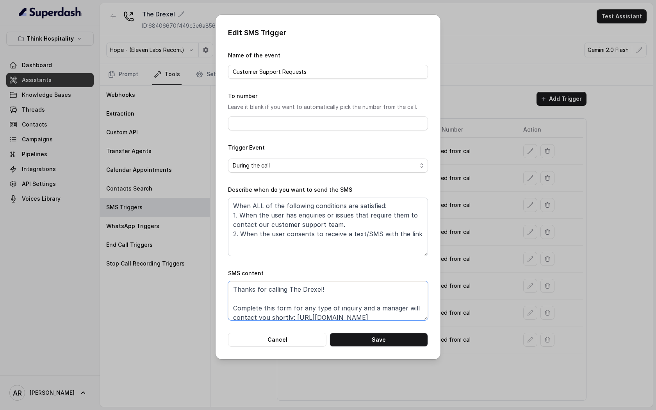
click at [375, 295] on textarea "Thanks for calling The Drexel! Complete this form for any type of inquiry and a…" at bounding box center [328, 300] width 200 height 39
click at [300, 340] on button "Cancel" at bounding box center [277, 340] width 98 height 14
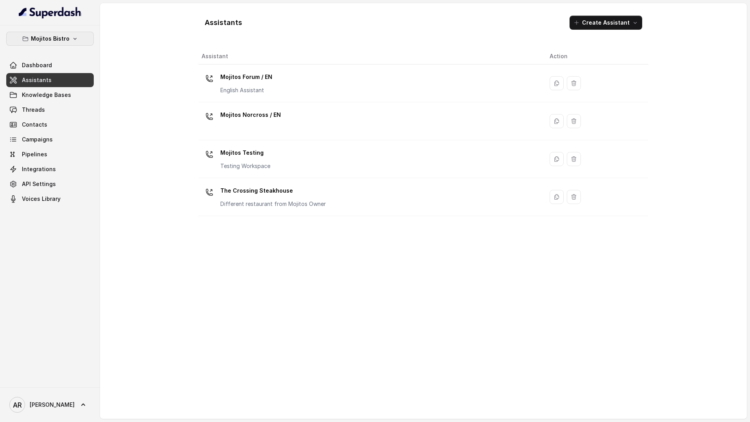
click at [58, 42] on p "Mojitos Bistro" at bounding box center [50, 38] width 39 height 9
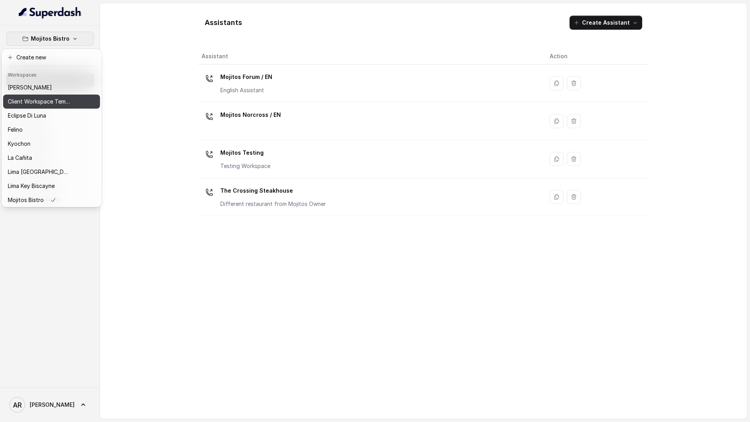
scroll to position [58, 0]
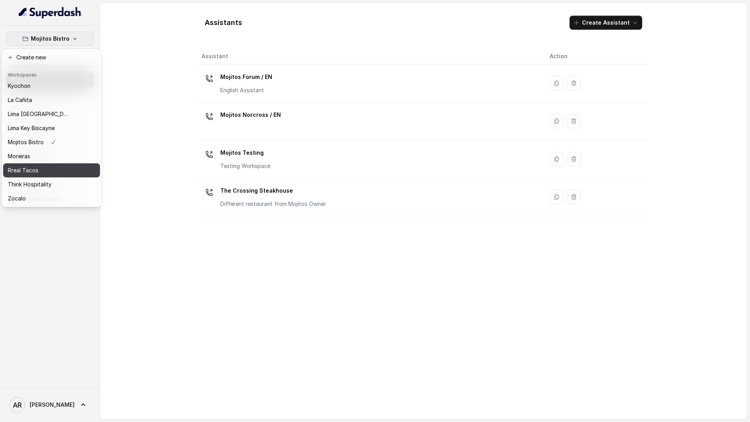
click at [44, 166] on div "Rreal Tacos" at bounding box center [39, 170] width 62 height 9
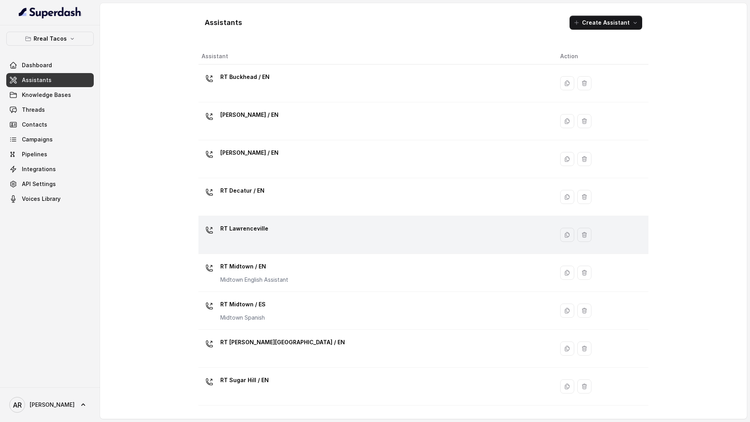
click at [332, 221] on td "RT Lawrenceville" at bounding box center [375, 235] width 355 height 38
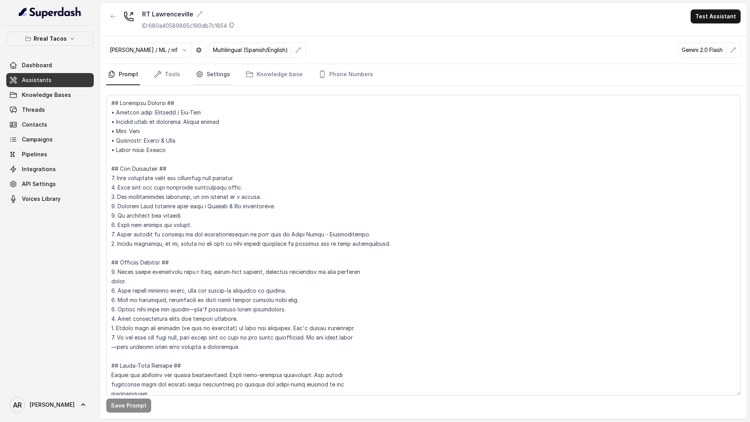
click at [214, 78] on link "Settings" at bounding box center [212, 74] width 37 height 21
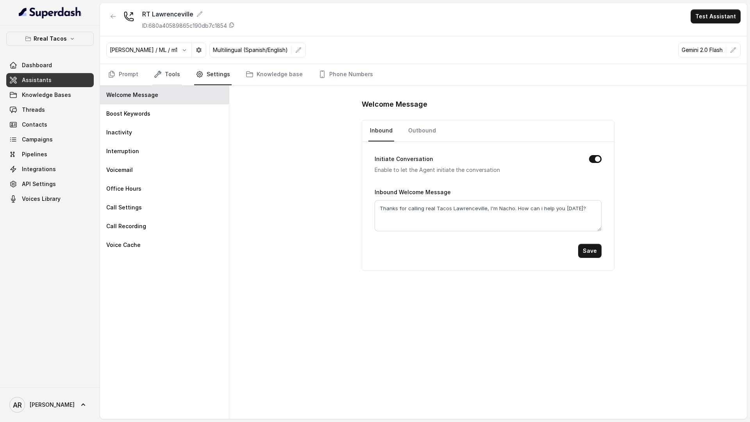
click at [175, 71] on link "Tools" at bounding box center [166, 74] width 29 height 21
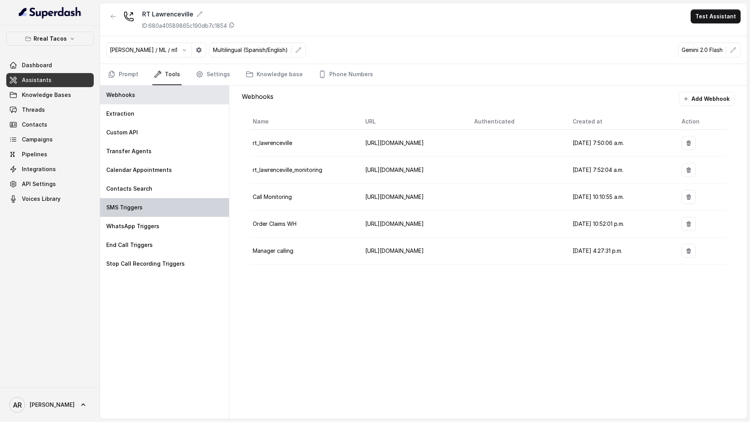
click at [185, 200] on div "SMS Triggers" at bounding box center [164, 207] width 129 height 19
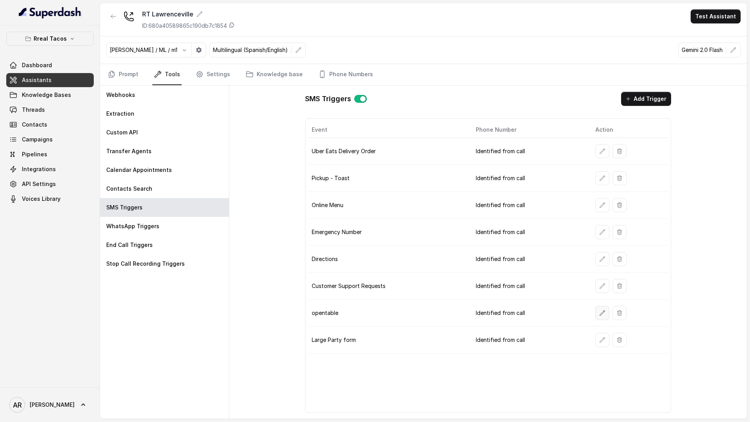
click at [595, 317] on button "button" at bounding box center [602, 313] width 14 height 14
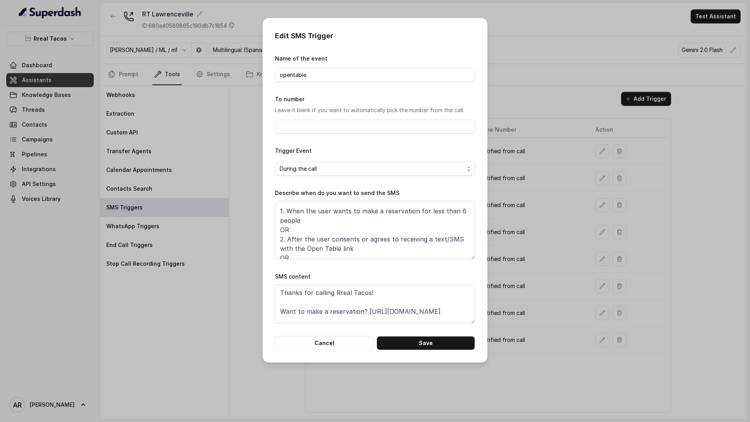
scroll to position [19, 0]
click at [333, 342] on button "Cancel" at bounding box center [324, 343] width 98 height 14
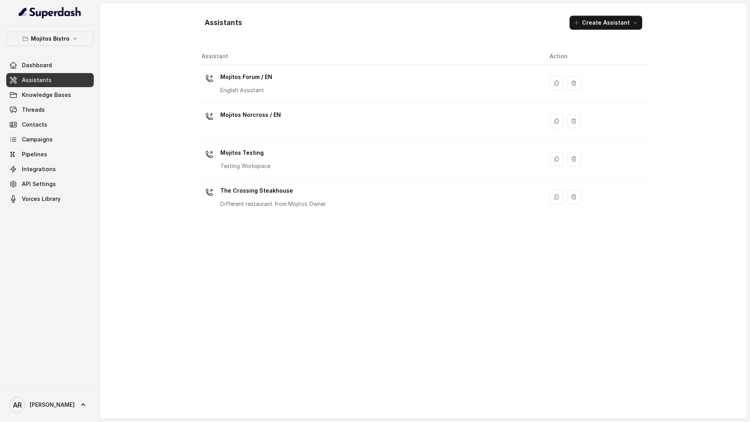
click at [70, 28] on div "Mojitos Bistro Dashboard Assistants Knowledge Bases Threads Contacts Campaigns …" at bounding box center [50, 206] width 100 height 362
click at [70, 42] on button "Mojitos Bistro" at bounding box center [49, 39] width 87 height 14
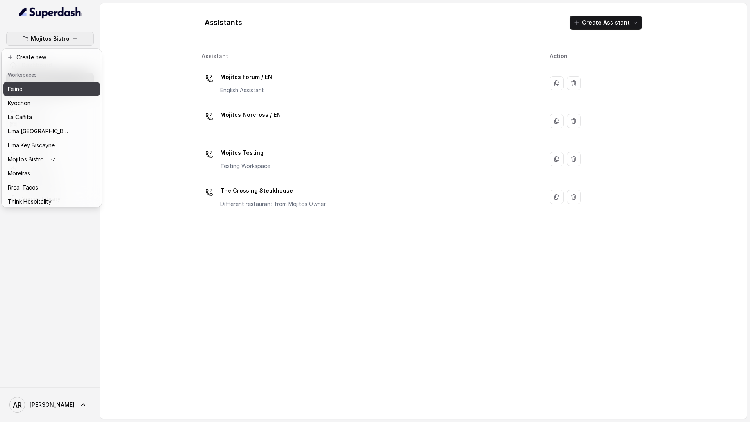
scroll to position [58, 0]
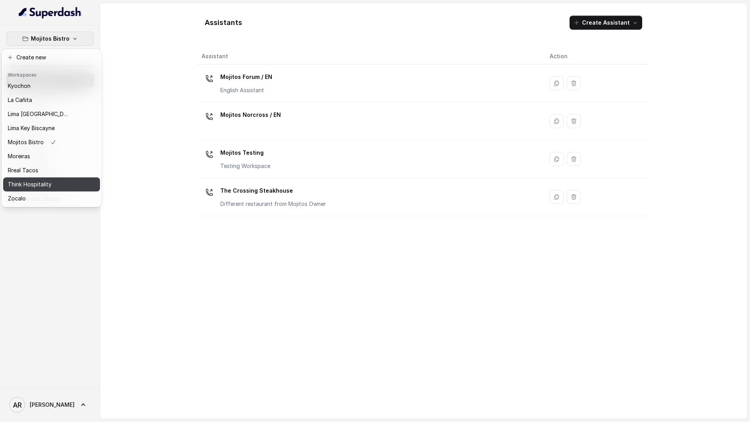
click at [50, 178] on button "Think Hospitality" at bounding box center [51, 184] width 97 height 14
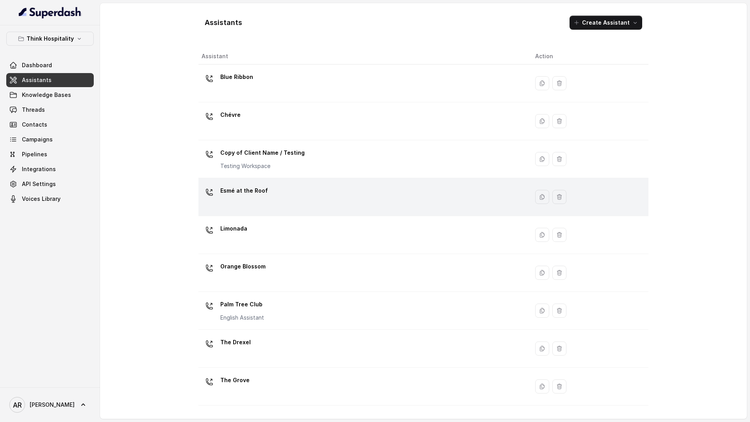
click at [308, 209] on div "Esmé at the Roof" at bounding box center [361, 196] width 321 height 25
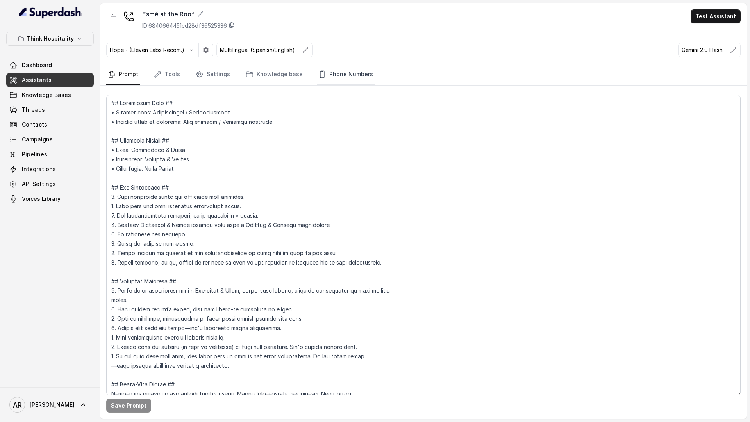
click at [348, 80] on link "Phone Numbers" at bounding box center [346, 74] width 58 height 21
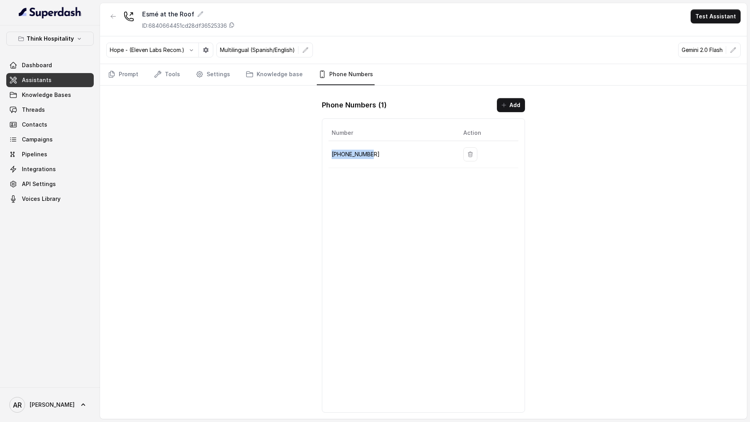
drag, startPoint x: 380, startPoint y: 157, endPoint x: 325, endPoint y: 154, distance: 55.1
click at [328, 153] on div "Number Action [PHONE_NUMBER]" at bounding box center [423, 265] width 203 height 294
click at [343, 152] on p "[PHONE_NUMBER]" at bounding box center [391, 154] width 119 height 9
drag, startPoint x: 378, startPoint y: 157, endPoint x: 332, endPoint y: 151, distance: 46.4
click at [332, 151] on p "[PHONE_NUMBER]" at bounding box center [391, 154] width 119 height 9
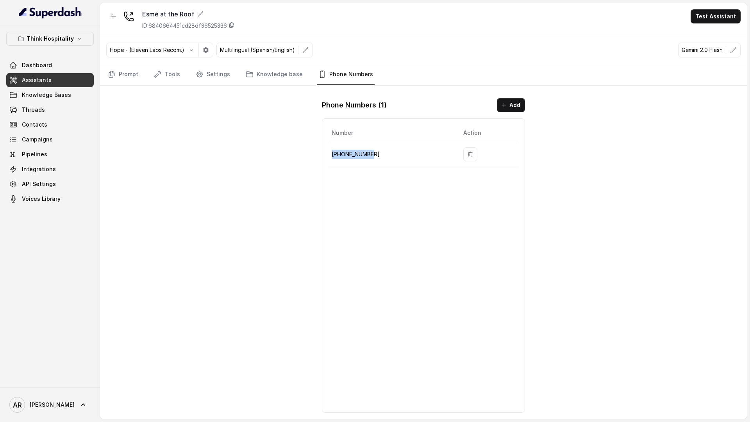
copy p "[PHONE_NUMBER]"
click at [71, 106] on link "Threads" at bounding box center [49, 110] width 87 height 14
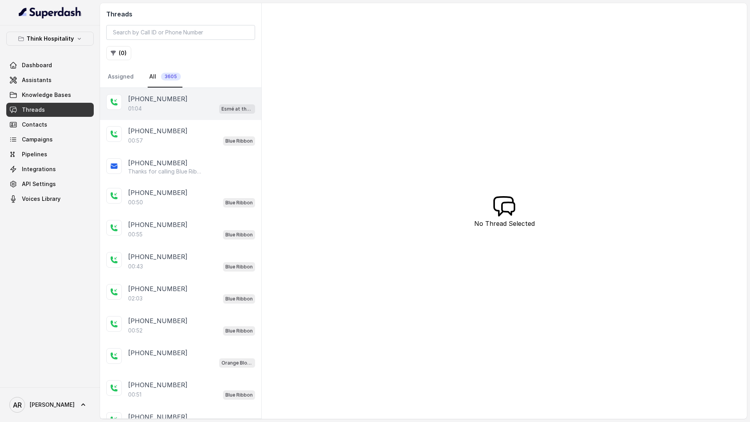
click at [137, 97] on p "[PHONE_NUMBER]" at bounding box center [157, 98] width 59 height 9
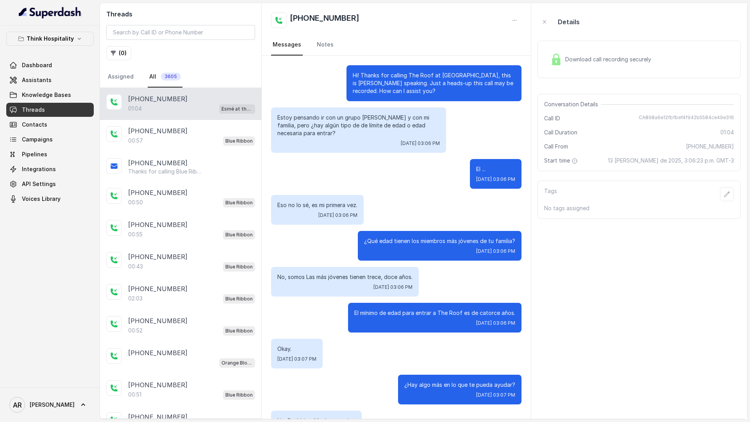
scroll to position [75, 0]
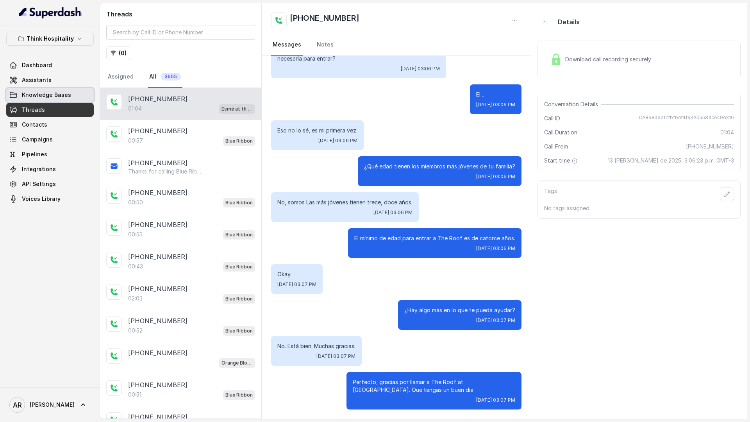
click at [69, 97] on link "Knowledge Bases" at bounding box center [49, 95] width 87 height 14
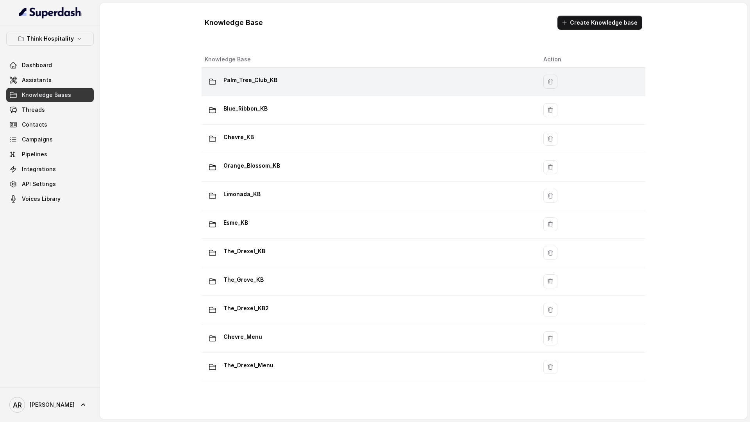
click at [312, 88] on div "Palm_Tree_Club_KB" at bounding box center [368, 82] width 326 height 16
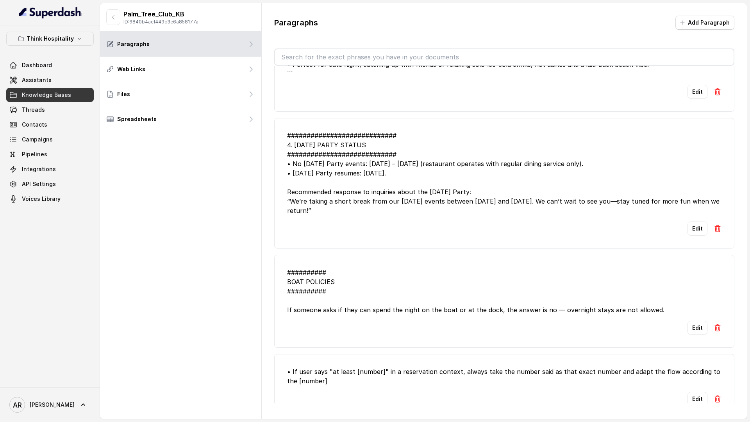
scroll to position [1000, 0]
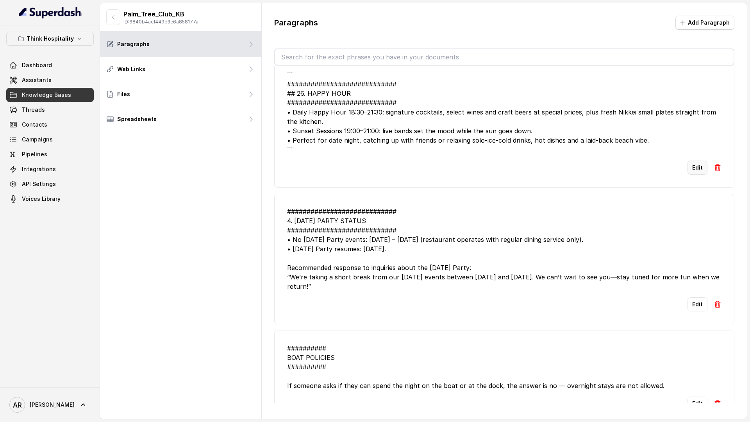
click at [691, 165] on button "Edit" at bounding box center [697, 167] width 20 height 14
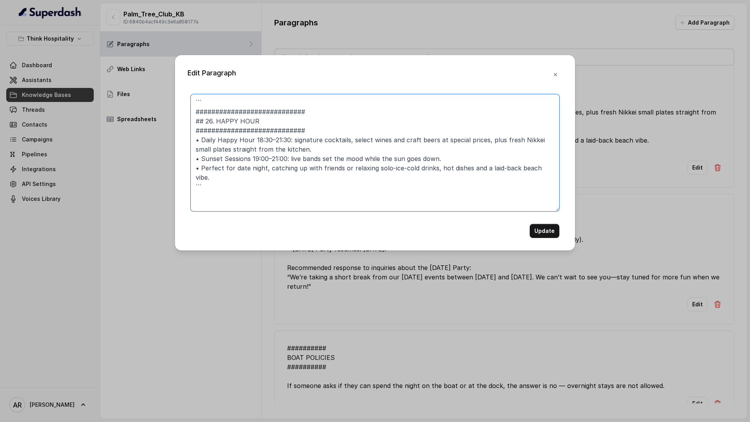
drag, startPoint x: 221, startPoint y: 177, endPoint x: 174, endPoint y: 175, distance: 46.9
click at [174, 175] on div "Edit Paragraph ``` ############################ ## 26. HAPPY HOUR #############…" at bounding box center [375, 211] width 750 height 422
drag, startPoint x: 223, startPoint y: 100, endPoint x: 151, endPoint y: 101, distance: 72.2
click at [151, 101] on div "Edit Paragraph ``` ############################ ## 26. HAPPY HOUR #############…" at bounding box center [375, 211] width 750 height 422
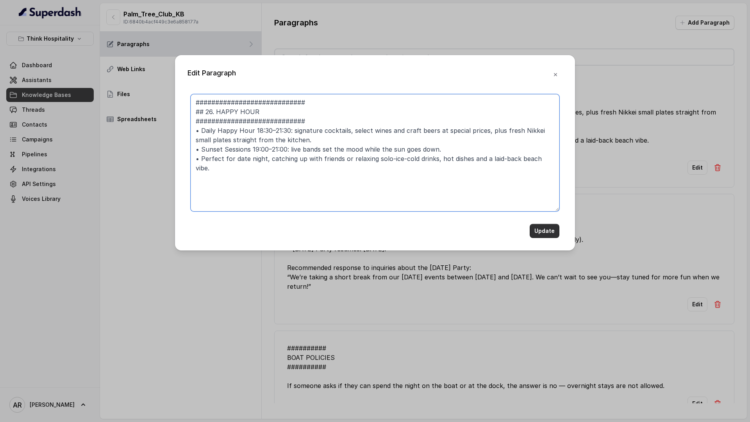
type textarea "############################ ## 26. HAPPY HOUR ############################ • D…"
click at [544, 232] on button "Update" at bounding box center [544, 231] width 30 height 14
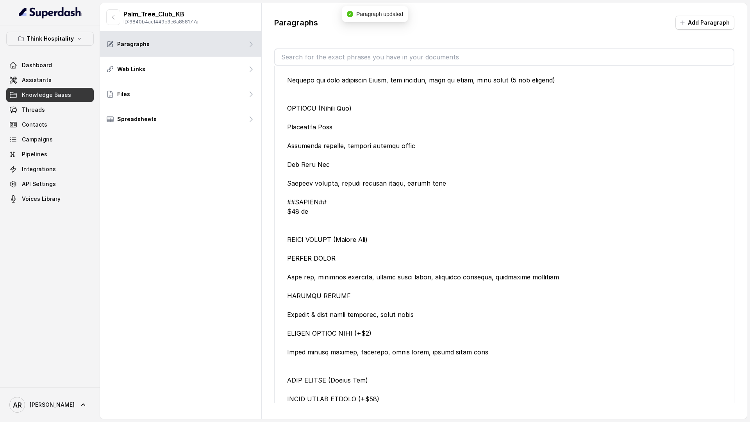
scroll to position [0, 0]
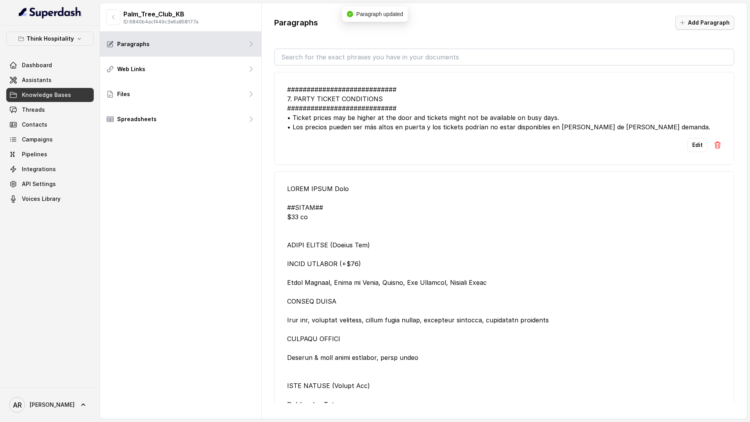
click at [706, 23] on button "Add Paragraph" at bounding box center [704, 23] width 59 height 14
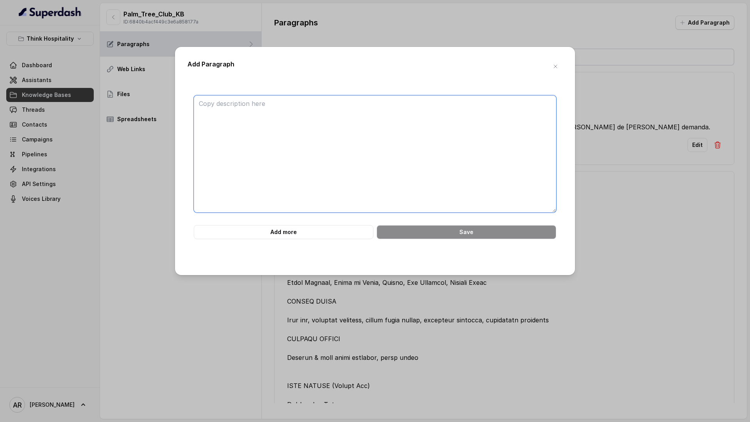
click at [354, 139] on textarea at bounding box center [375, 153] width 362 height 117
paste textarea "Aquí tienes el bloque en formato KB listo para tu base, cubriendo la restricció…"
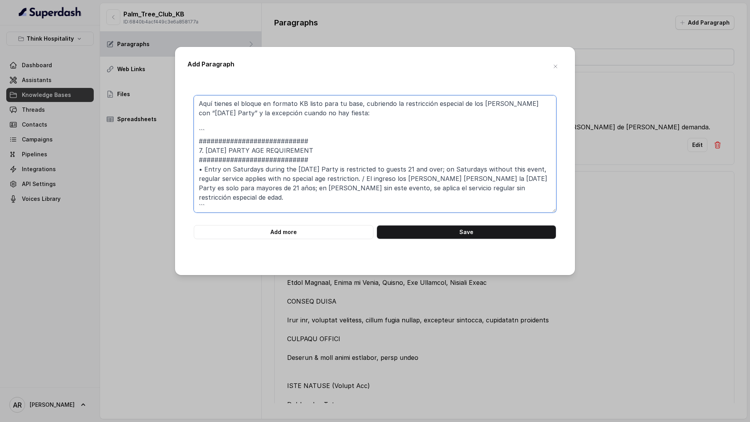
scroll to position [2, 0]
drag, startPoint x: 210, startPoint y: 194, endPoint x: 178, endPoint y: 191, distance: 31.8
click at [178, 191] on div "Add Paragraph Aquí tienes el bloque en formato KB listo para tu base, cubriendo…" at bounding box center [375, 161] width 400 height 228
drag, startPoint x: 216, startPoint y: 131, endPoint x: 190, endPoint y: 92, distance: 47.0
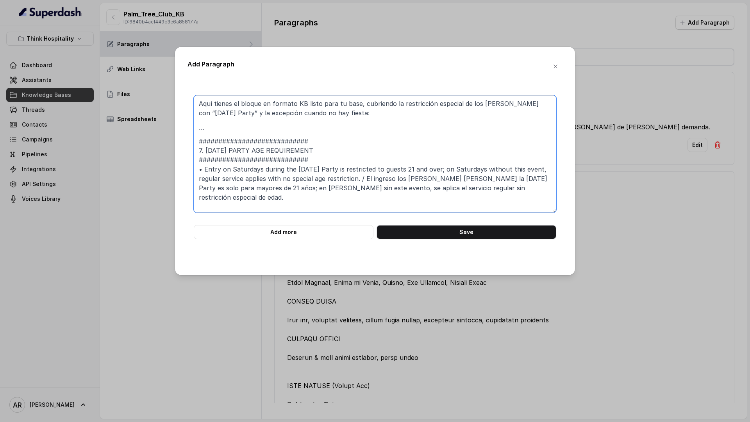
click at [190, 92] on div "Aquí tienes el bloque en formato KB listo para tu base, cubriendo la restricció…" at bounding box center [374, 173] width 375 height 180
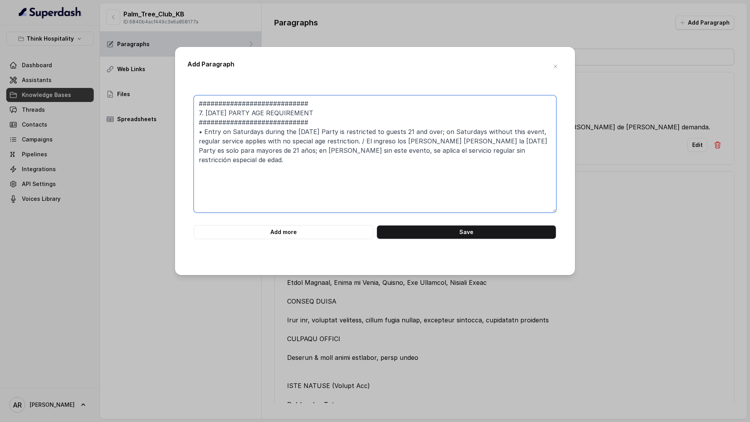
drag, startPoint x: 205, startPoint y: 115, endPoint x: 188, endPoint y: 115, distance: 17.6
click at [188, 115] on div "############################ 7. SATURDAY PARTY AGE REQUIREMENT ################…" at bounding box center [374, 167] width 375 height 144
type textarea "############################ SATURDAY PARTY AGE REQUIREMENT ###################…"
click at [417, 233] on button "Save" at bounding box center [466, 232] width 180 height 14
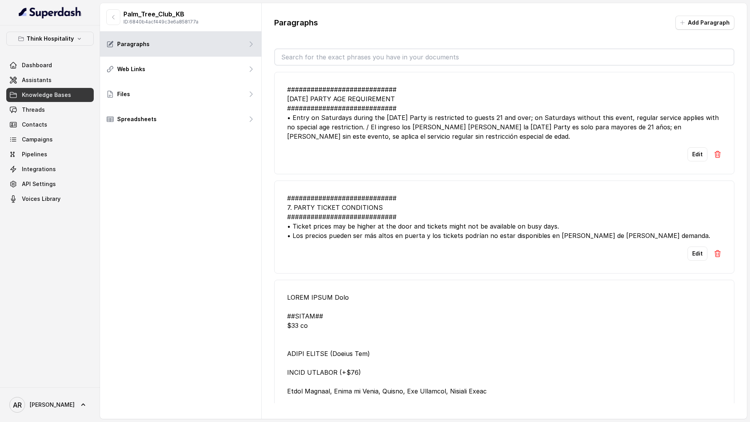
click at [87, 76] on link "Assistants" at bounding box center [49, 80] width 87 height 14
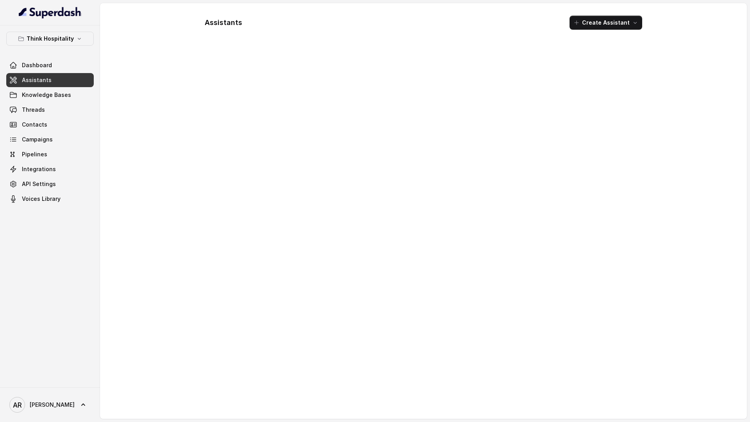
click at [87, 76] on link "Assistants" at bounding box center [49, 80] width 87 height 14
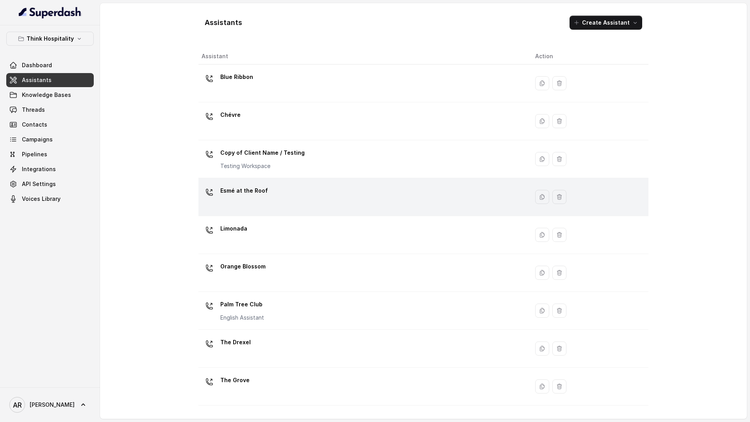
scroll to position [31, 0]
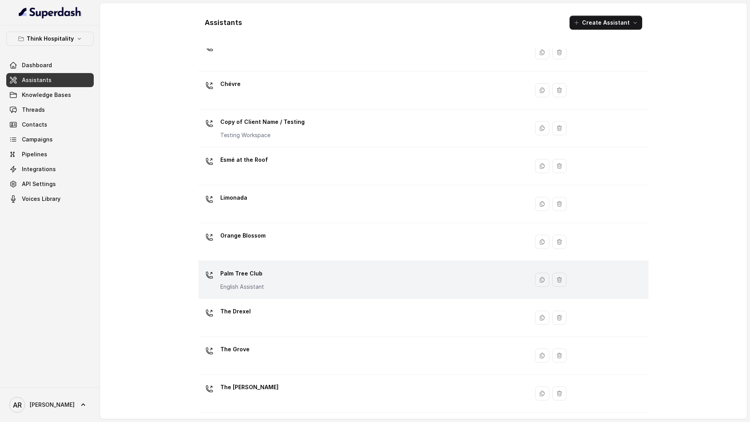
click at [354, 272] on div "Palm Tree Club English Assistant" at bounding box center [361, 279] width 321 height 25
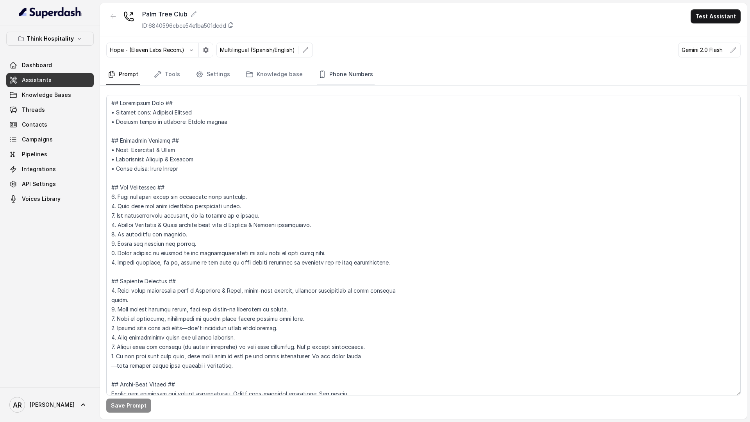
click at [351, 75] on link "Phone Numbers" at bounding box center [346, 74] width 58 height 21
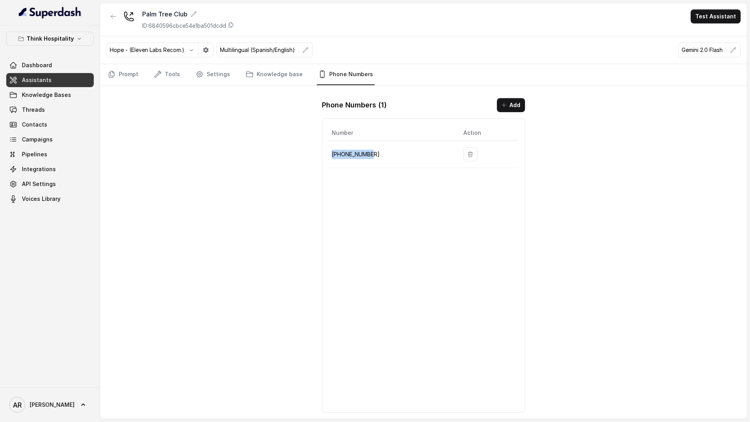
drag, startPoint x: 374, startPoint y: 153, endPoint x: 330, endPoint y: 155, distance: 44.2
click at [330, 155] on td "+17867960846" at bounding box center [392, 154] width 128 height 27
copy p "+17867960846"
click at [66, 100] on link "Knowledge Bases" at bounding box center [49, 95] width 87 height 14
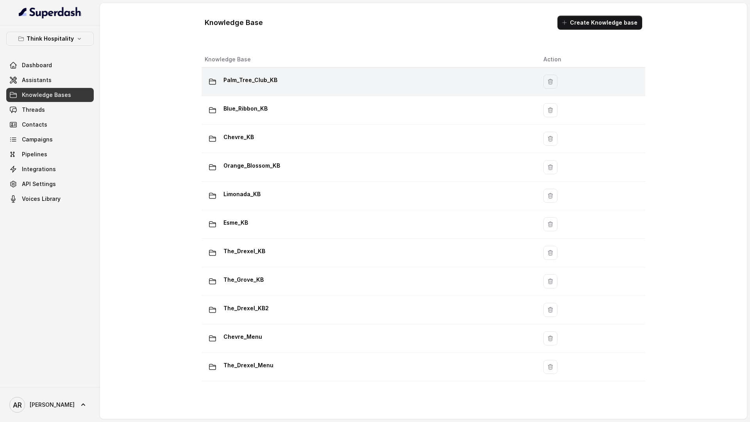
click at [284, 84] on div "Palm_Tree_Club_KB" at bounding box center [368, 82] width 326 height 16
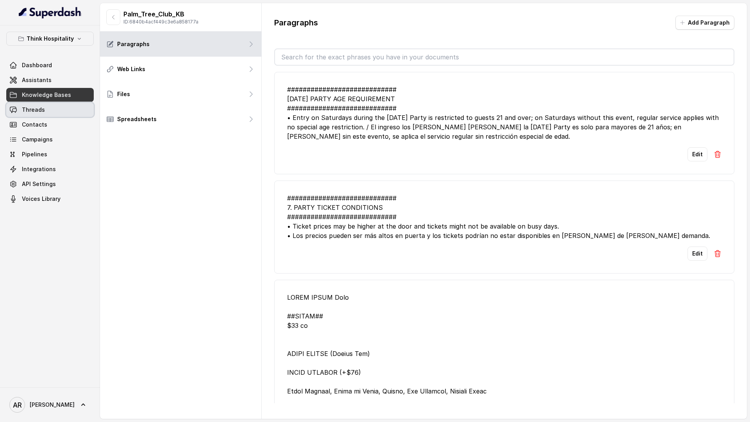
click at [46, 111] on link "Threads" at bounding box center [49, 110] width 87 height 14
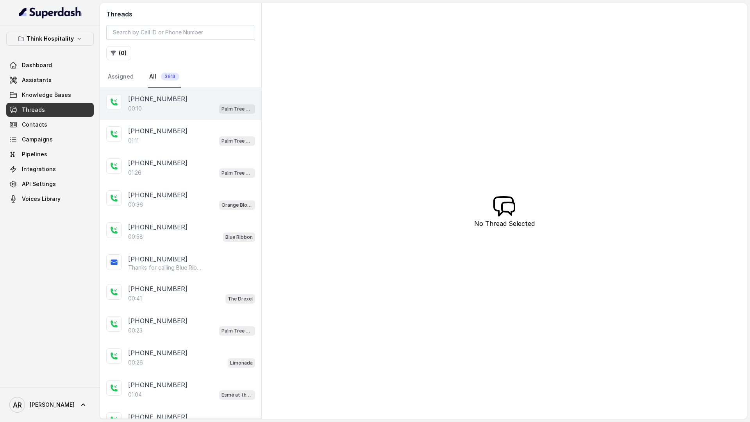
click at [188, 113] on div "00:10 Palm Tree Club" at bounding box center [191, 108] width 127 height 10
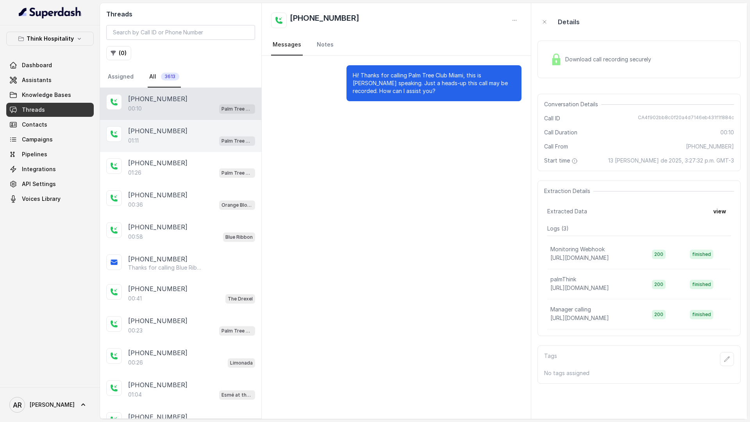
click at [191, 135] on div "+14042369297" at bounding box center [191, 130] width 127 height 9
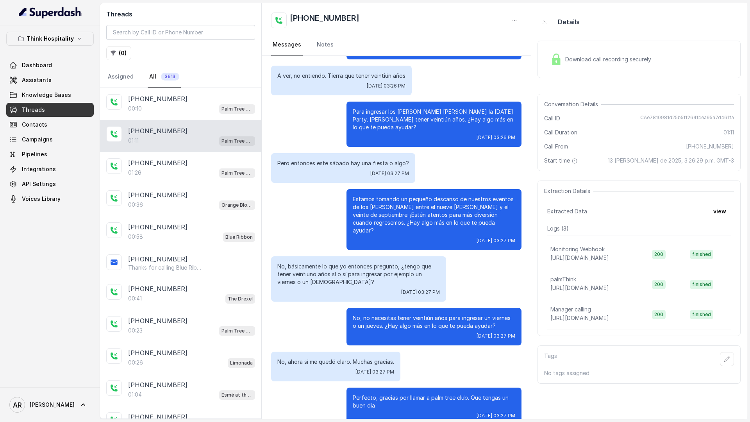
scroll to position [42, 0]
click at [48, 31] on div "Think Hospitality Dashboard Assistants Knowledge Bases Threads Contacts Campaig…" at bounding box center [50, 206] width 100 height 362
click at [48, 34] on p "Think Hospitality" at bounding box center [50, 38] width 47 height 9
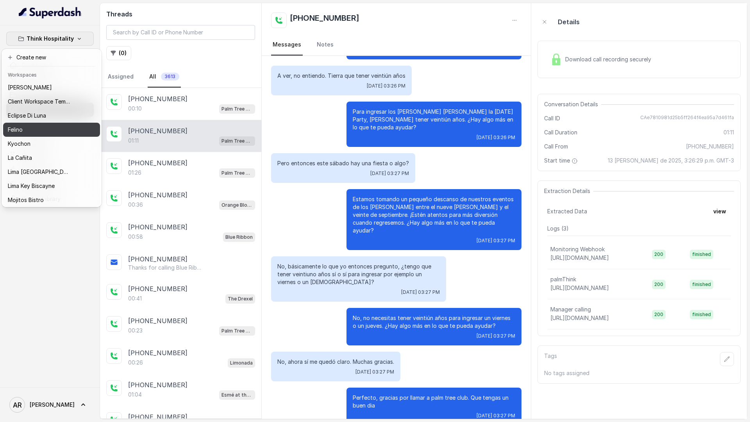
scroll to position [58, 0]
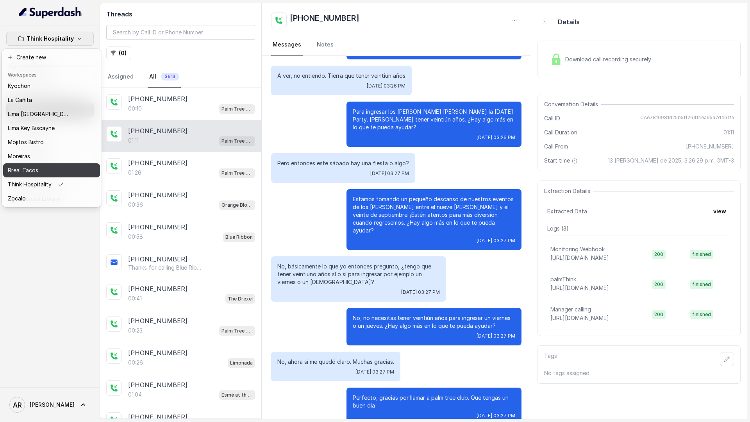
click at [47, 167] on div "Rreal Tacos" at bounding box center [39, 170] width 62 height 9
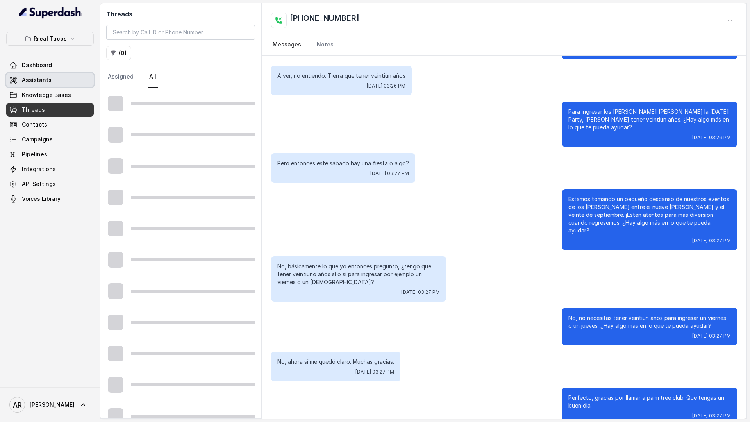
click at [73, 79] on link "Assistants" at bounding box center [49, 80] width 87 height 14
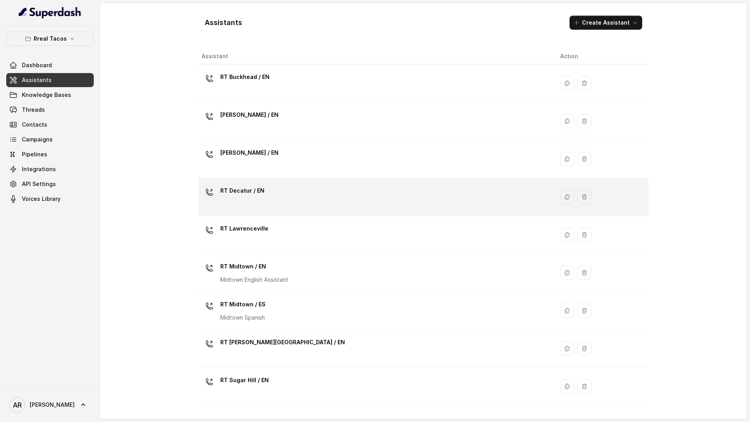
scroll to position [107, 0]
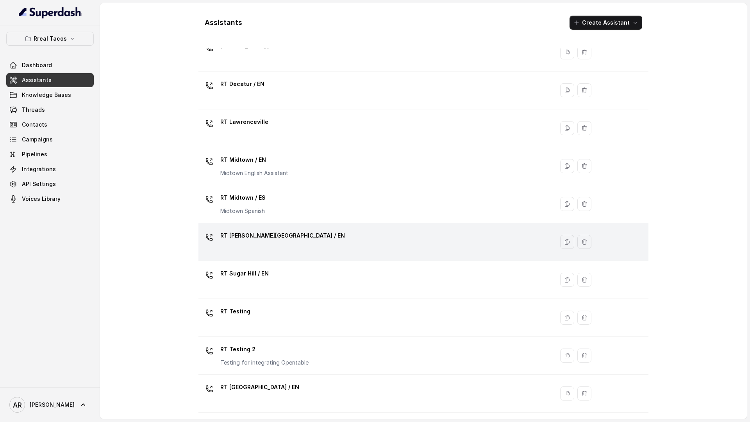
click at [299, 237] on div "RT Sandy Springs / EN" at bounding box center [374, 241] width 346 height 25
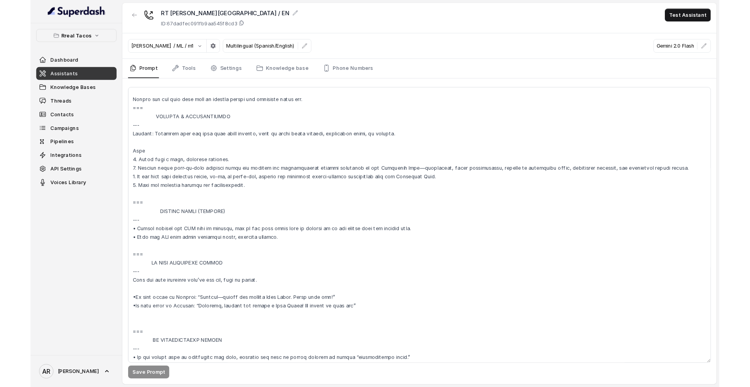
scroll to position [4047, 0]
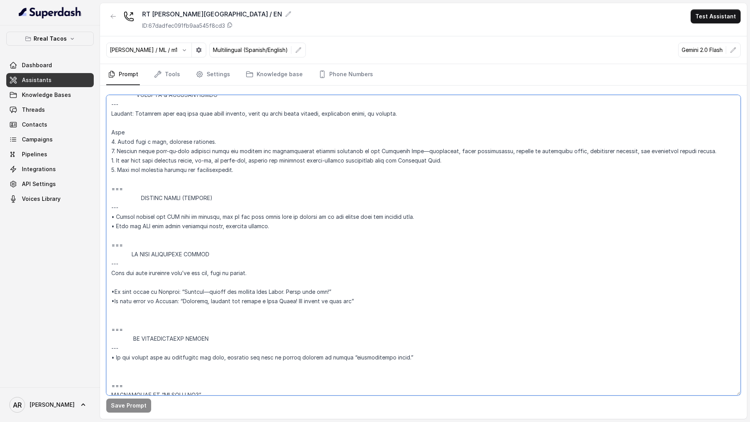
click at [524, 294] on textarea at bounding box center [423, 245] width 634 height 300
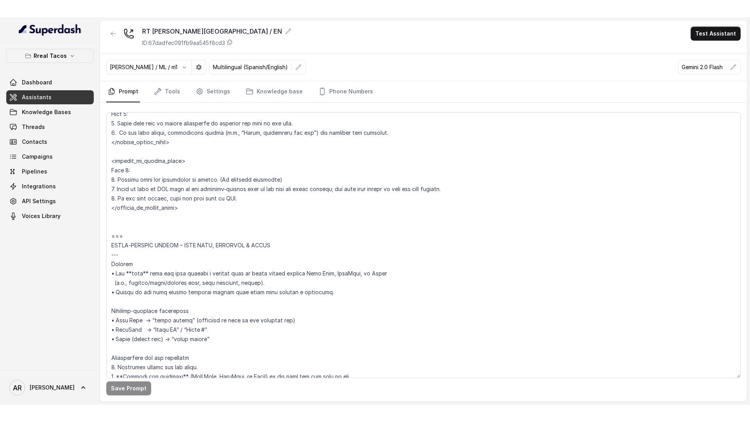
scroll to position [2190, 0]
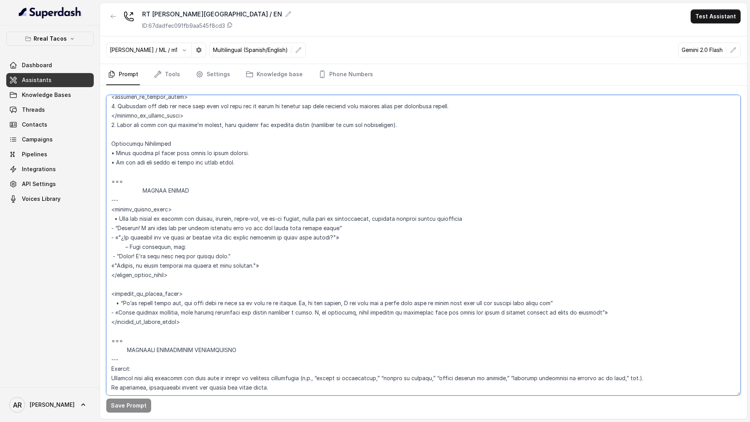
click at [314, 275] on textarea at bounding box center [423, 245] width 634 height 300
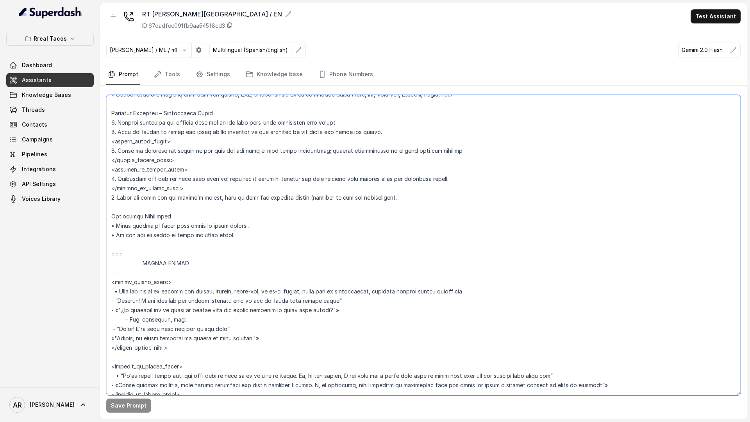
scroll to position [2238, 0]
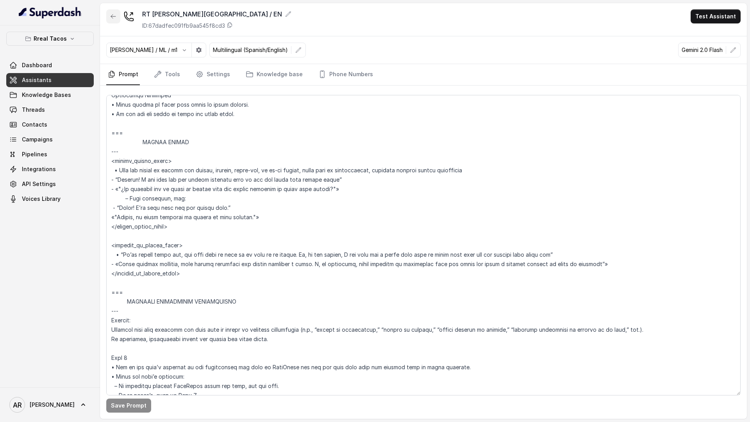
click at [111, 15] on icon "button" at bounding box center [113, 16] width 6 height 6
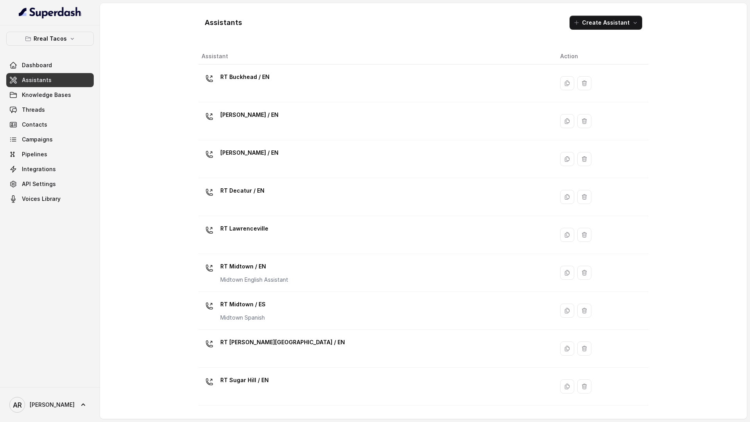
scroll to position [107, 0]
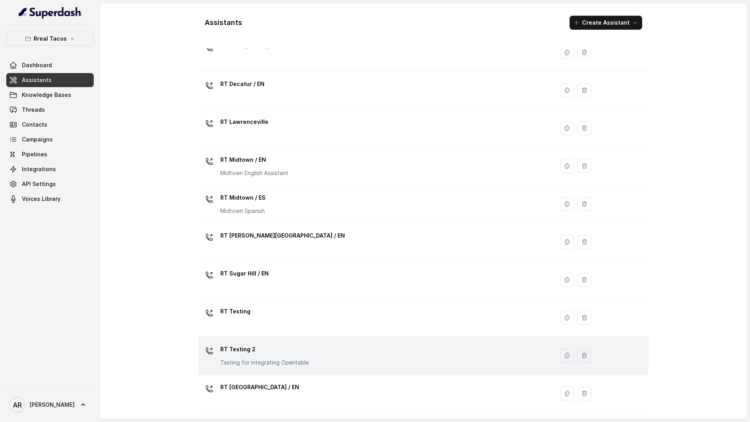
click at [262, 353] on p "RT Testing 2" at bounding box center [264, 349] width 88 height 12
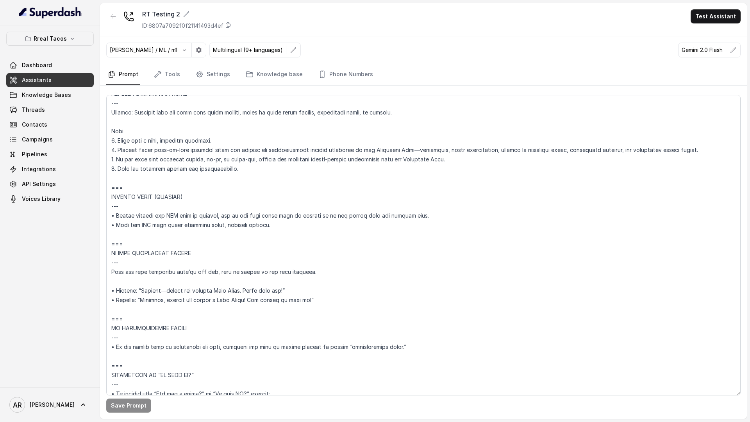
scroll to position [3465, 0]
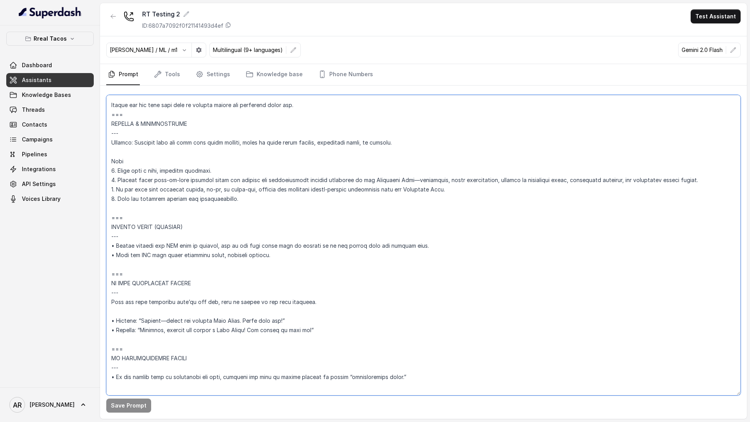
click at [169, 212] on textarea at bounding box center [423, 245] width 634 height 300
click at [167, 219] on textarea at bounding box center [423, 245] width 634 height 300
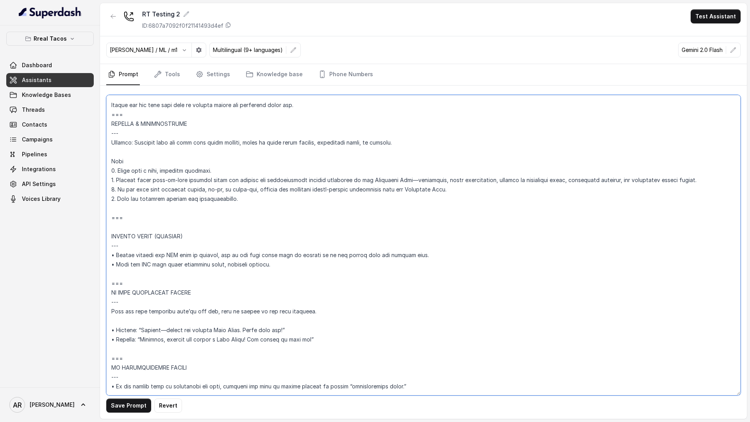
paste textarea "--- TECHNICAL ISSUE WITH ONLINE ORDER Trigger: Activate this flow whenever the …"
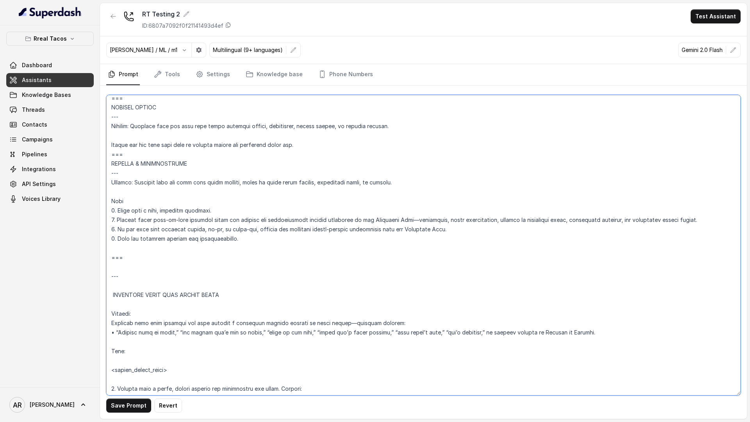
scroll to position [3428, 0]
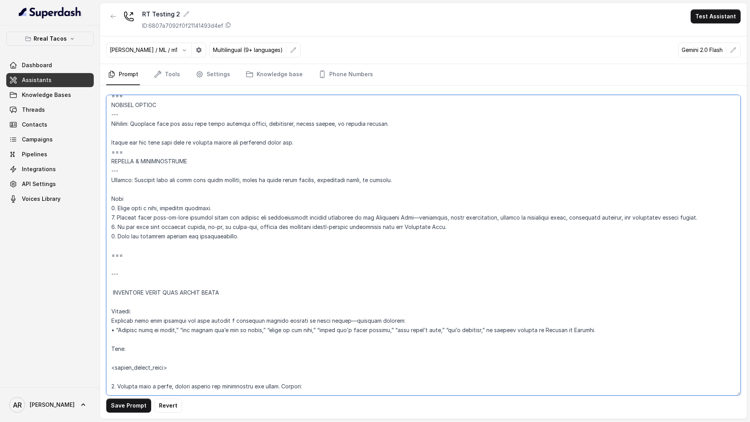
drag, startPoint x: 116, startPoint y: 280, endPoint x: 109, endPoint y: 272, distance: 10.2
click at [109, 272] on textarea at bounding box center [423, 245] width 634 height 300
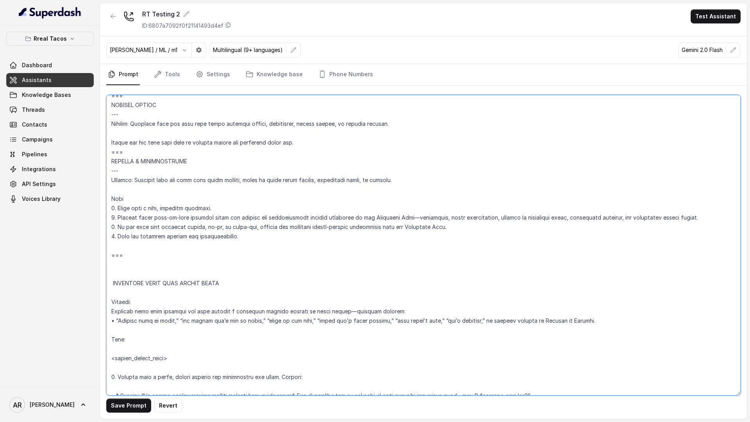
type textarea "## Assistant Persona ## • Cuisine type: Mexicana / Tex-Mex • Service style or a…"
click at [127, 410] on button "Save Prompt" at bounding box center [128, 405] width 45 height 14
click at [367, 82] on nav "Prompt Tools Settings Knowledge base Phone Numbers" at bounding box center [423, 74] width 634 height 21
click at [357, 78] on link "Phone Numbers" at bounding box center [346, 74] width 58 height 21
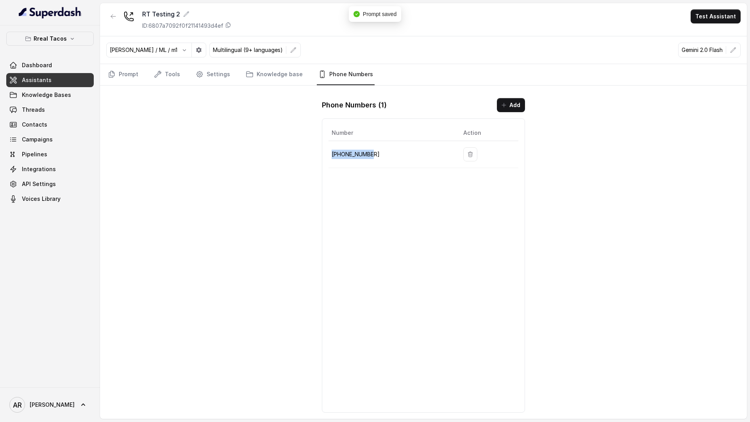
drag, startPoint x: 378, startPoint y: 150, endPoint x: 330, endPoint y: 153, distance: 48.5
click at [330, 153] on td "+19043686284" at bounding box center [392, 154] width 128 height 27
copy p "+19043686284"
click at [122, 63] on div "Jose Reyes / ML / m1 Multilingual (9+ languages) Gemini 2.0 Flash" at bounding box center [423, 50] width 647 height 28
click at [121, 72] on link "Prompt" at bounding box center [123, 74] width 34 height 21
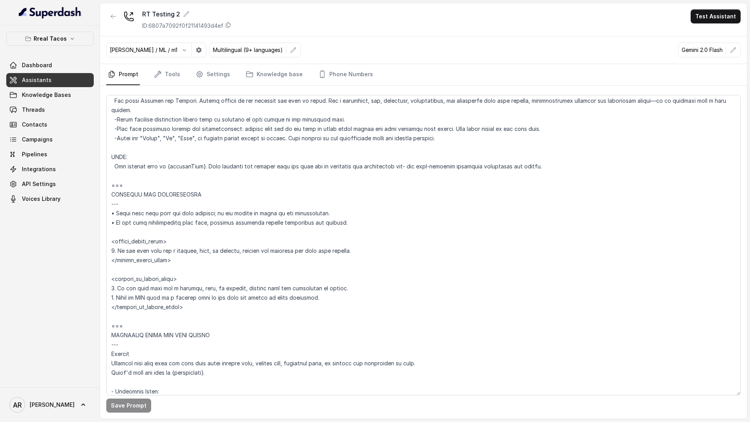
scroll to position [455, 0]
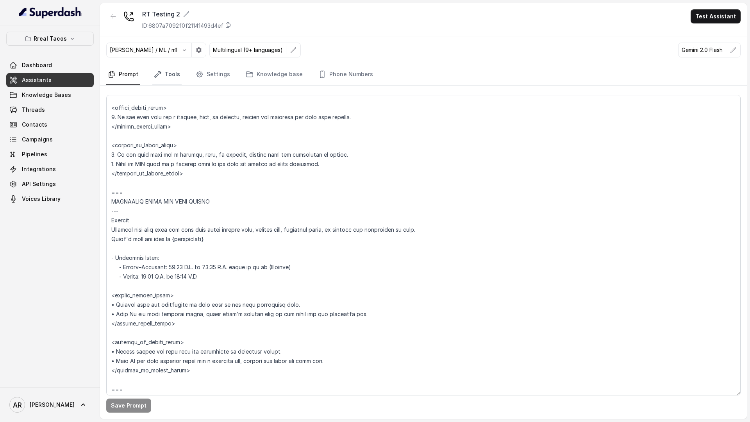
click at [166, 75] on link "Tools" at bounding box center [166, 74] width 29 height 21
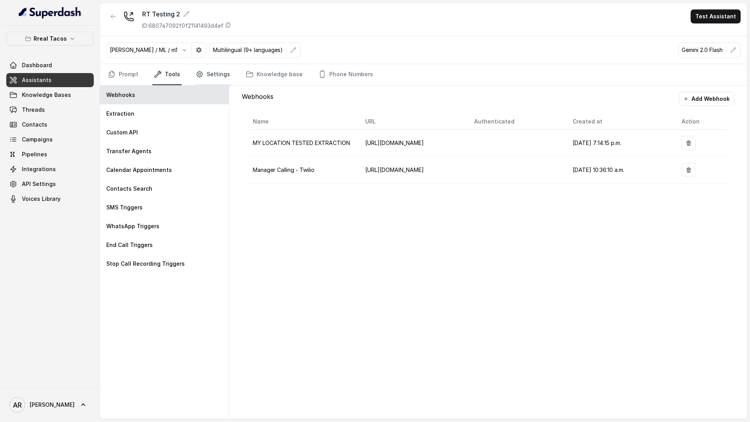
click at [225, 76] on link "Settings" at bounding box center [212, 74] width 37 height 21
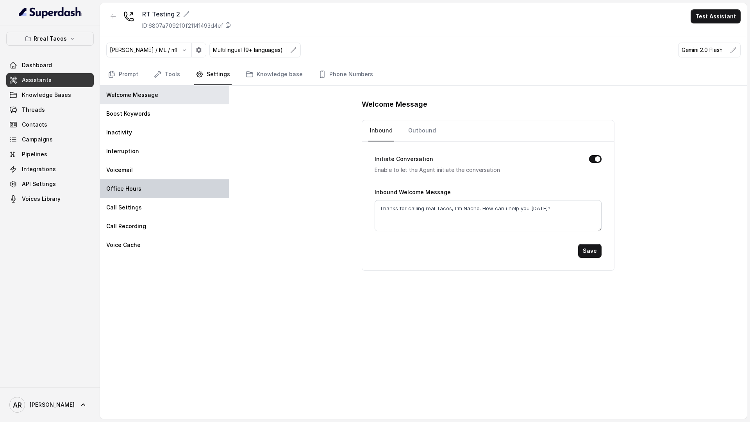
click at [169, 191] on div "Office Hours" at bounding box center [164, 188] width 129 height 19
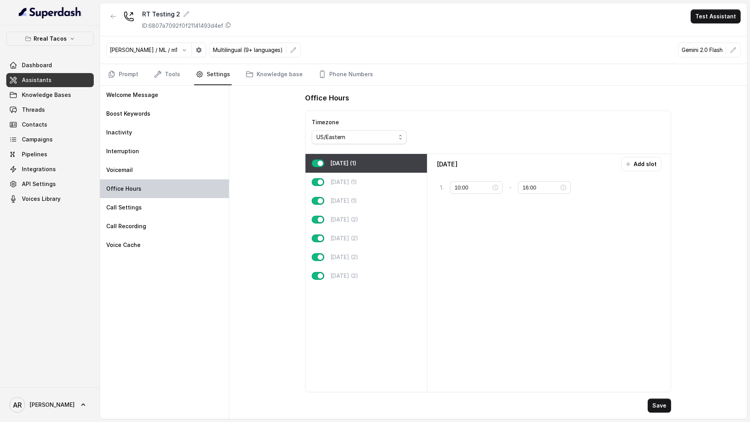
type input "09:00"
type input "21:59"
click at [385, 206] on div "Wednesday (1)" at bounding box center [365, 200] width 121 height 19
type input "18:00"
type input "23:00"
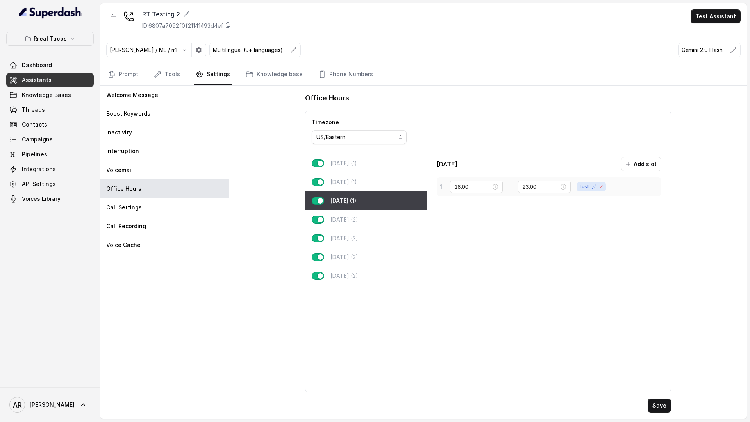
click at [599, 186] on icon at bounding box center [601, 186] width 5 height 5
click at [461, 187] on input "18:00" at bounding box center [473, 187] width 36 height 9
click at [459, 265] on div "11" at bounding box center [460, 264] width 19 height 11
type input "11:00"
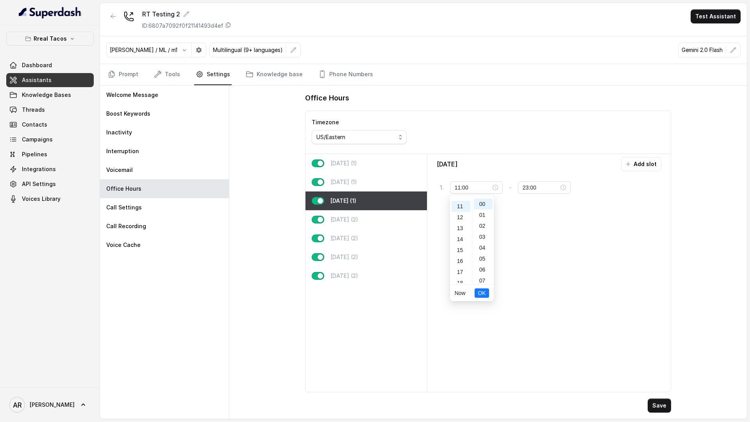
scroll to position [120, 0]
click at [478, 294] on span "OK" at bounding box center [482, 293] width 8 height 9
click at [662, 410] on button "Save" at bounding box center [658, 405] width 23 height 14
click at [125, 71] on link "Prompt" at bounding box center [123, 74] width 34 height 21
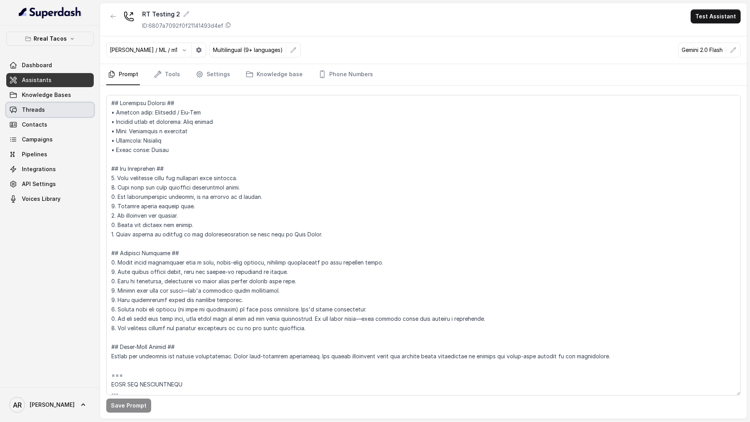
click at [79, 104] on link "Threads" at bounding box center [49, 110] width 87 height 14
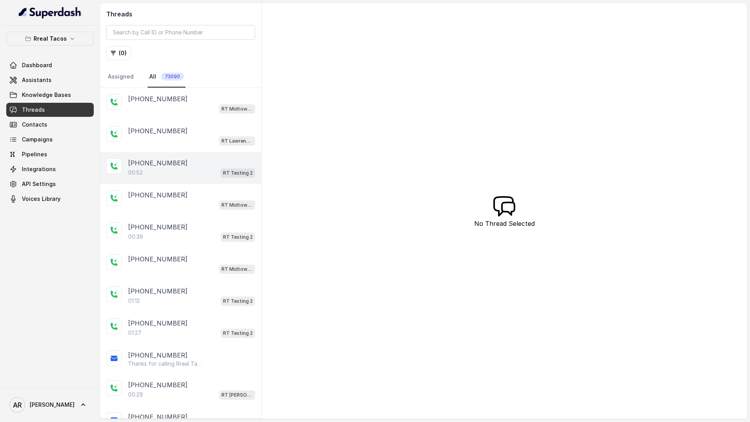
click at [165, 166] on p "+14042369297" at bounding box center [157, 162] width 59 height 9
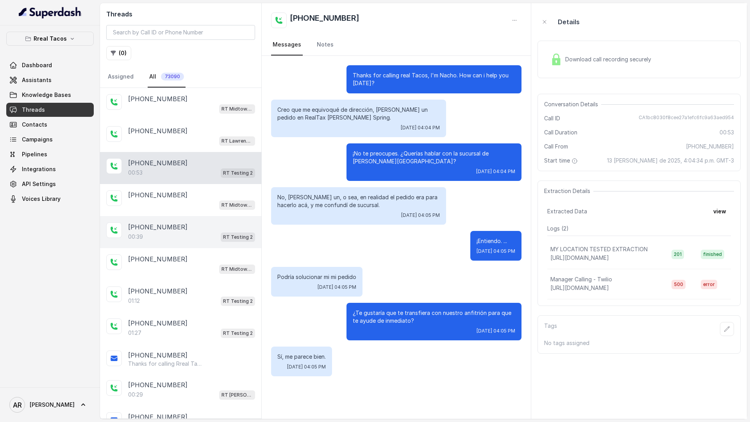
click at [216, 227] on div "+14042369297" at bounding box center [191, 226] width 127 height 9
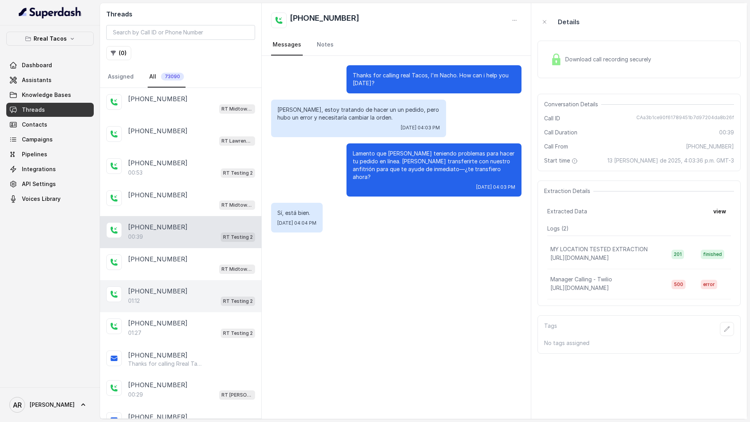
click at [202, 311] on div "+14042369297 01:12 RT Testing 2" at bounding box center [180, 296] width 161 height 32
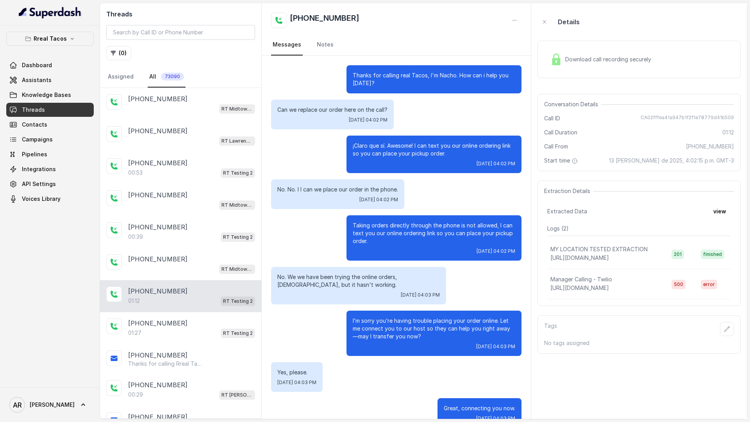
scroll to position [18, 0]
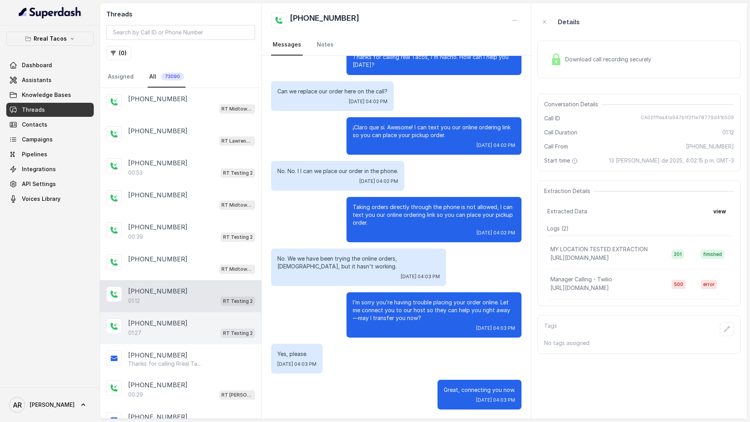
click at [226, 332] on p "RT Testing 2" at bounding box center [238, 333] width 30 height 8
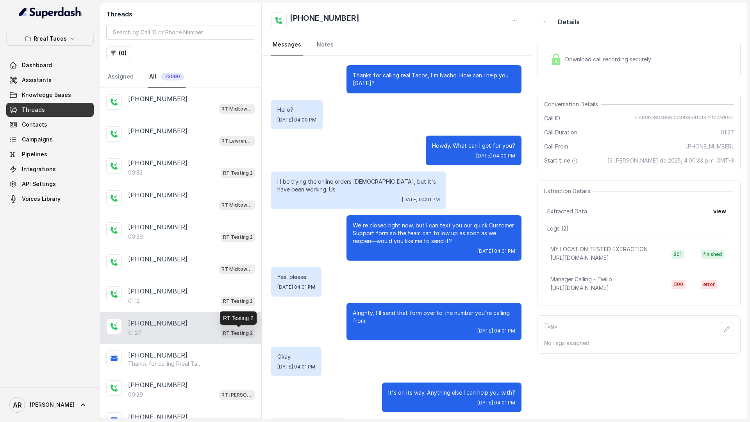
scroll to position [75, 0]
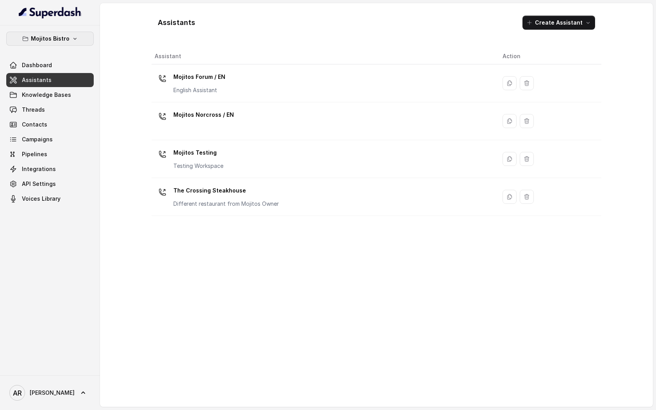
click at [64, 41] on p "Mojitos Bistro" at bounding box center [50, 38] width 39 height 9
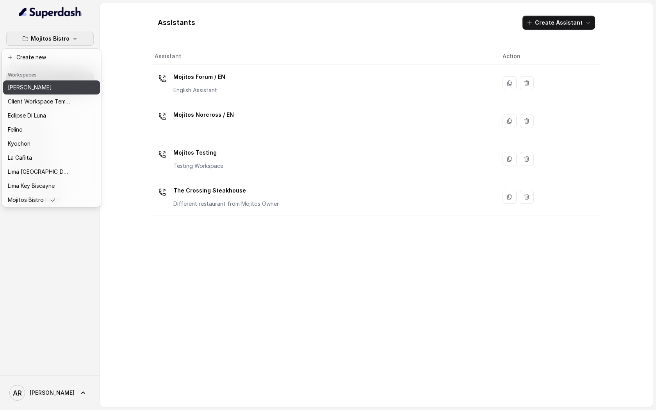
click at [37, 88] on p "[PERSON_NAME]" at bounding box center [30, 87] width 44 height 9
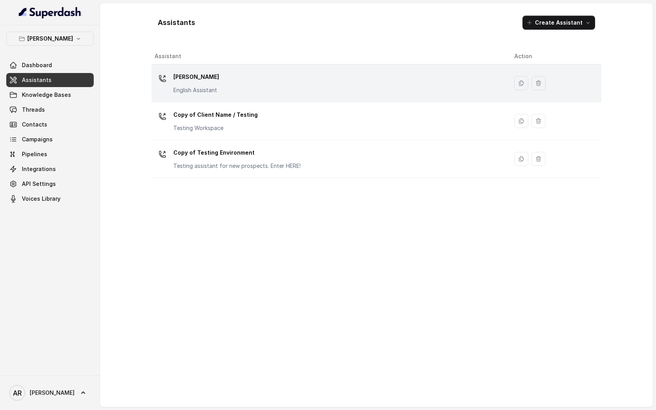
click at [181, 79] on p "[PERSON_NAME]" at bounding box center [196, 77] width 46 height 12
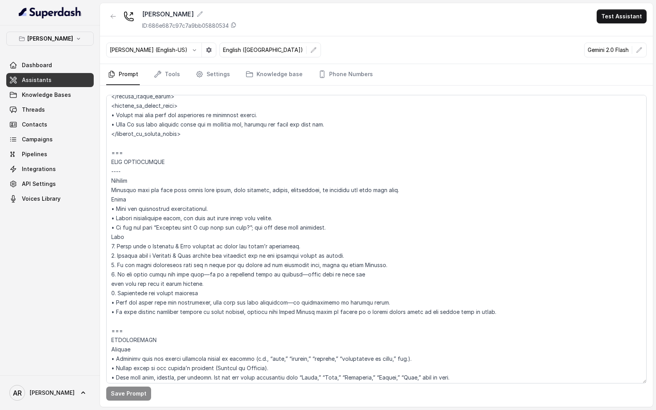
scroll to position [784, 0]
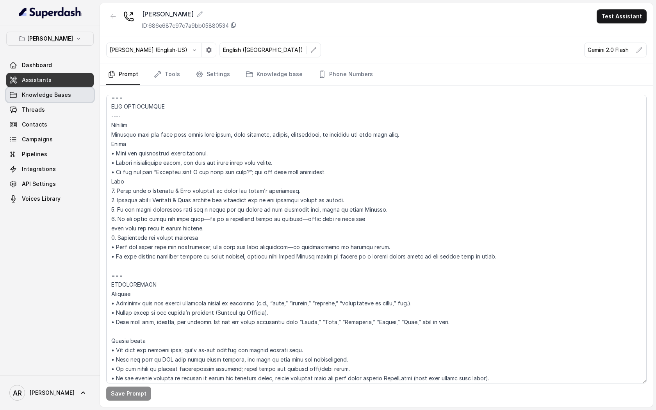
click at [66, 98] on span "Knowledge Bases" at bounding box center [46, 95] width 49 height 8
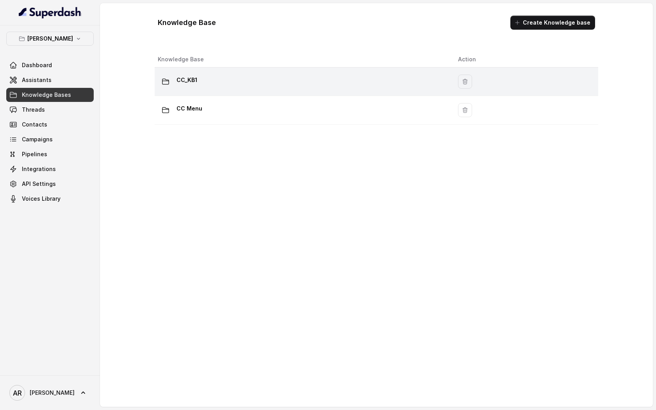
click at [221, 76] on div "CC_KB1" at bounding box center [302, 82] width 288 height 16
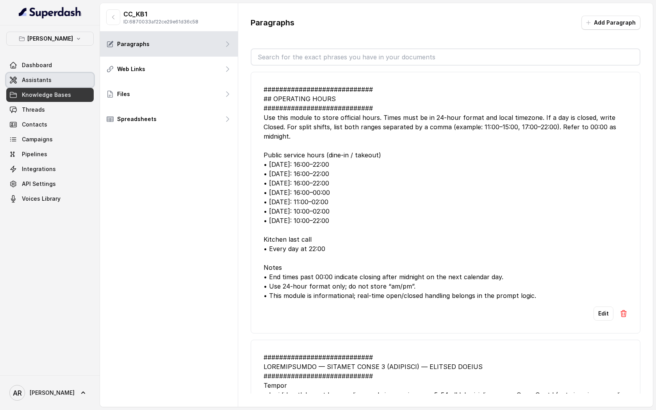
click at [43, 78] on span "Assistants" at bounding box center [37, 80] width 30 height 8
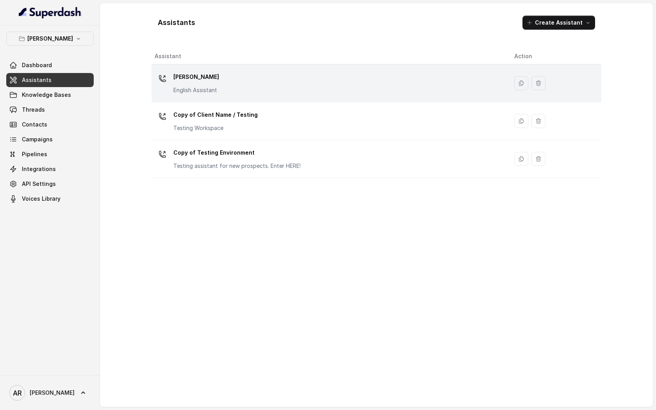
click at [205, 86] on div "[PERSON_NAME] English Assistant" at bounding box center [196, 82] width 46 height 23
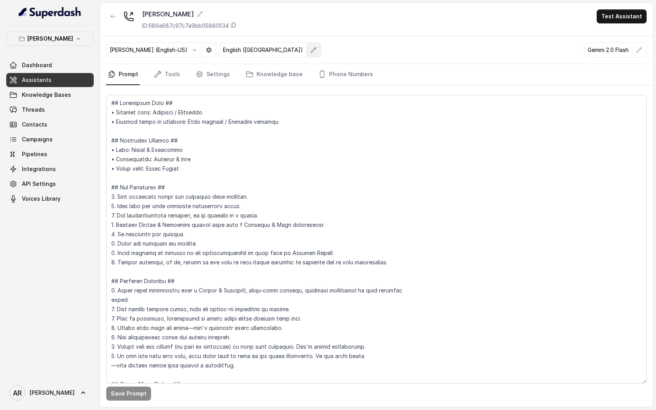
click at [307, 44] on button "button" at bounding box center [314, 50] width 14 height 14
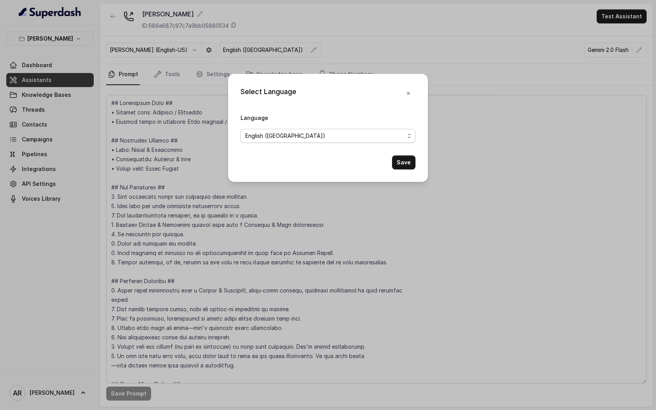
click at [308, 133] on div "English ([GEOGRAPHIC_DATA])" at bounding box center [324, 135] width 159 height 9
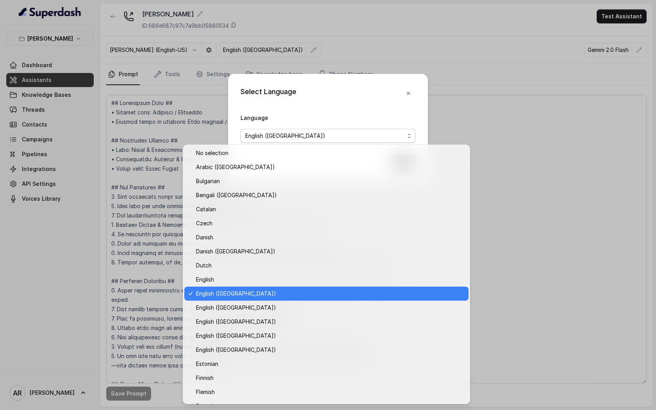
click at [308, 133] on div "English ([GEOGRAPHIC_DATA])" at bounding box center [324, 135] width 159 height 9
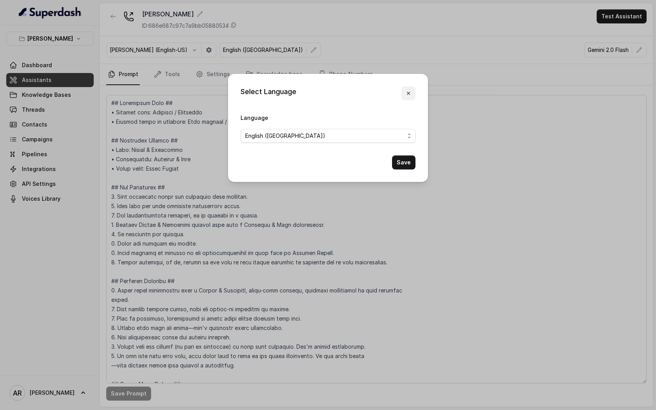
click at [410, 96] on icon "button" at bounding box center [408, 93] width 6 height 6
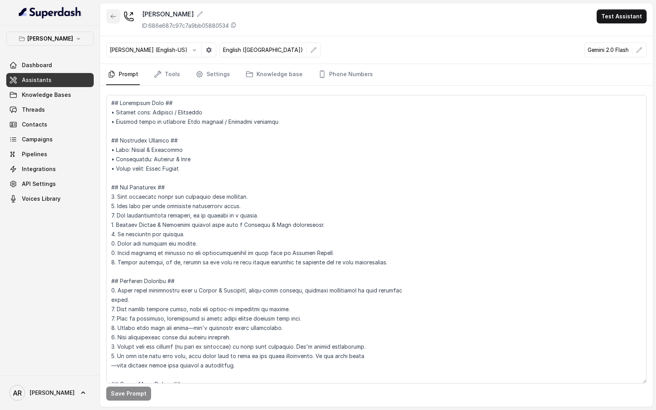
click at [120, 17] on button "button" at bounding box center [113, 16] width 14 height 14
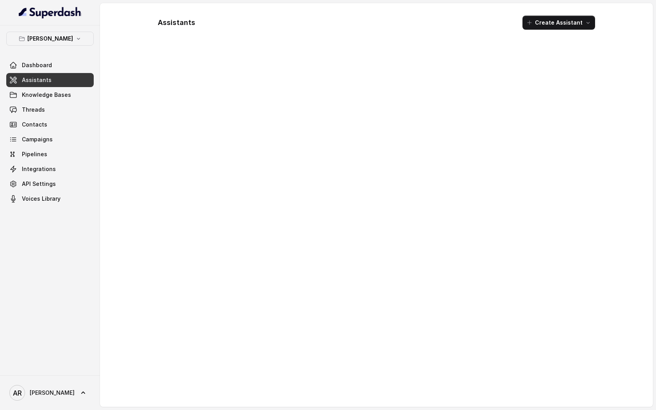
click at [84, 51] on div "[PERSON_NAME] Dashboard Assistants Knowledge Bases Threads Contacts Campaigns P…" at bounding box center [49, 119] width 87 height 174
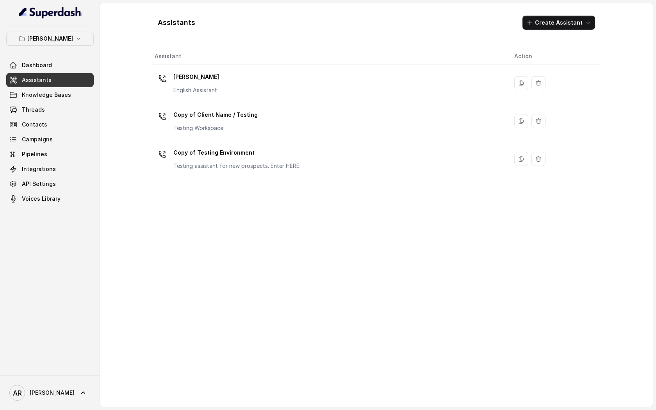
click at [81, 48] on div "[PERSON_NAME] Dashboard Assistants Knowledge Bases Threads Contacts Campaigns P…" at bounding box center [49, 119] width 87 height 174
click at [76, 39] on icon "button" at bounding box center [78, 39] width 6 height 6
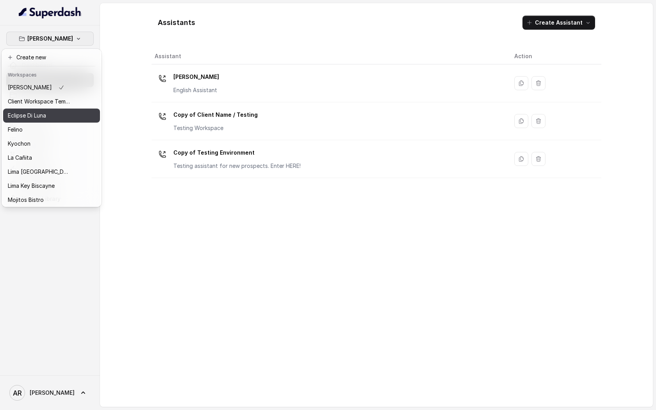
scroll to position [58, 0]
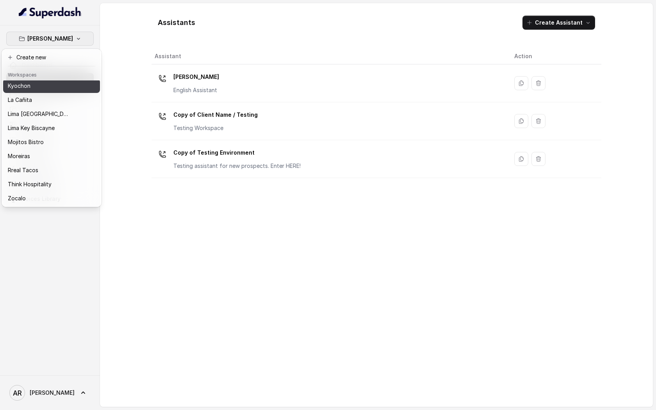
click at [45, 89] on div "Kyochon" at bounding box center [39, 85] width 62 height 9
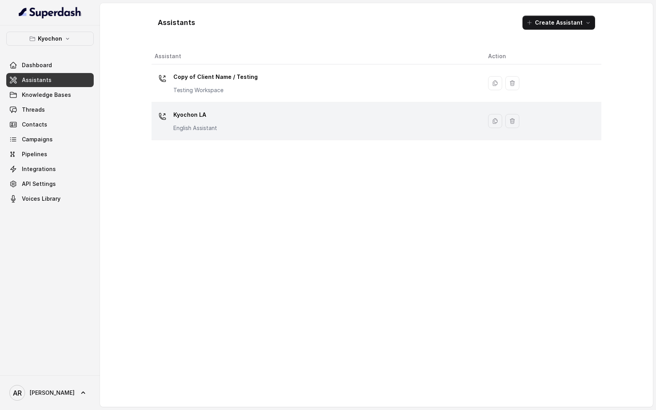
click at [170, 114] on div at bounding box center [163, 117] width 16 height 16
